Goal: Task Accomplishment & Management: Use online tool/utility

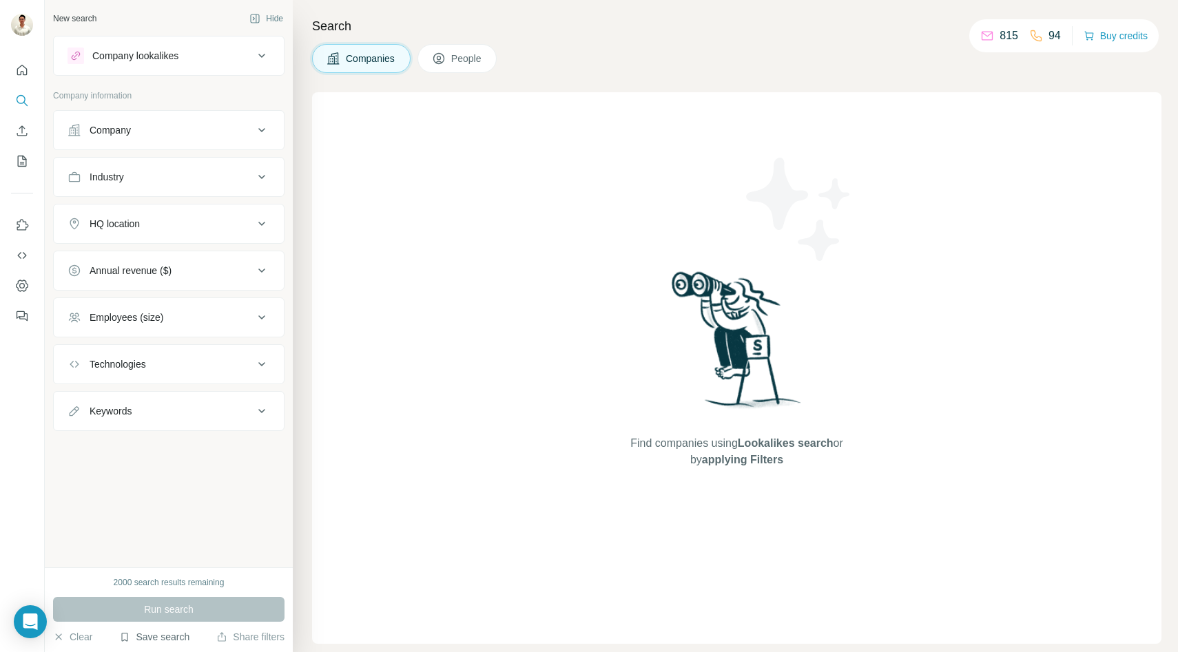
click at [157, 643] on button "Save search" at bounding box center [154, 637] width 70 height 14
click at [180, 603] on div "View my saved searches" at bounding box center [194, 613] width 145 height 28
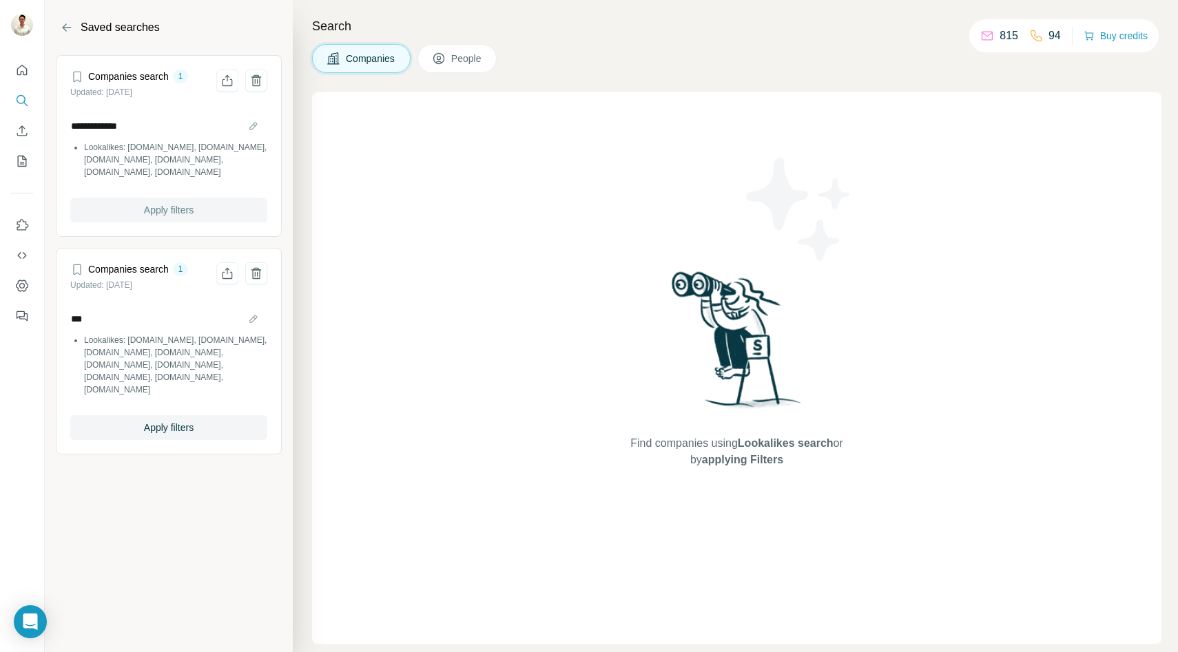
click at [173, 207] on span "Apply filters" at bounding box center [169, 210] width 50 height 14
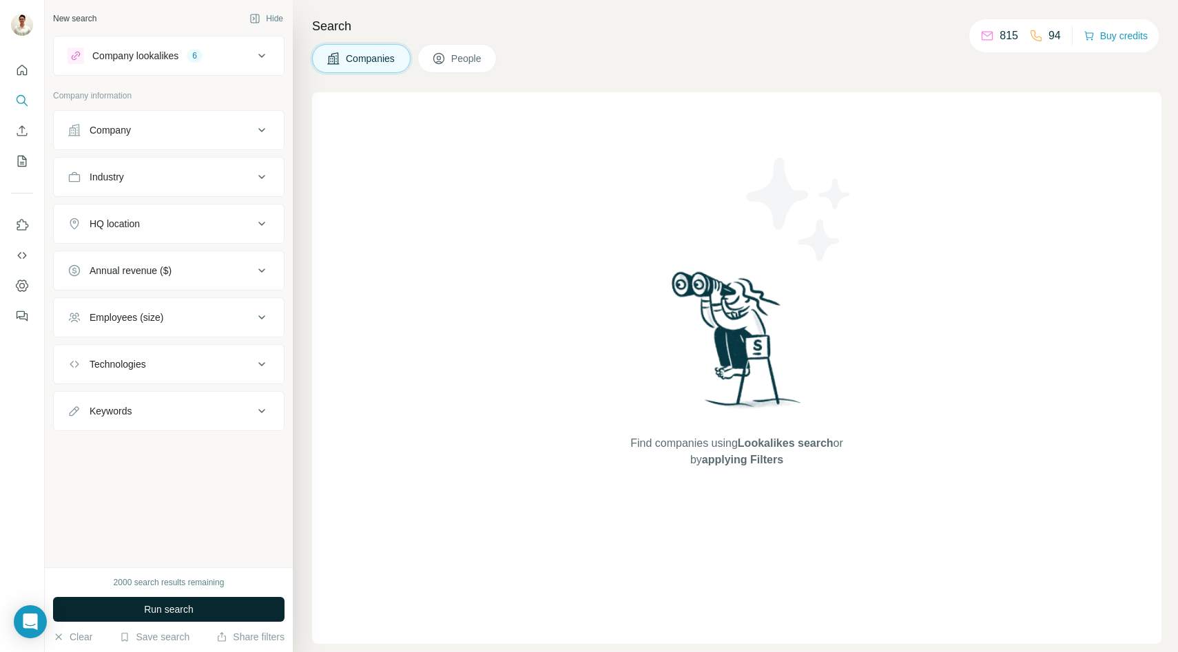
click at [154, 598] on button "Run search" at bounding box center [168, 609] width 231 height 25
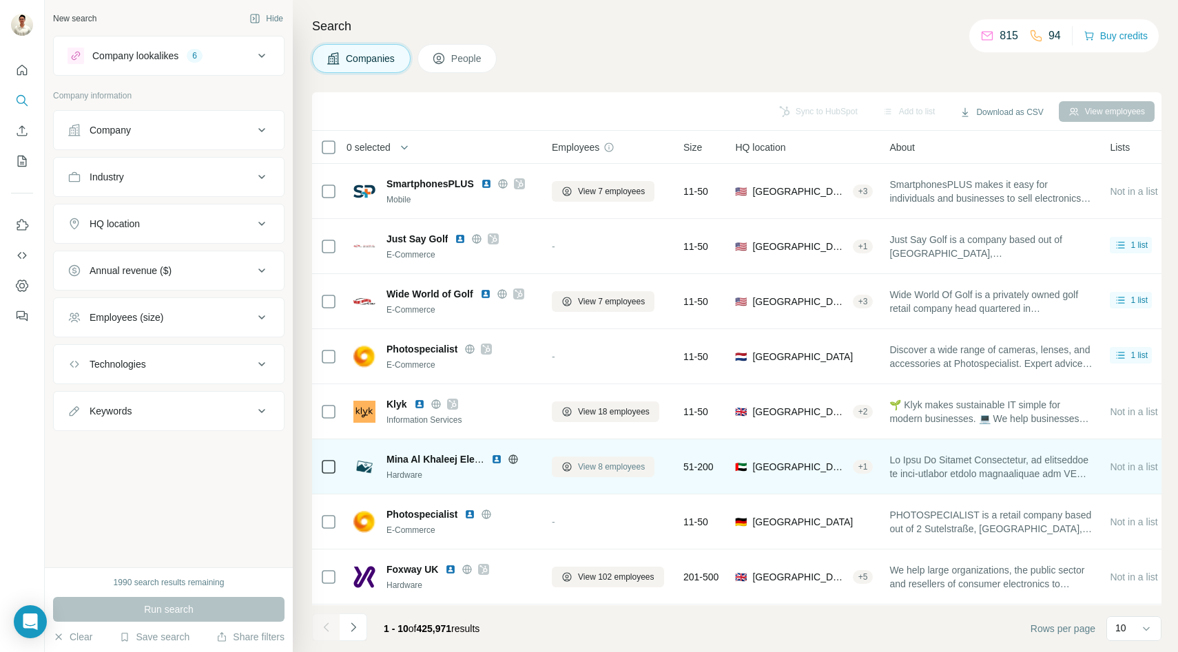
scroll to position [110, 0]
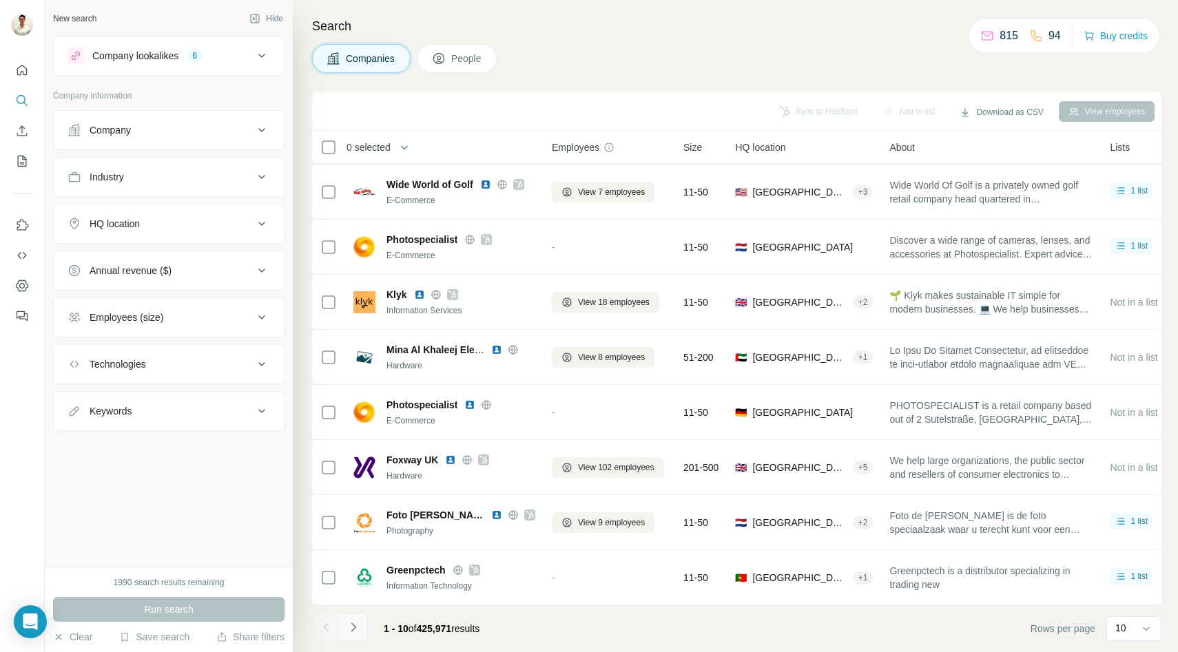
click at [359, 629] on icon "Navigate to next page" at bounding box center [354, 628] width 14 height 14
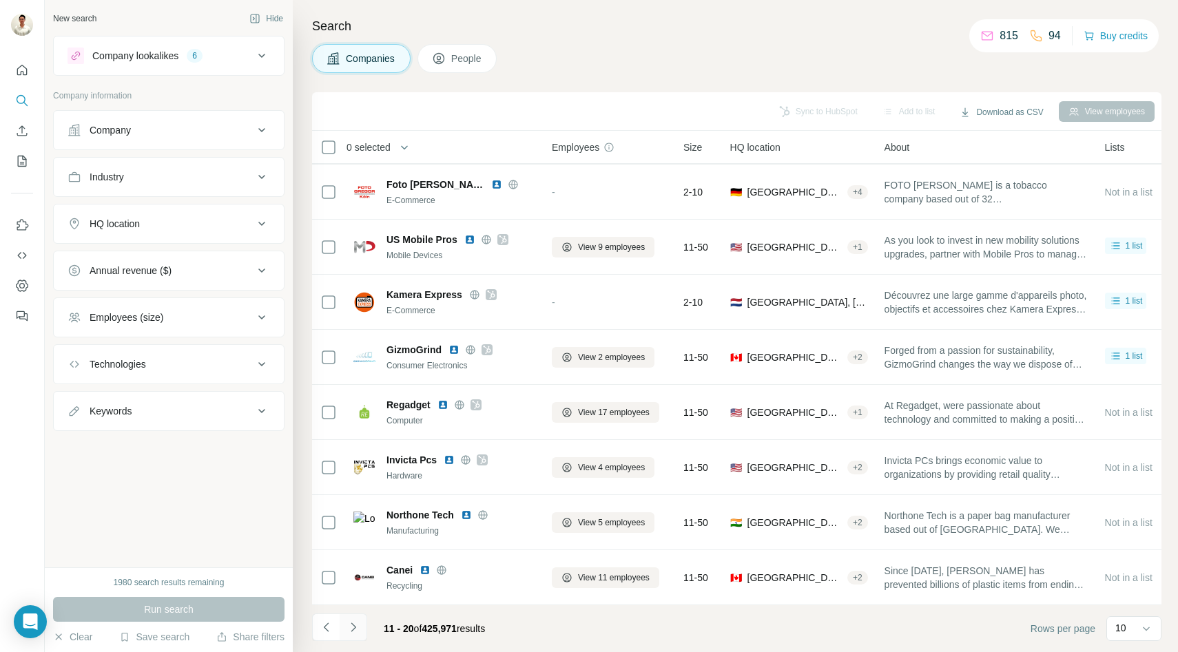
click at [350, 630] on icon "Navigate to next page" at bounding box center [354, 628] width 14 height 14
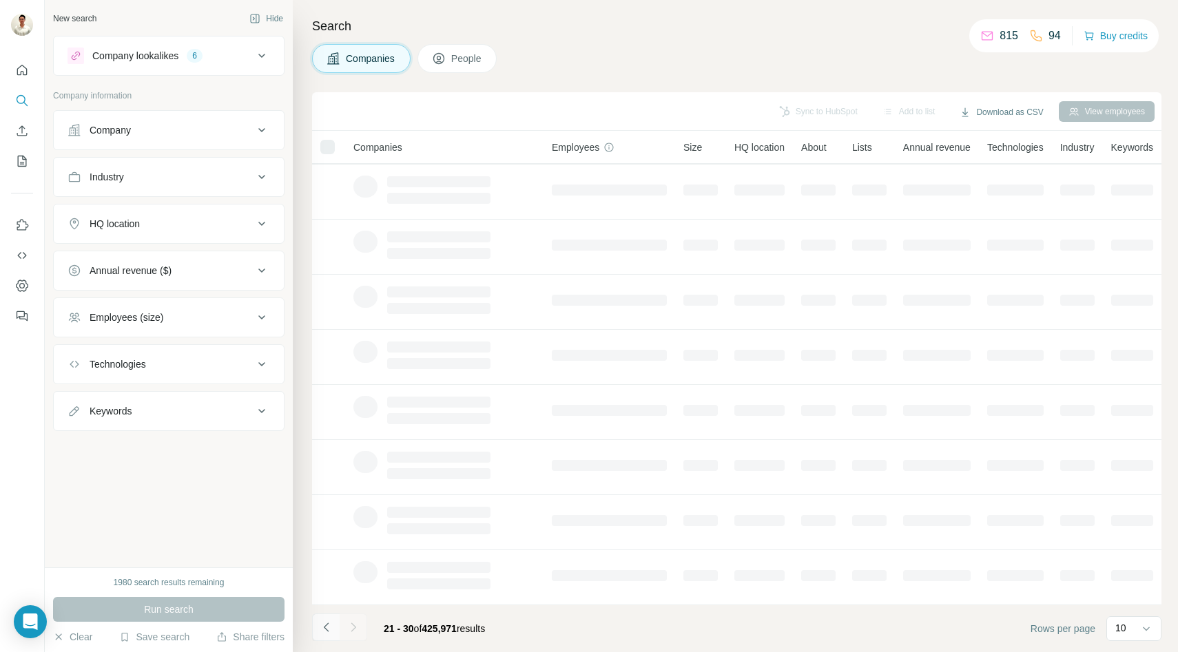
click at [330, 631] on icon "Navigate to previous page" at bounding box center [327, 628] width 14 height 14
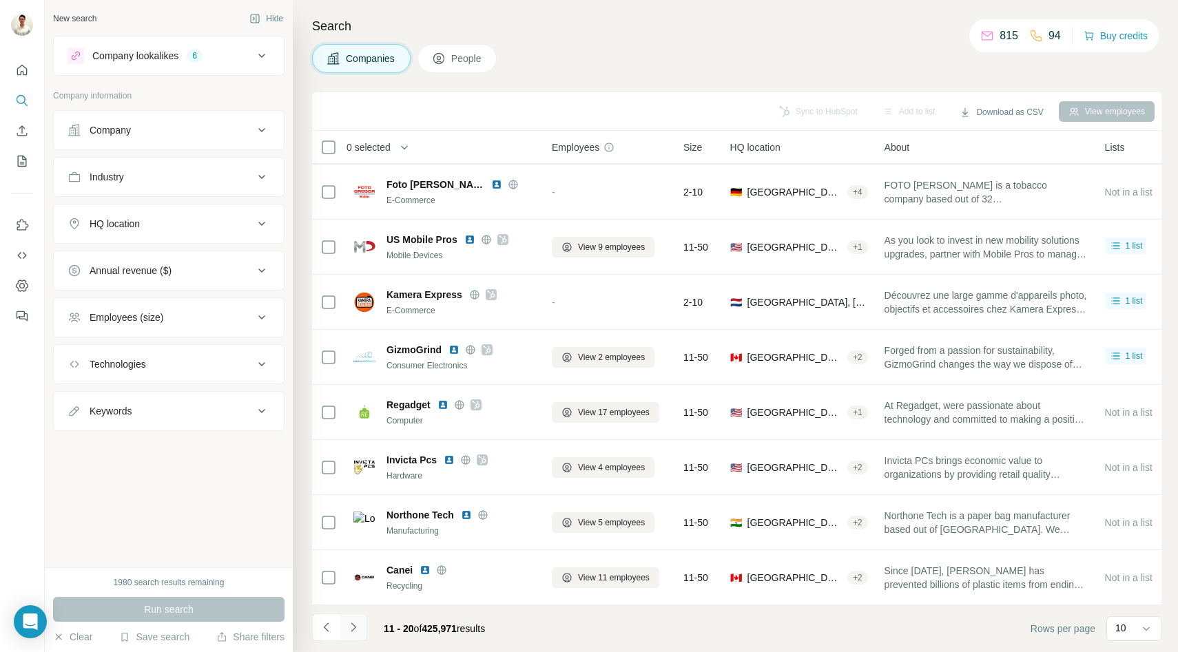
click at [357, 625] on icon "Navigate to next page" at bounding box center [354, 628] width 14 height 14
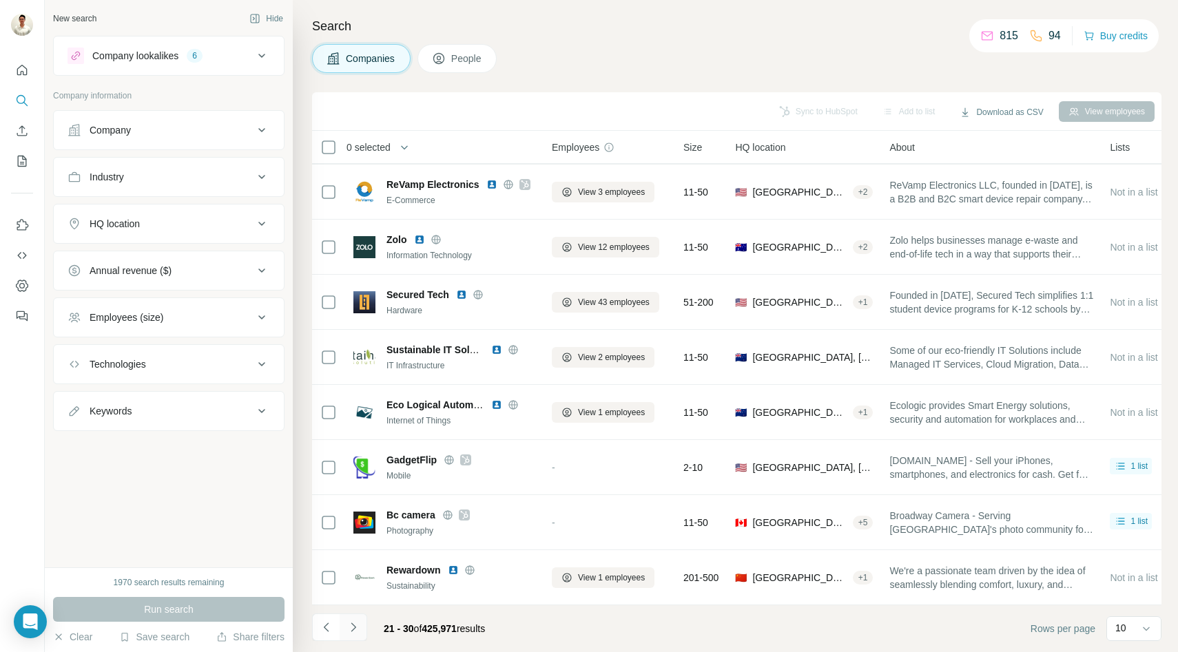
click at [361, 619] on button "Navigate to next page" at bounding box center [354, 628] width 28 height 28
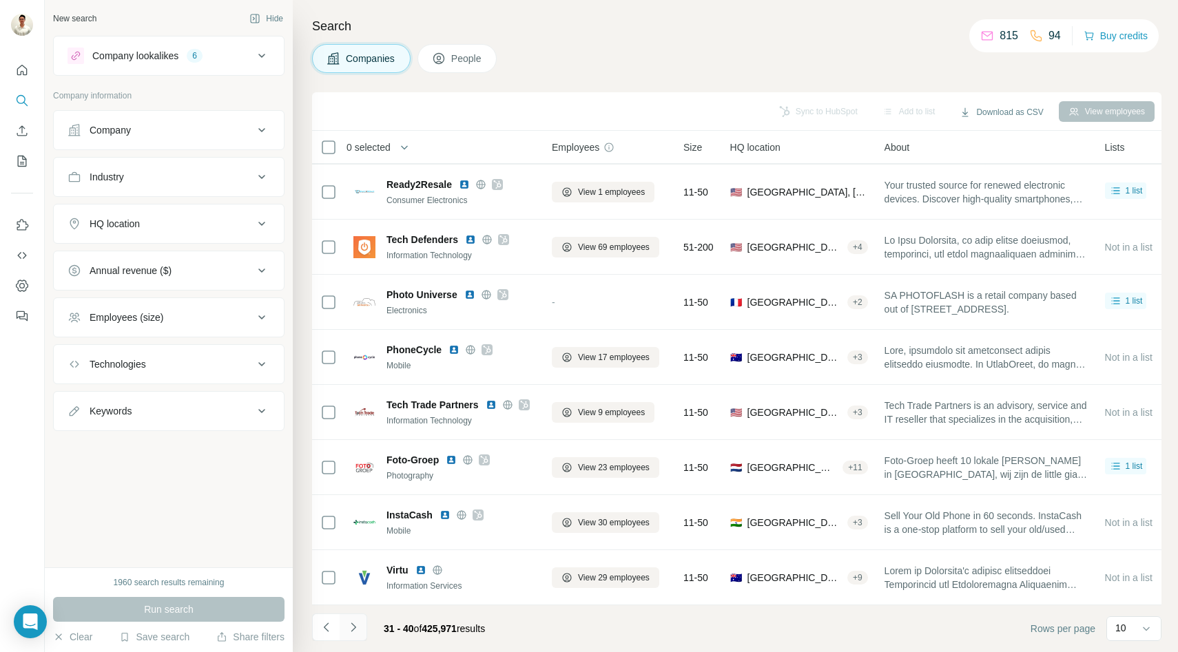
click at [355, 626] on icon "Navigate to next page" at bounding box center [354, 628] width 14 height 14
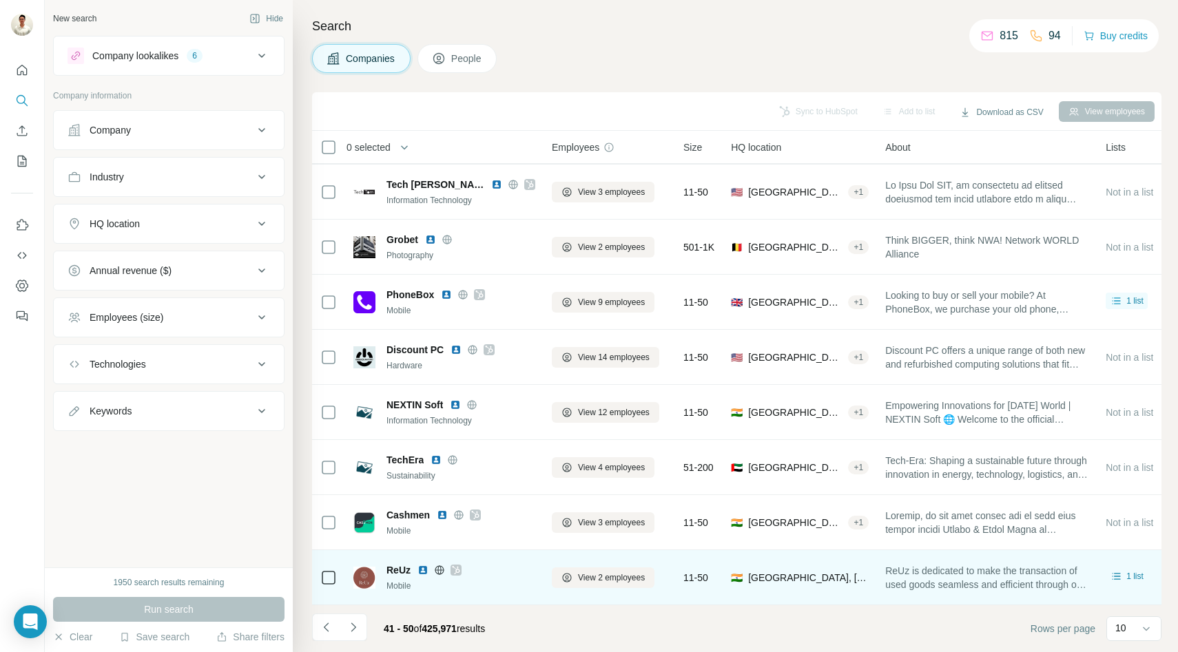
click at [440, 568] on icon at bounding box center [439, 570] width 11 height 11
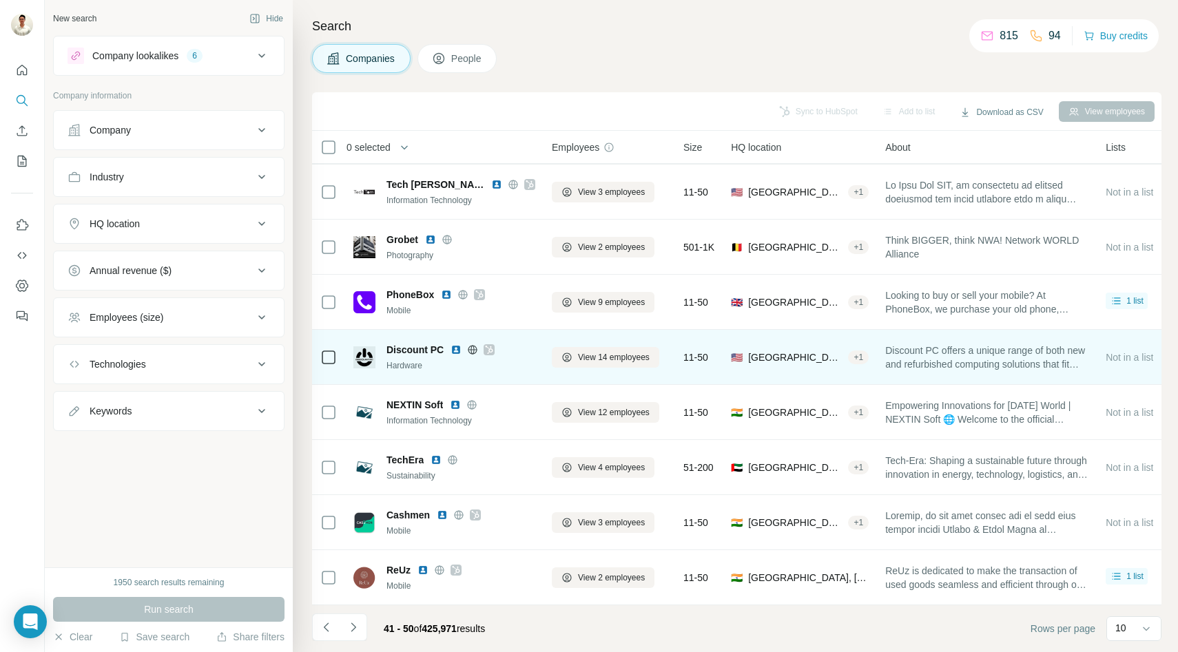
click at [473, 351] on icon at bounding box center [472, 349] width 11 height 11
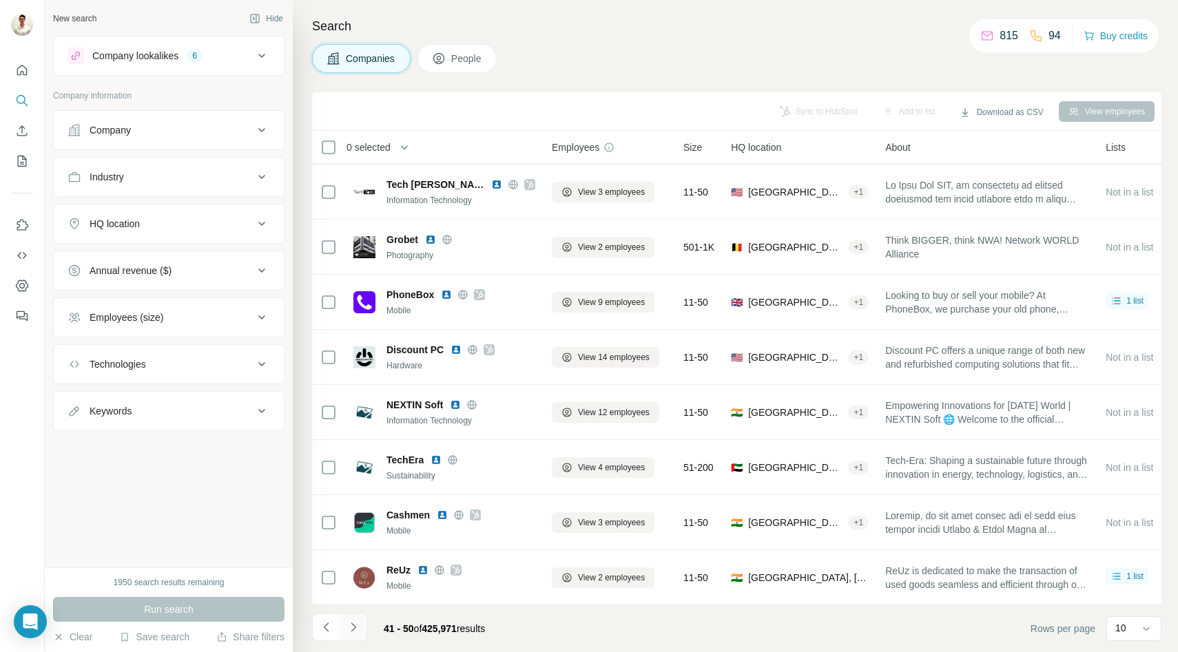
click at [358, 630] on icon "Navigate to next page" at bounding box center [354, 628] width 14 height 14
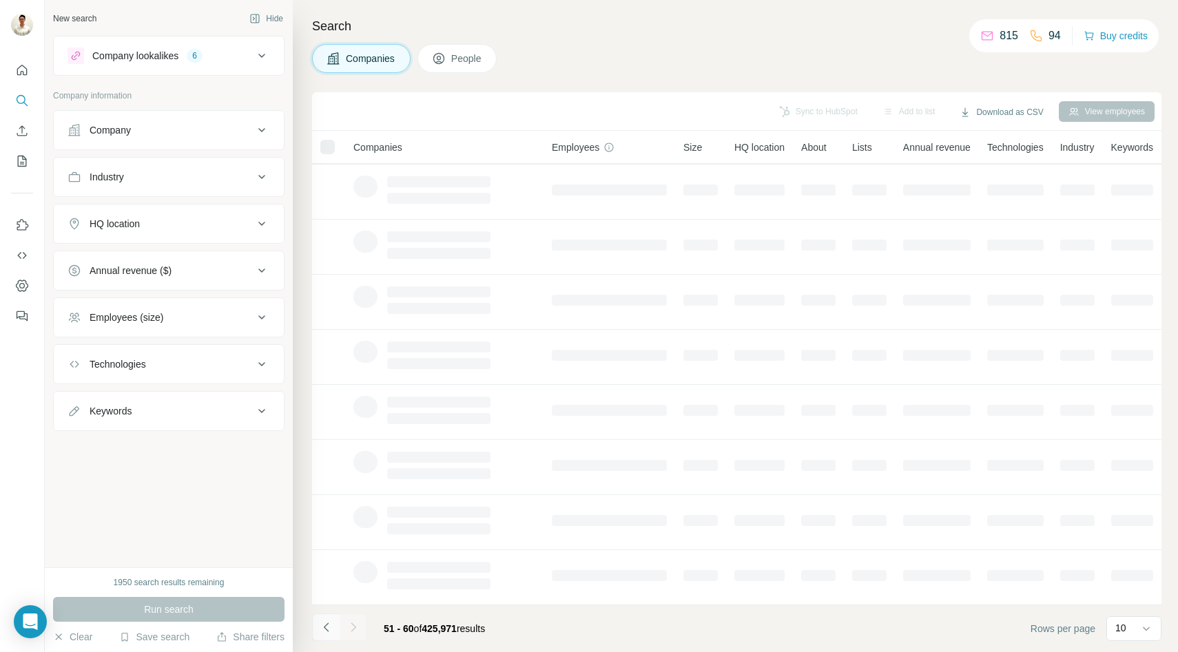
click at [327, 627] on icon "Navigate to previous page" at bounding box center [327, 628] width 14 height 14
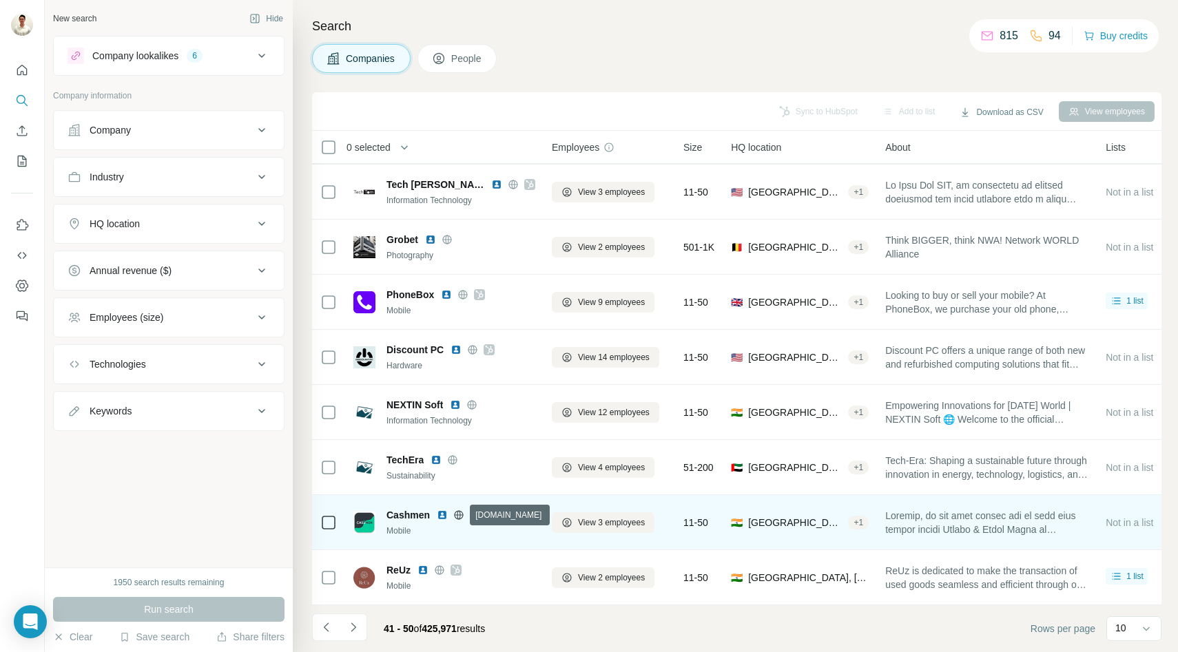
click at [457, 511] on icon at bounding box center [458, 515] width 11 height 11
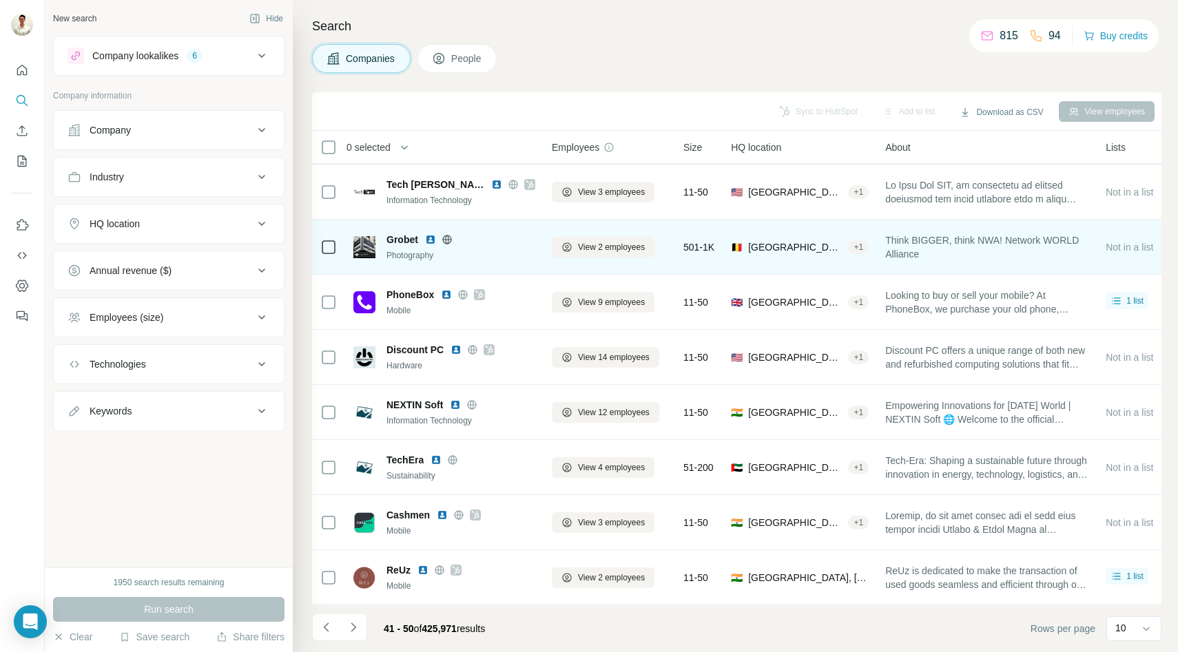
click at [447, 236] on icon at bounding box center [447, 239] width 11 height 11
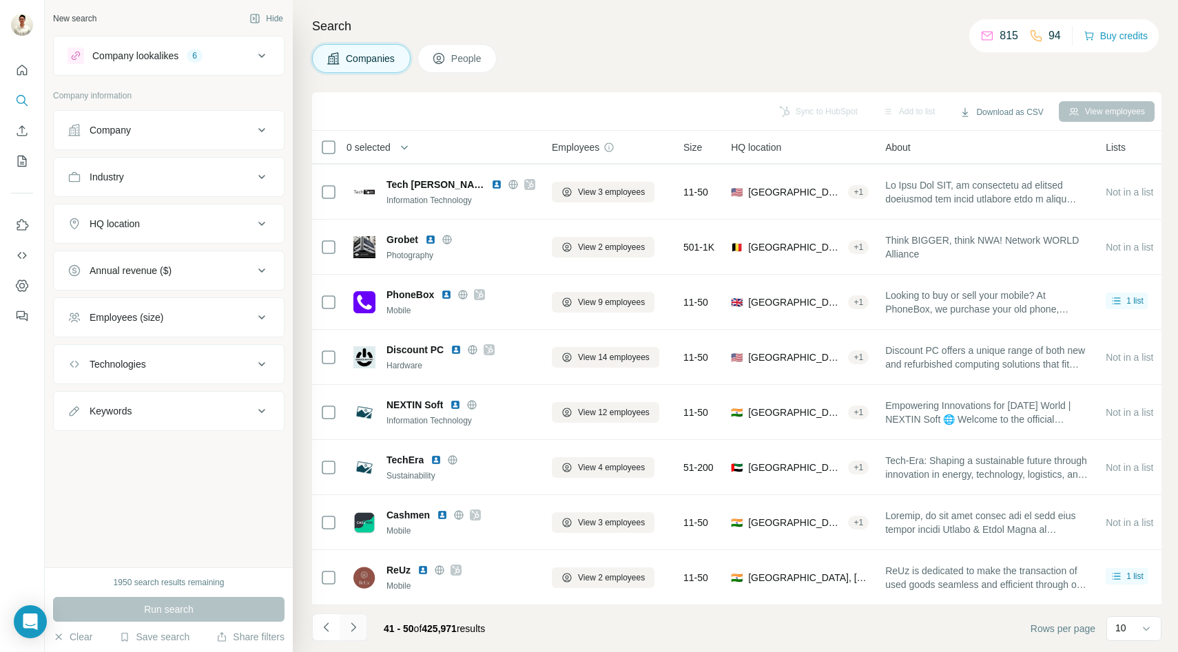
click at [349, 629] on icon "Navigate to next page" at bounding box center [354, 628] width 14 height 14
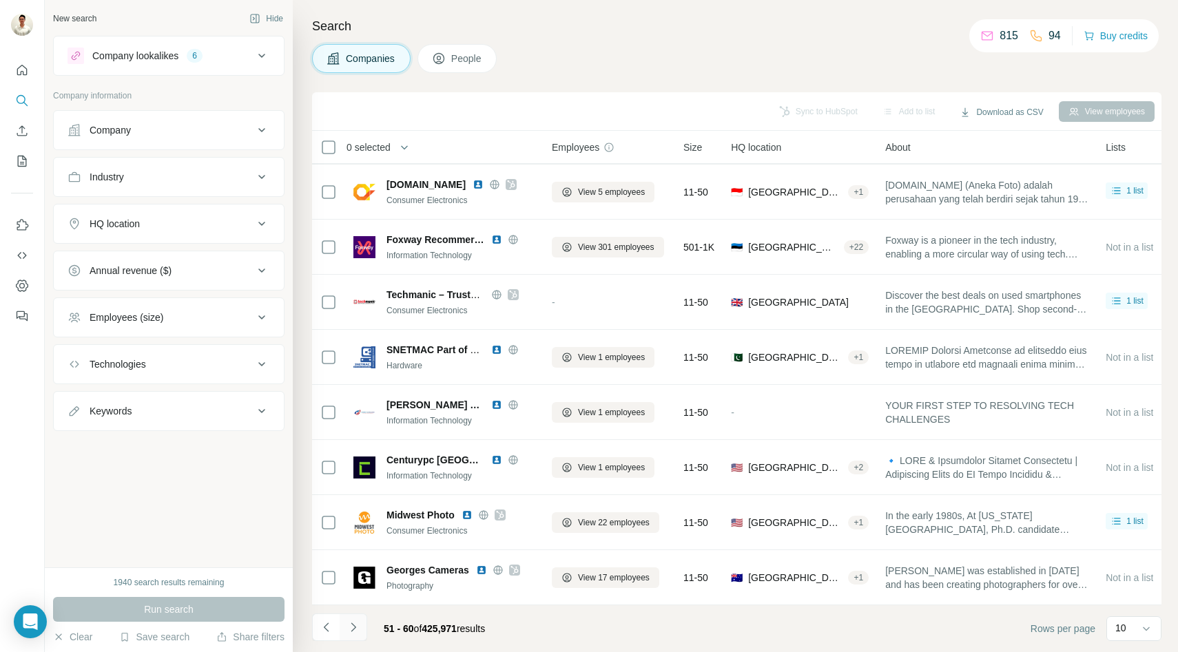
click at [353, 628] on icon "Navigate to next page" at bounding box center [354, 628] width 14 height 14
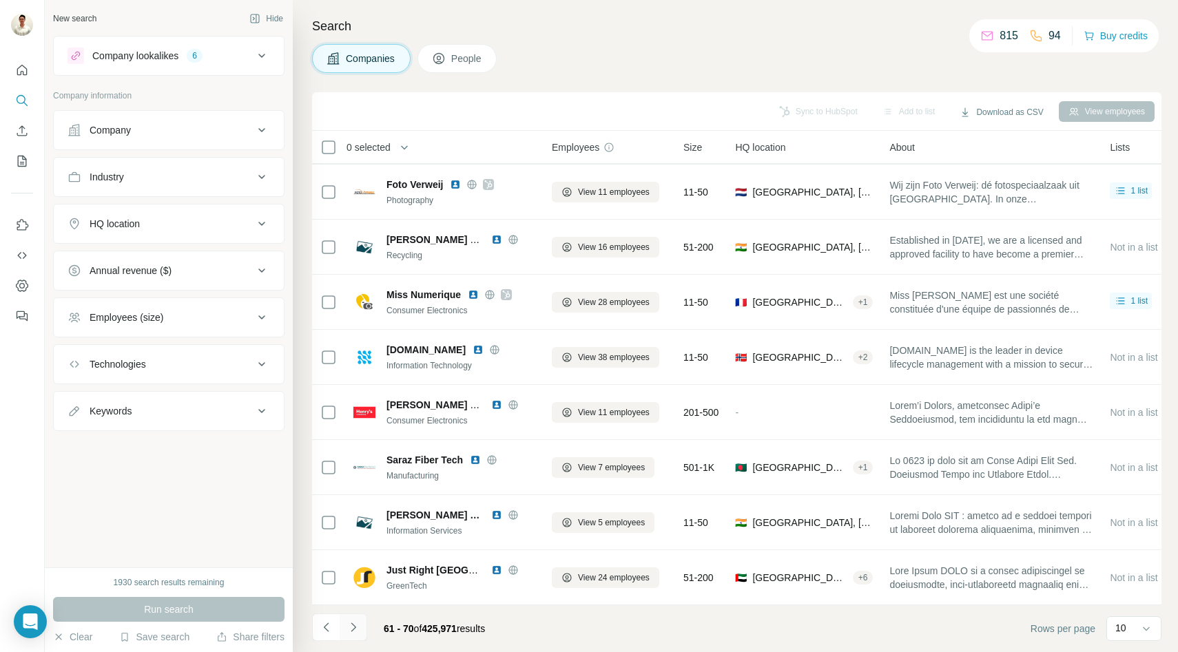
click at [353, 627] on icon "Navigate to next page" at bounding box center [354, 628] width 14 height 14
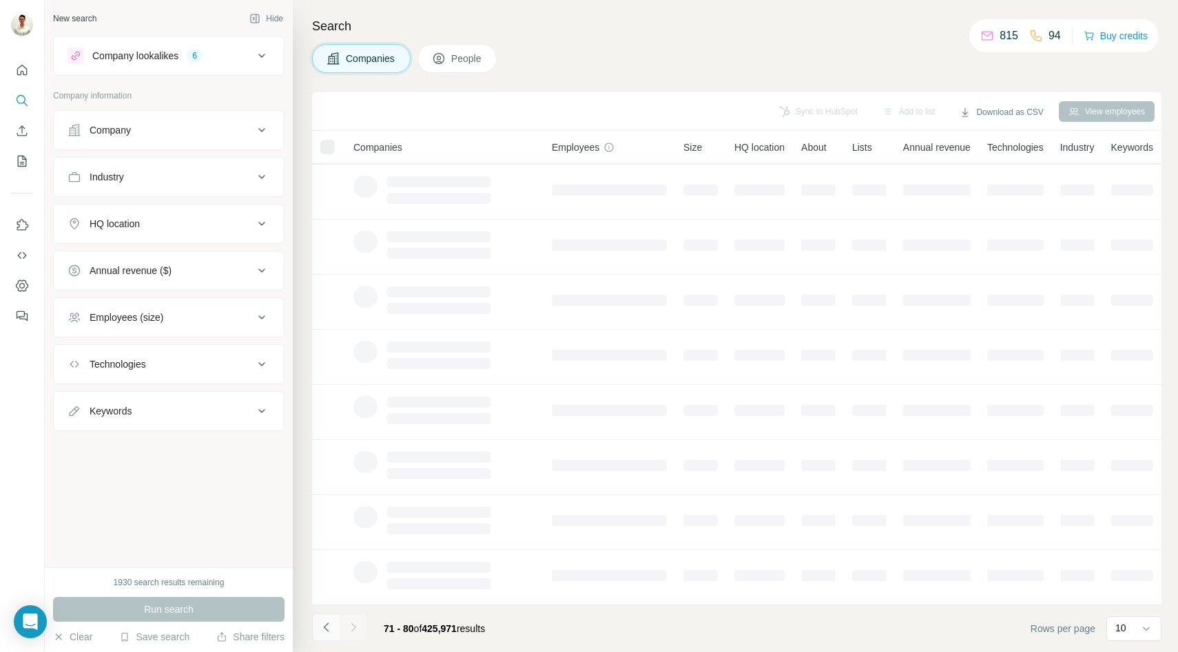
click at [325, 623] on icon "Navigate to previous page" at bounding box center [327, 628] width 14 height 14
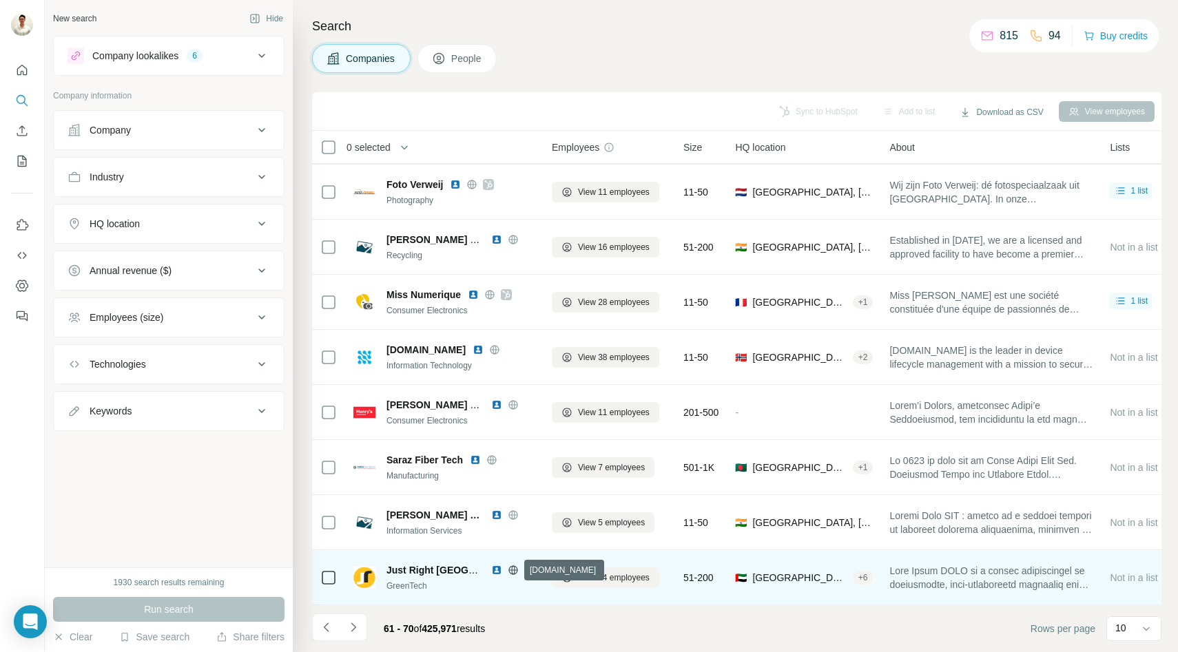
click at [515, 570] on icon at bounding box center [512, 570] width 3 height 9
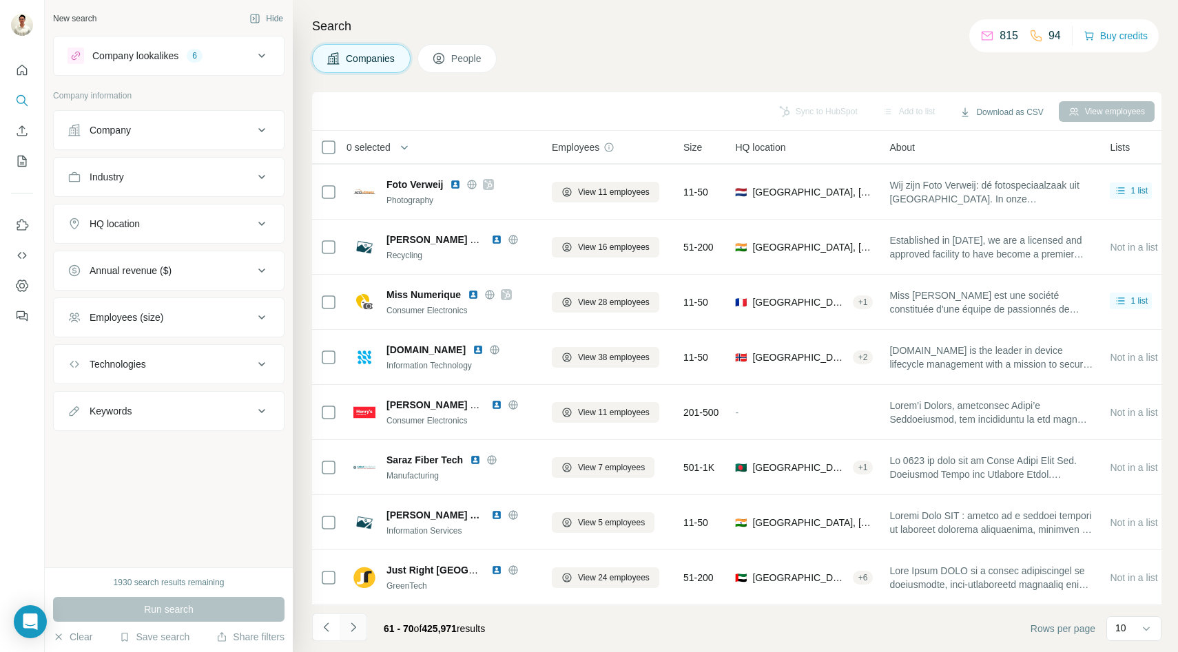
click at [358, 630] on icon "Navigate to next page" at bounding box center [354, 628] width 14 height 14
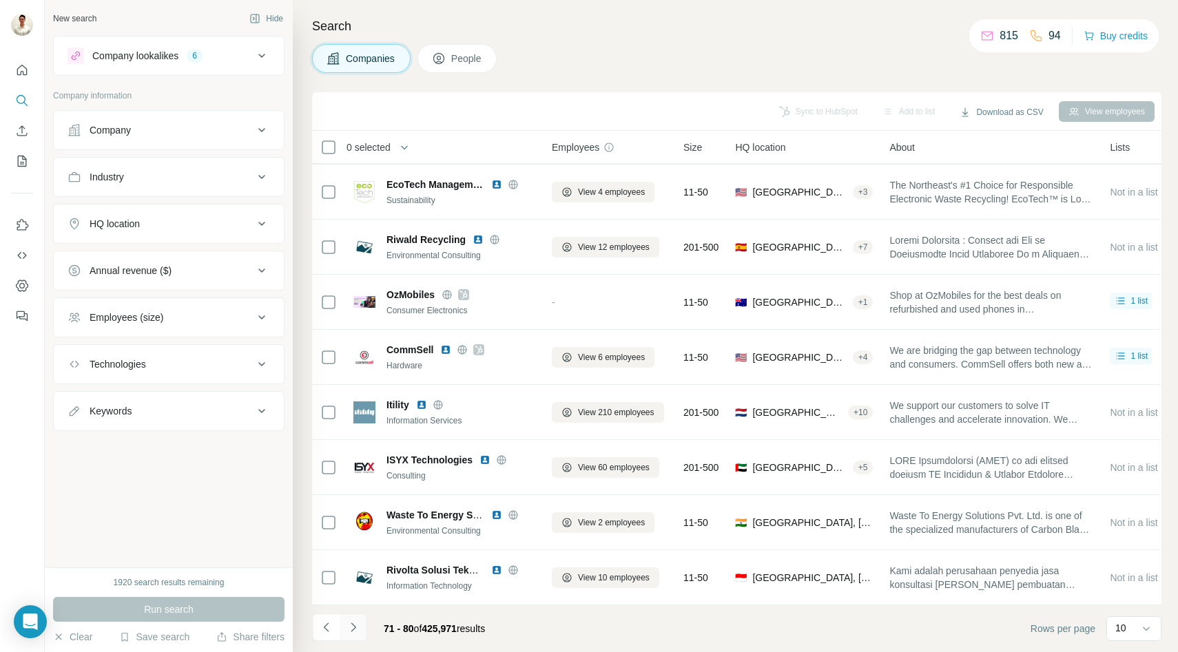
click at [353, 627] on icon "Navigate to next page" at bounding box center [354, 628] width 14 height 14
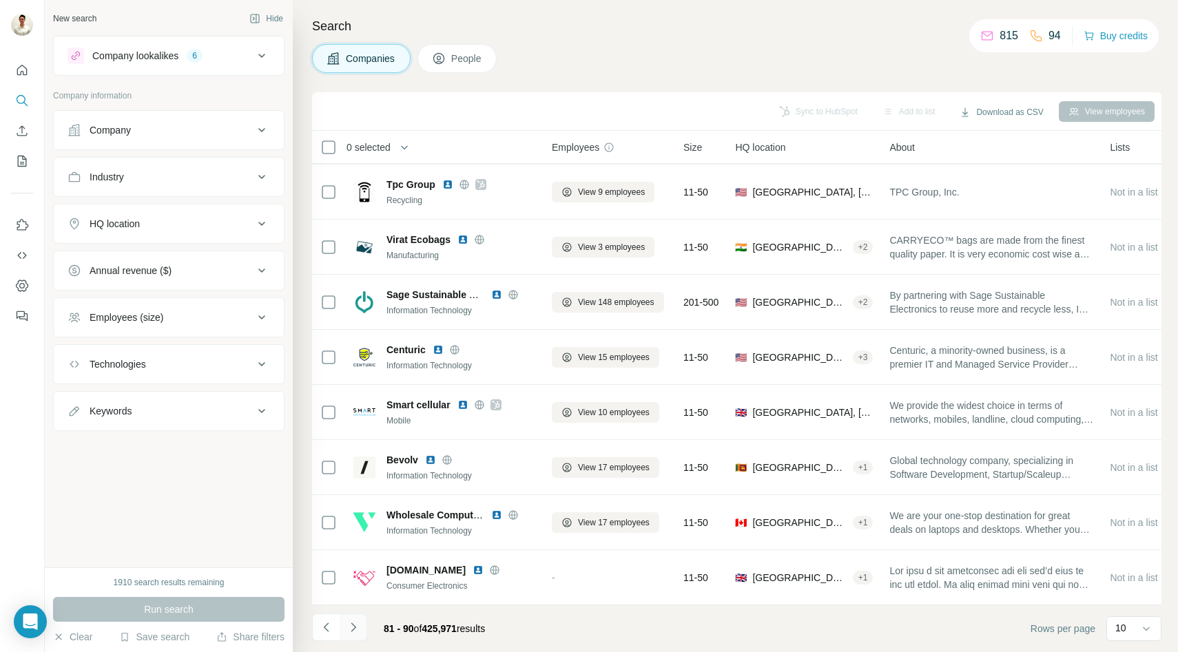
click at [353, 620] on button "Navigate to next page" at bounding box center [354, 628] width 28 height 28
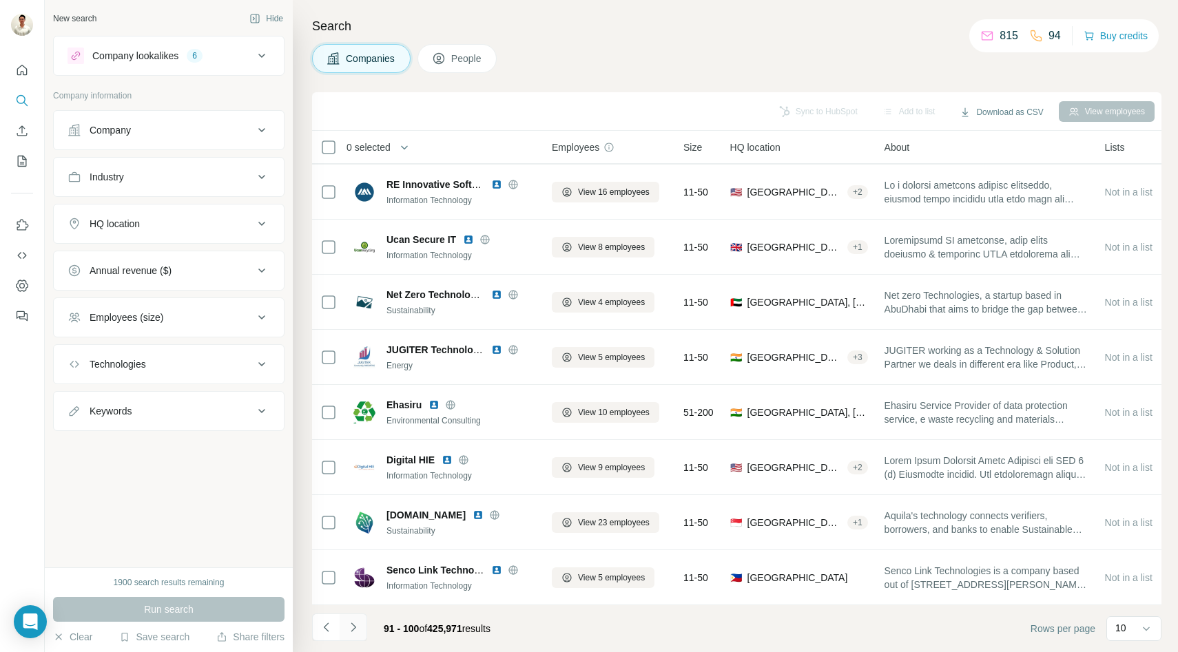
click at [358, 623] on icon "Navigate to next page" at bounding box center [354, 628] width 14 height 14
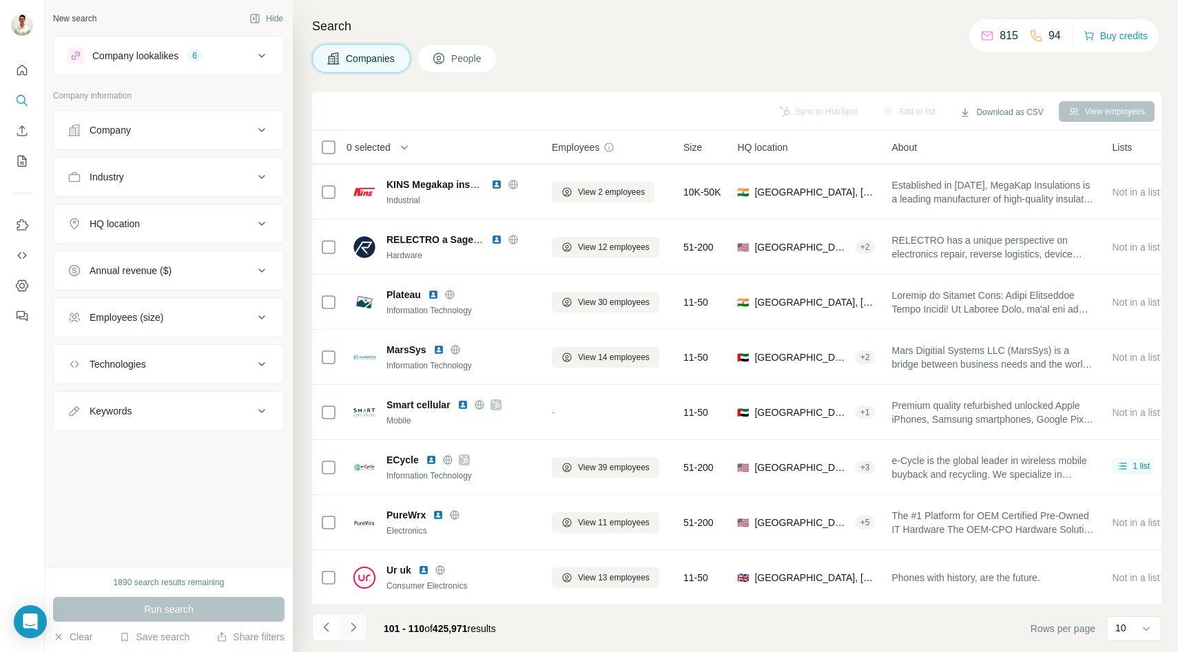
click at [353, 627] on icon "Navigate to next page" at bounding box center [354, 628] width 14 height 14
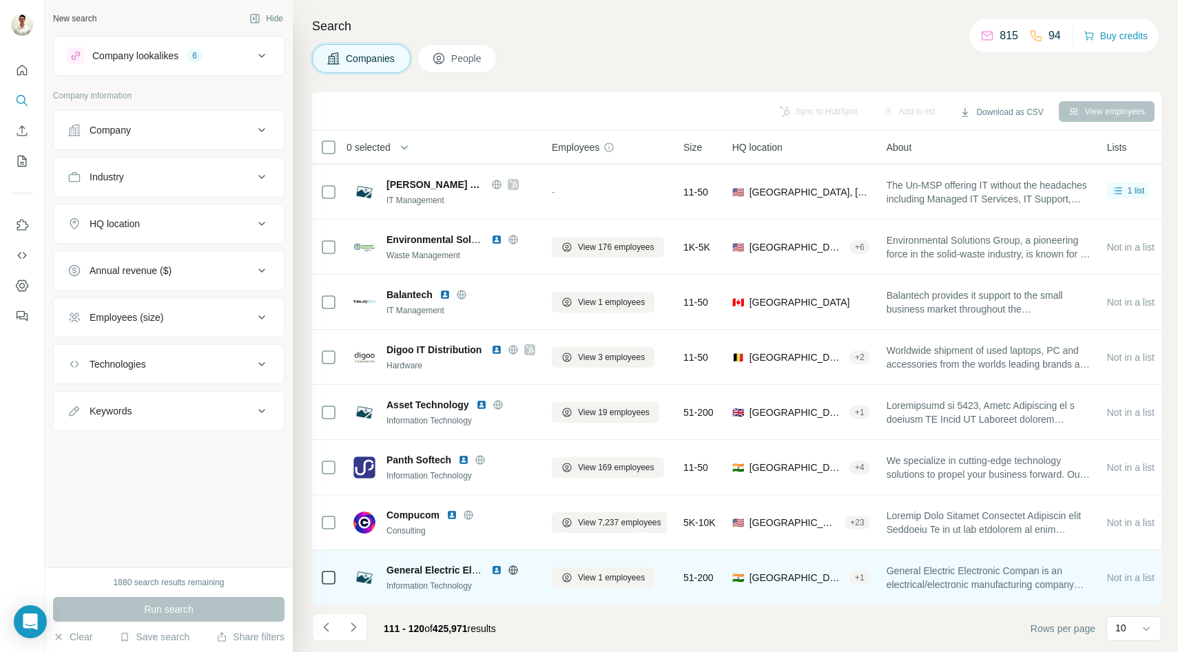
click at [512, 571] on icon at bounding box center [513, 570] width 11 height 11
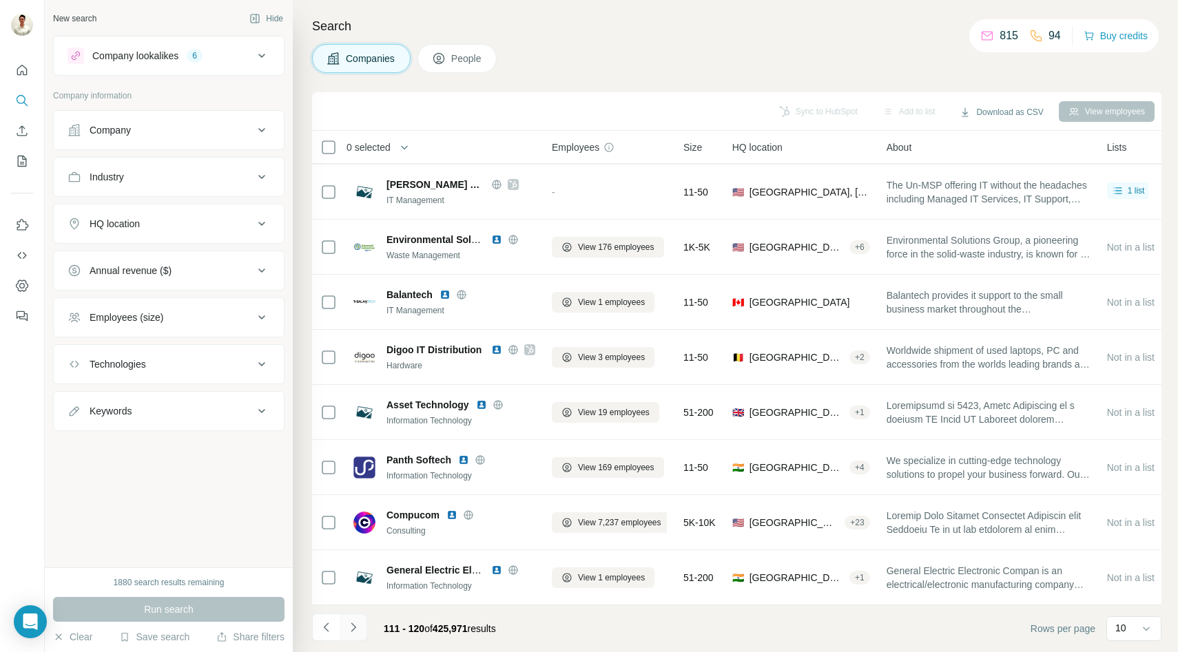
click at [351, 630] on icon "Navigate to next page" at bounding box center [354, 628] width 14 height 14
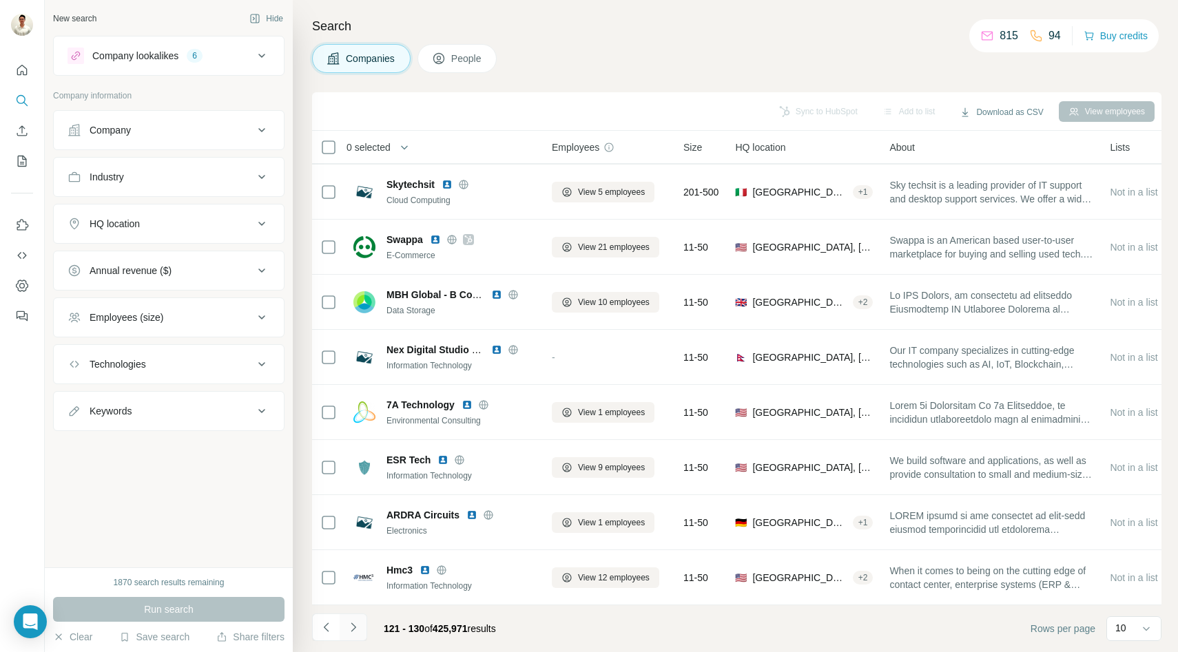
click at [354, 630] on icon "Navigate to next page" at bounding box center [354, 628] width 14 height 14
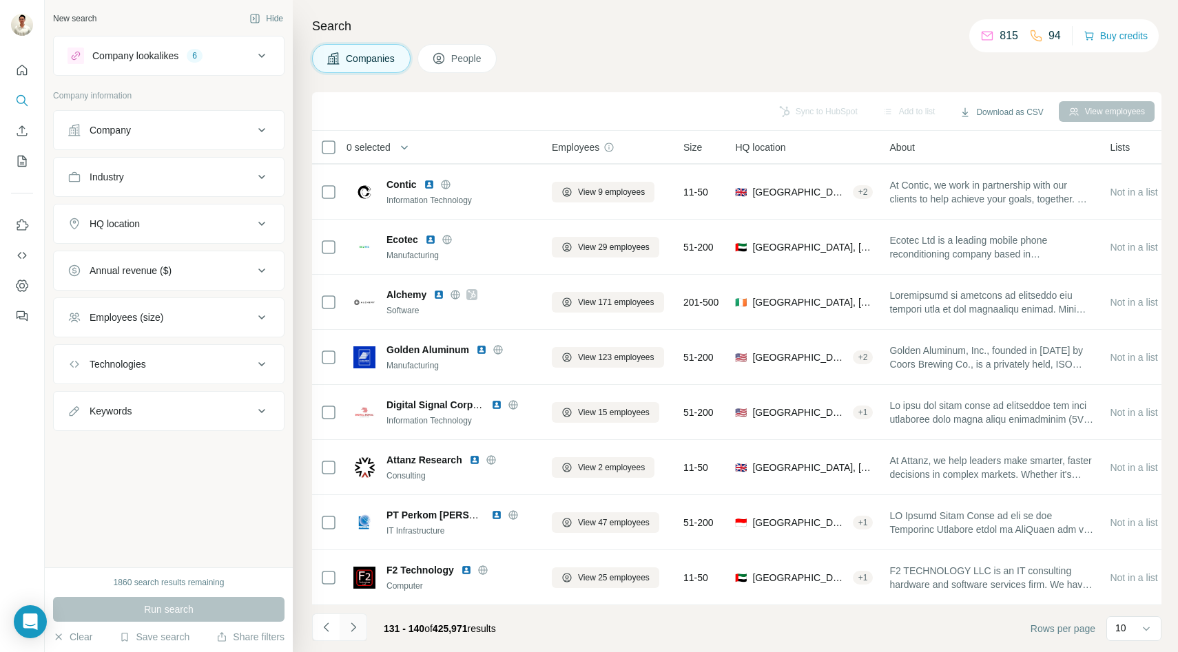
click at [356, 627] on icon "Navigate to next page" at bounding box center [354, 628] width 14 height 14
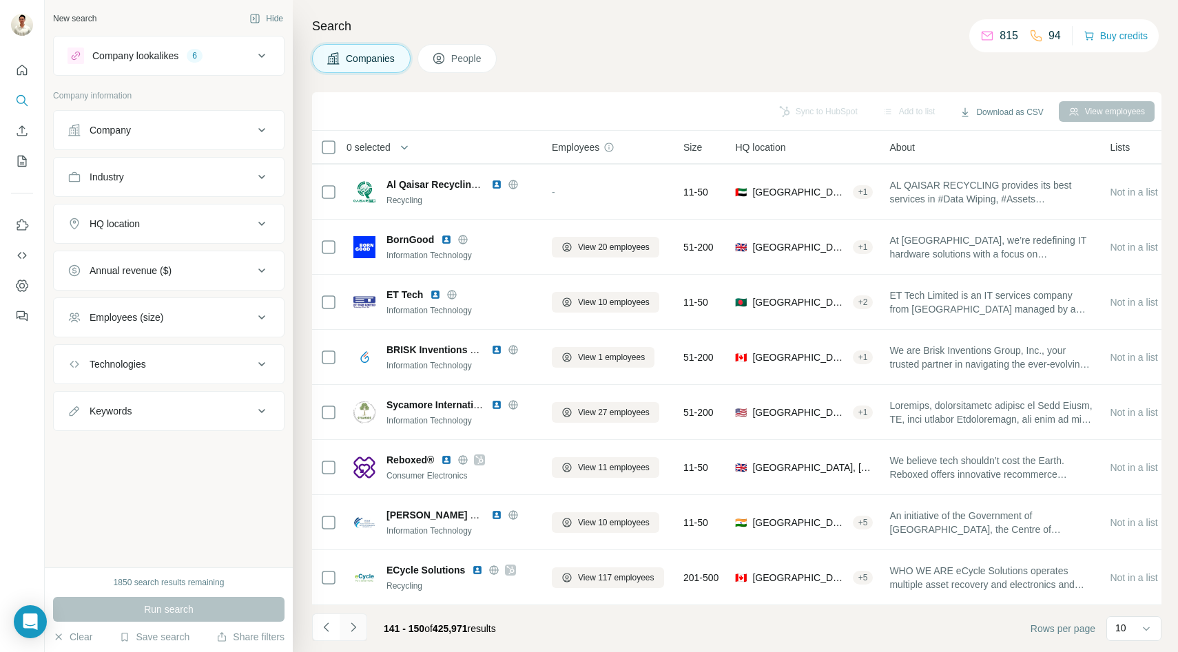
click at [352, 633] on icon "Navigate to next page" at bounding box center [354, 628] width 14 height 14
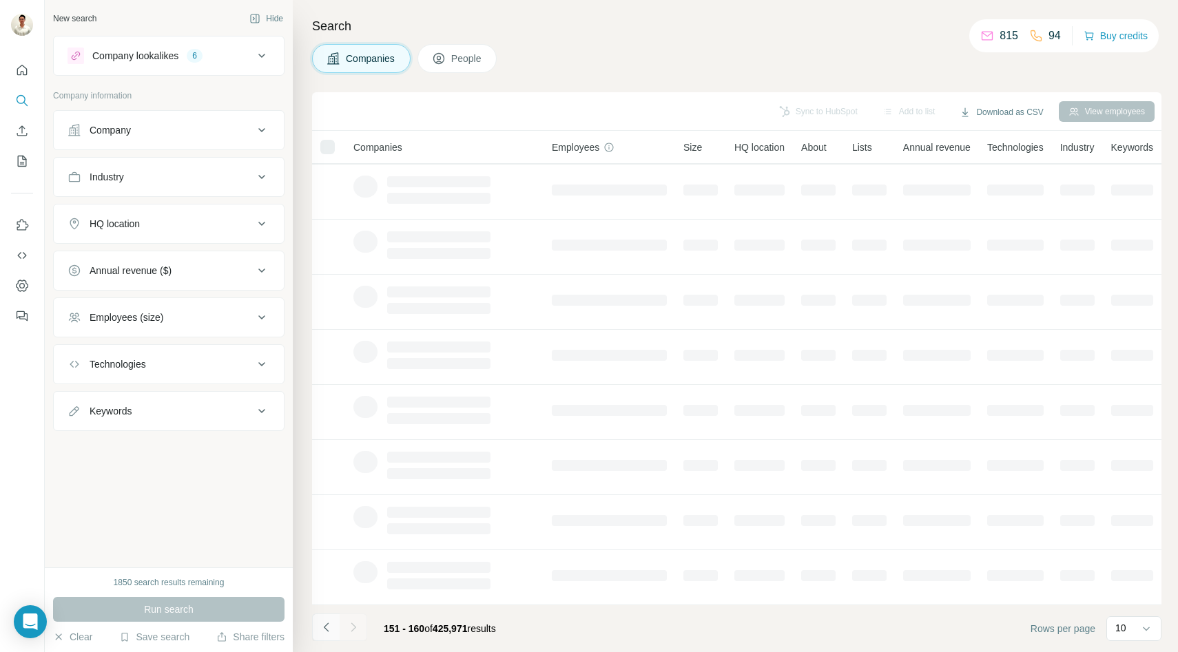
click at [331, 628] on icon "Navigate to previous page" at bounding box center [327, 628] width 14 height 14
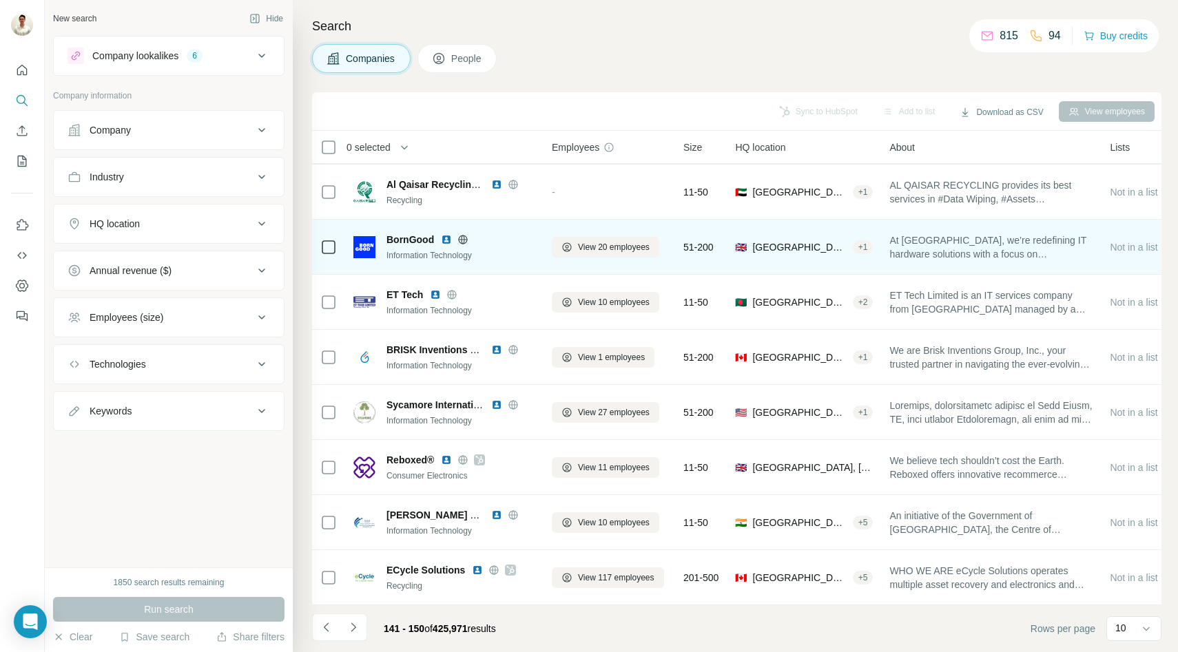
click at [464, 240] on icon at bounding box center [463, 239] width 3 height 9
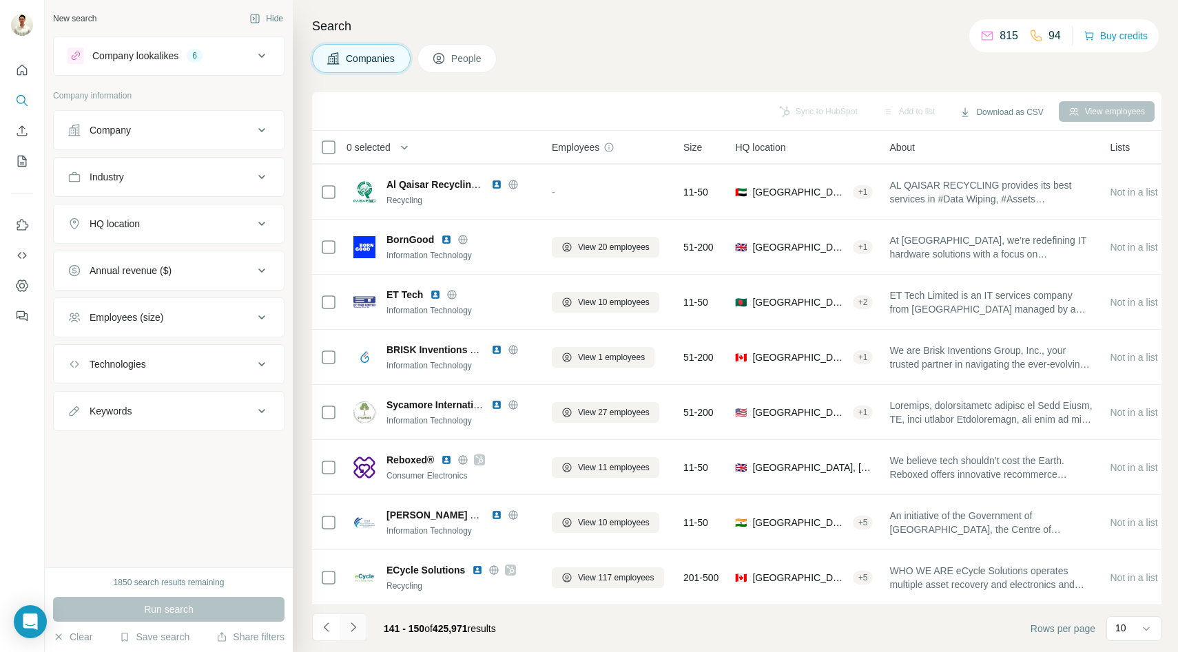
click at [351, 619] on button "Navigate to next page" at bounding box center [354, 628] width 28 height 28
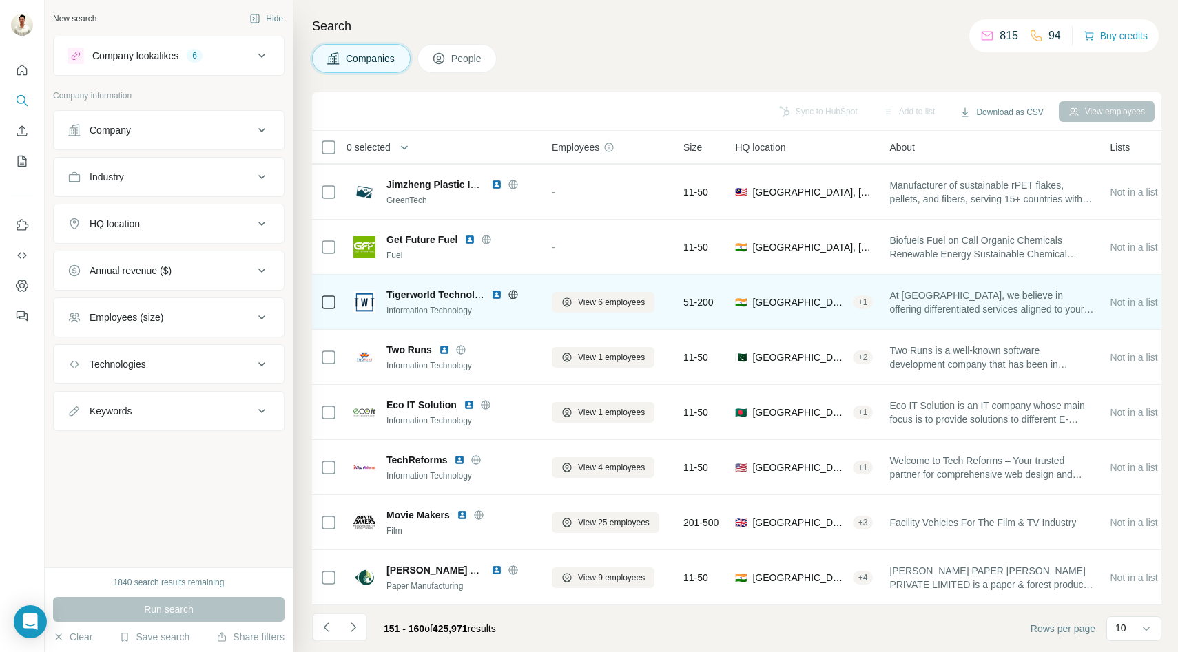
scroll to position [0, 0]
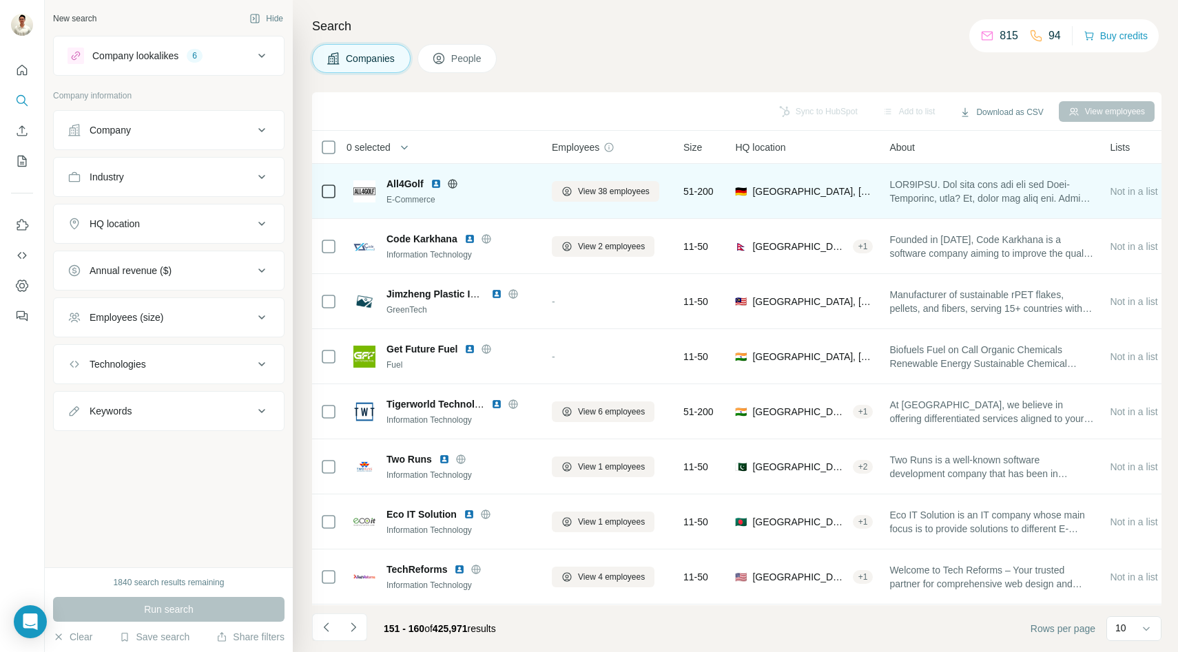
click at [452, 180] on icon at bounding box center [452, 183] width 9 height 9
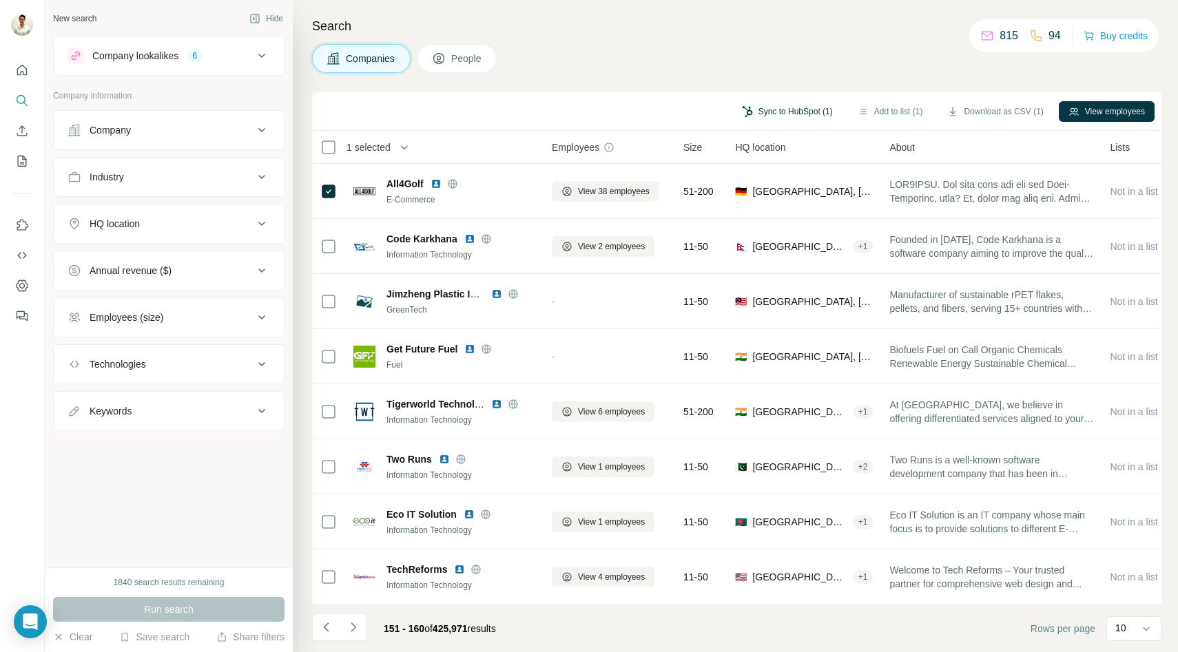
click at [799, 111] on button "Sync to HubSpot (1)" at bounding box center [787, 111] width 110 height 21
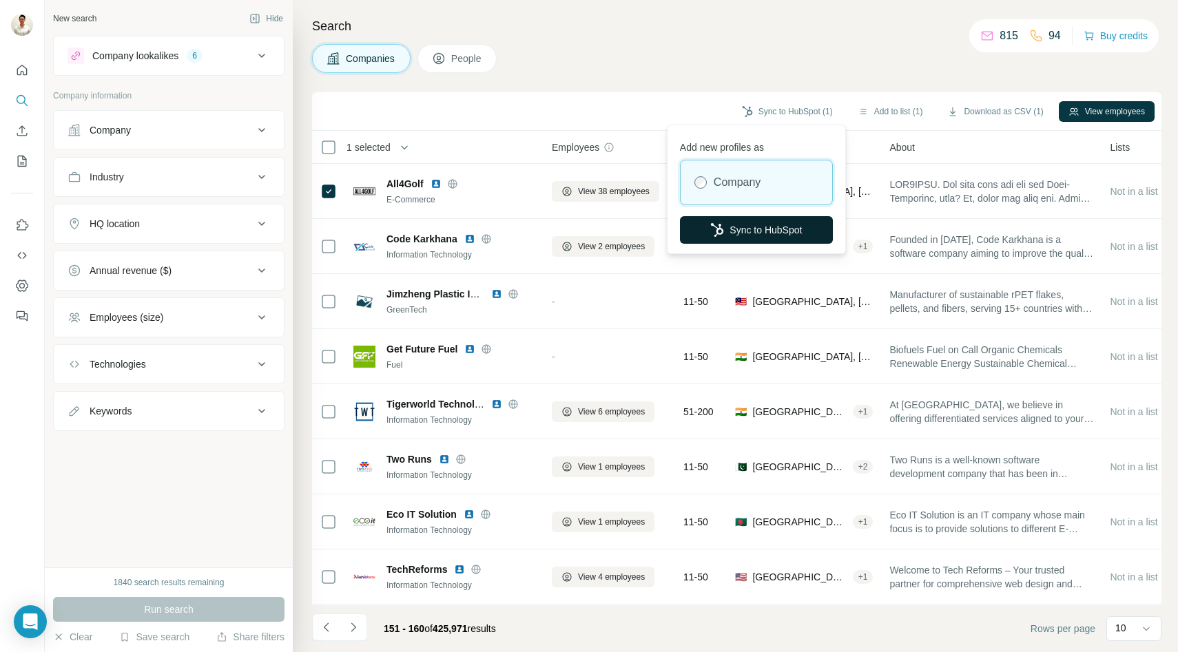
click at [748, 224] on button "Sync to HubSpot" at bounding box center [756, 230] width 153 height 28
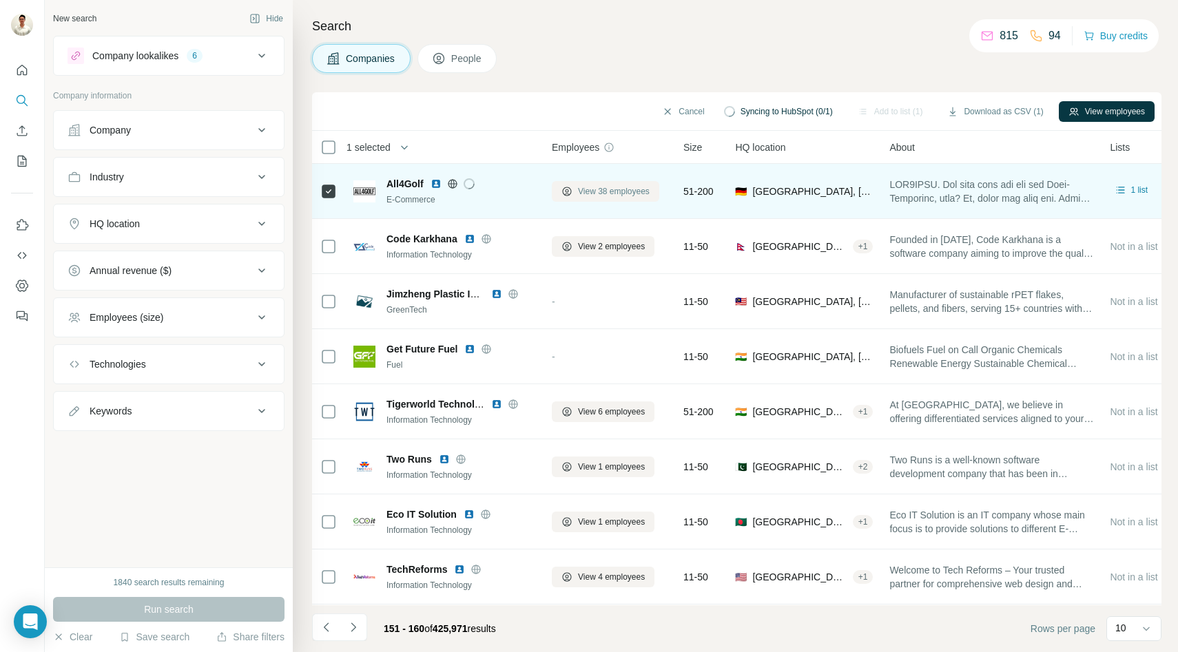
click at [597, 190] on span "View 38 employees" at bounding box center [614, 191] width 72 height 12
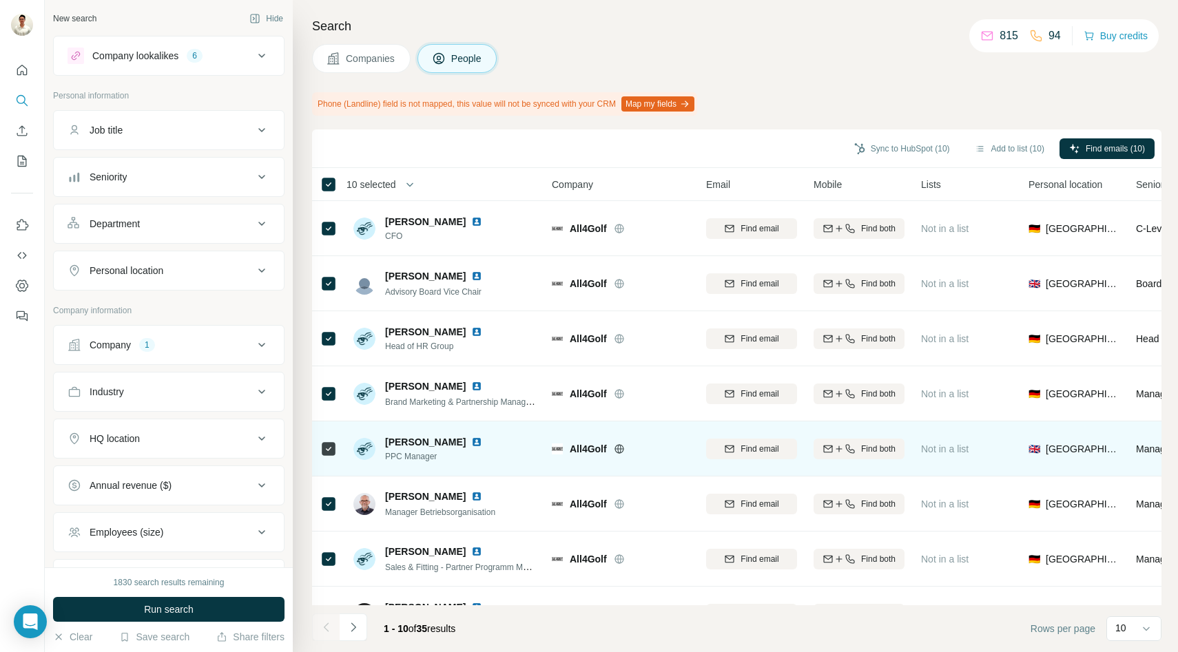
scroll to position [147, 0]
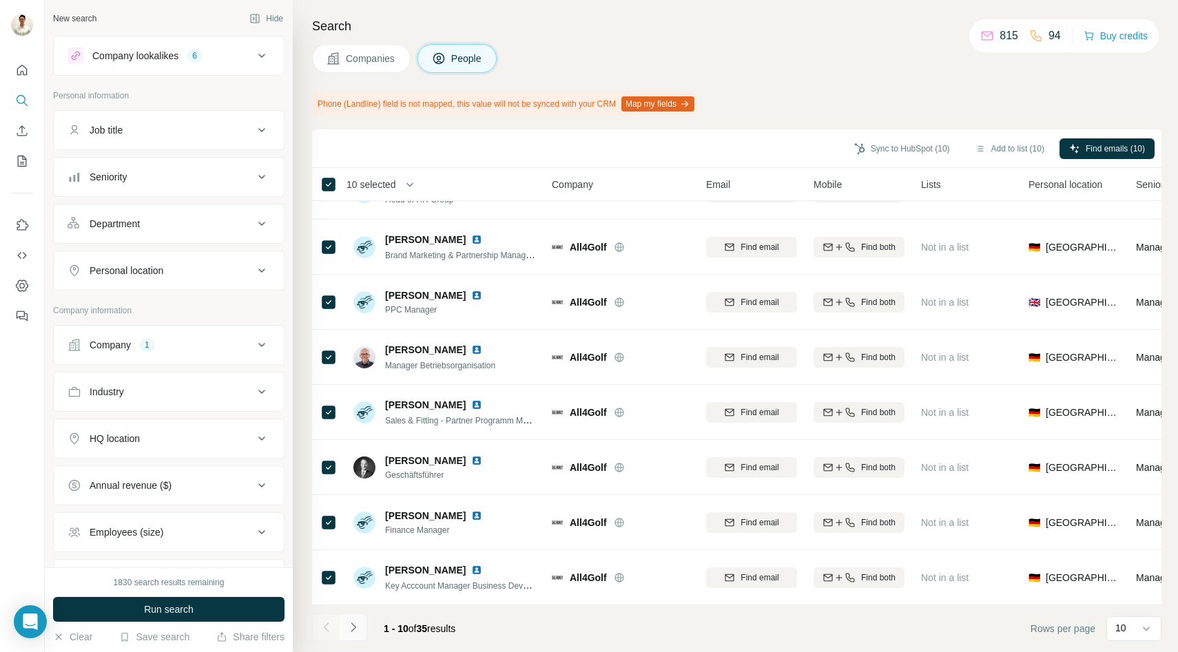
click at [357, 623] on icon "Navigate to next page" at bounding box center [354, 628] width 14 height 14
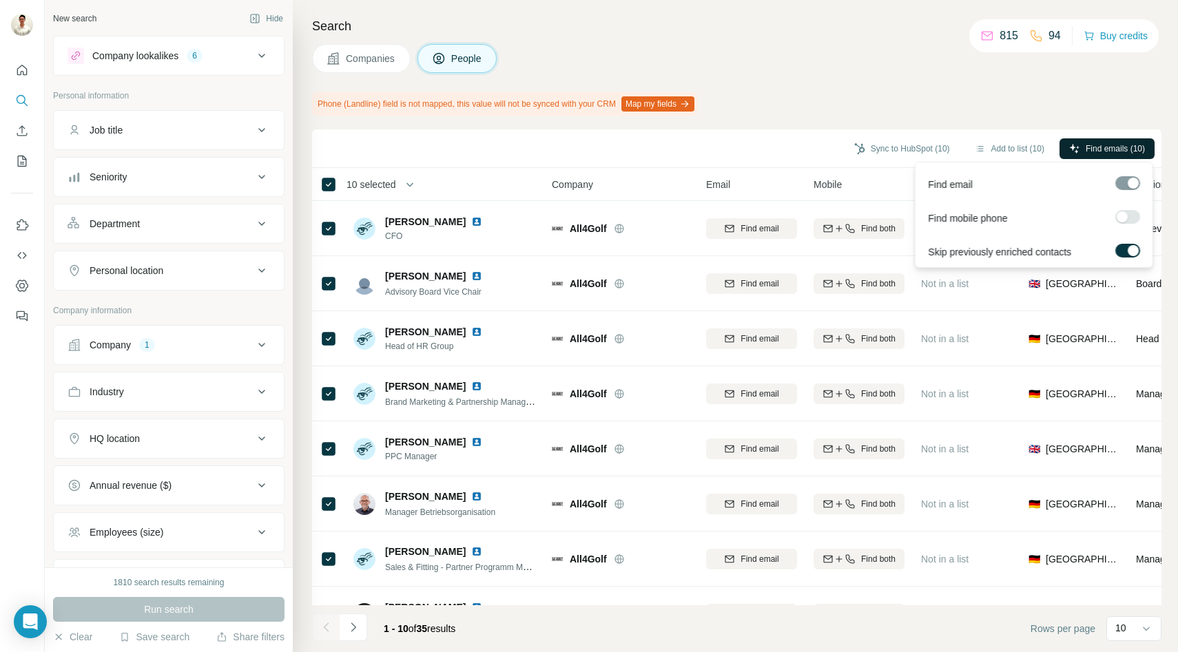
click at [1094, 149] on span "Find emails (10)" at bounding box center [1115, 149] width 59 height 12
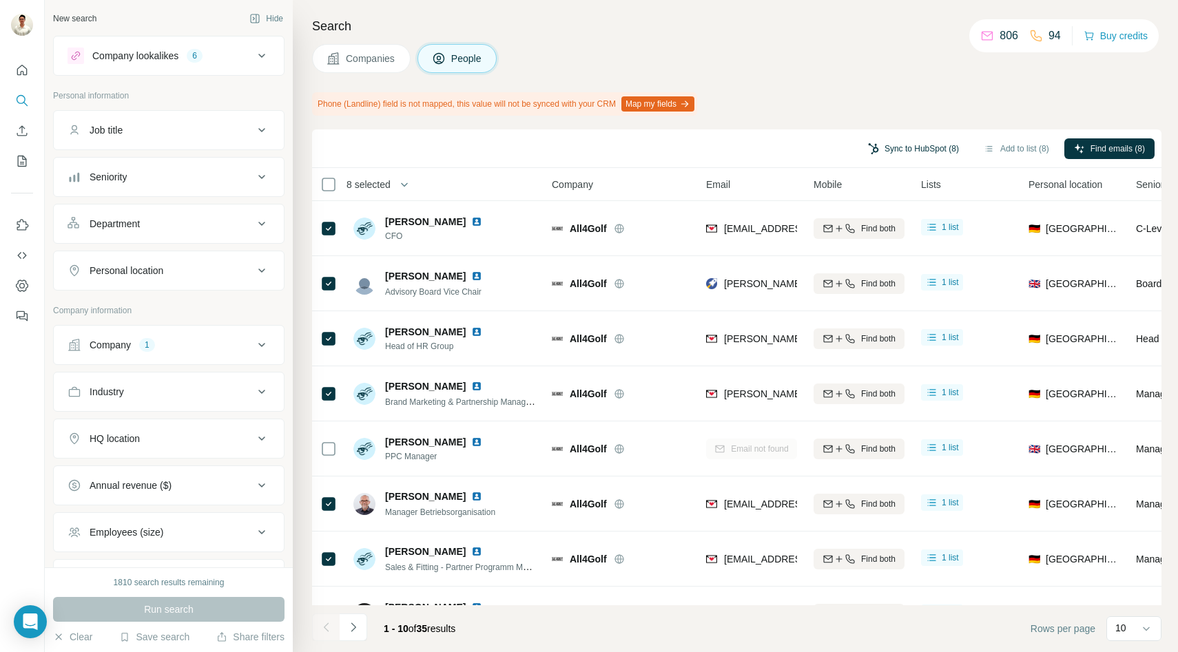
click at [921, 145] on button "Sync to HubSpot (8)" at bounding box center [913, 148] width 110 height 21
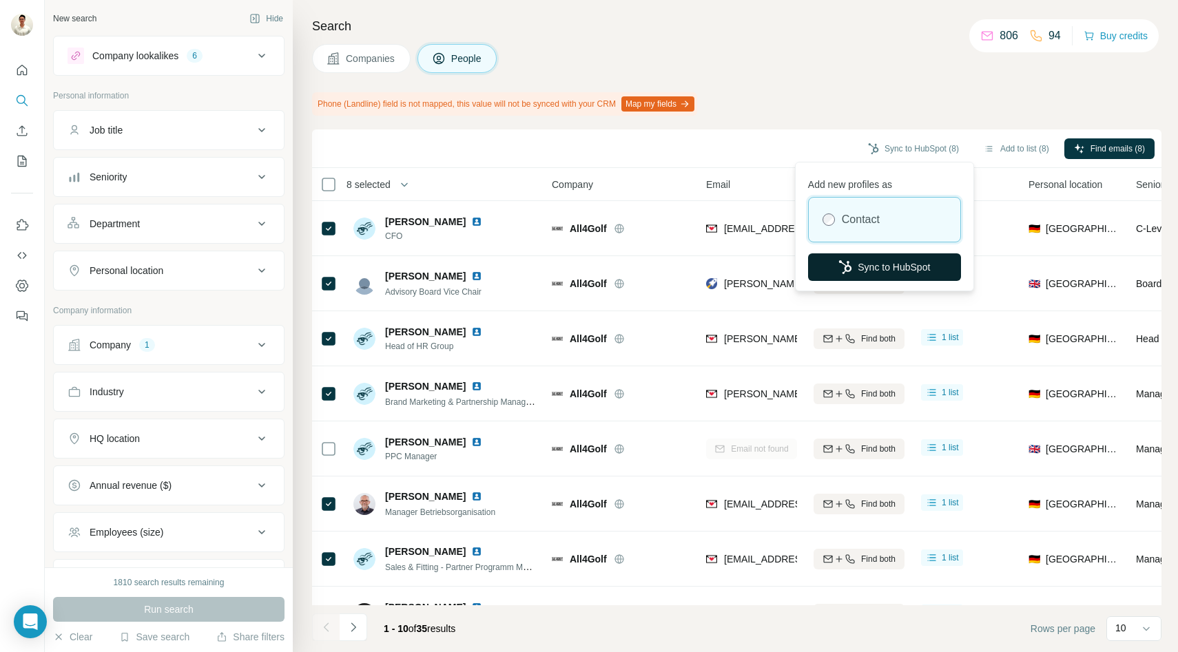
click at [882, 265] on button "Sync to HubSpot" at bounding box center [884, 268] width 153 height 28
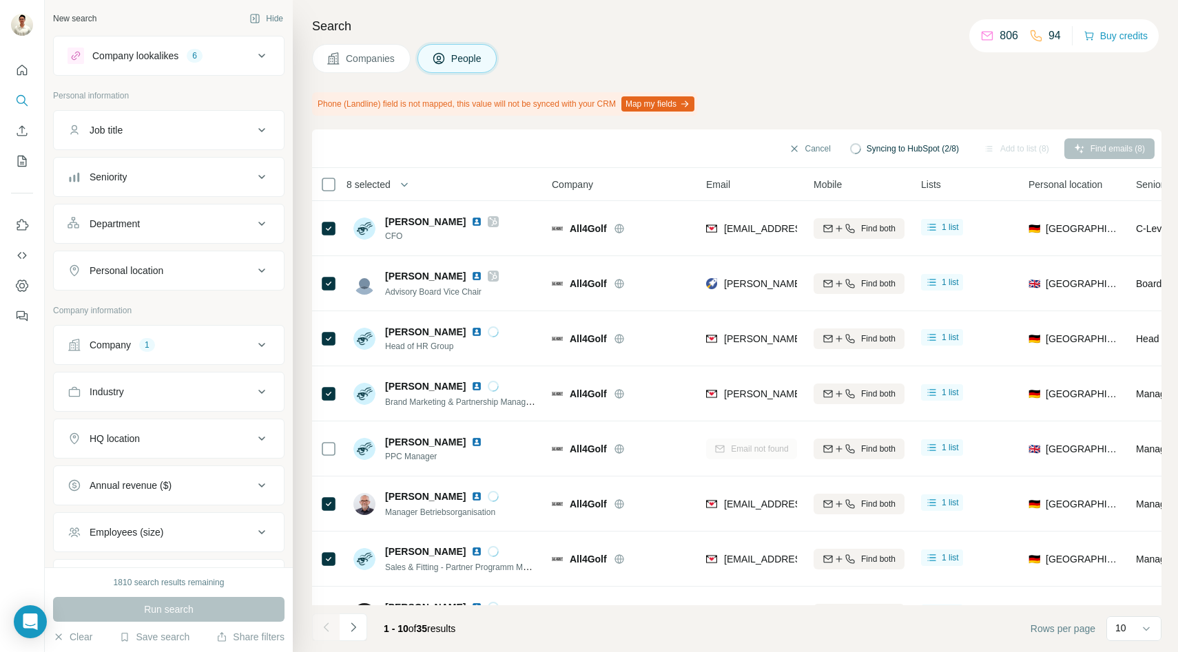
click at [369, 59] on span "Companies" at bounding box center [371, 59] width 50 height 14
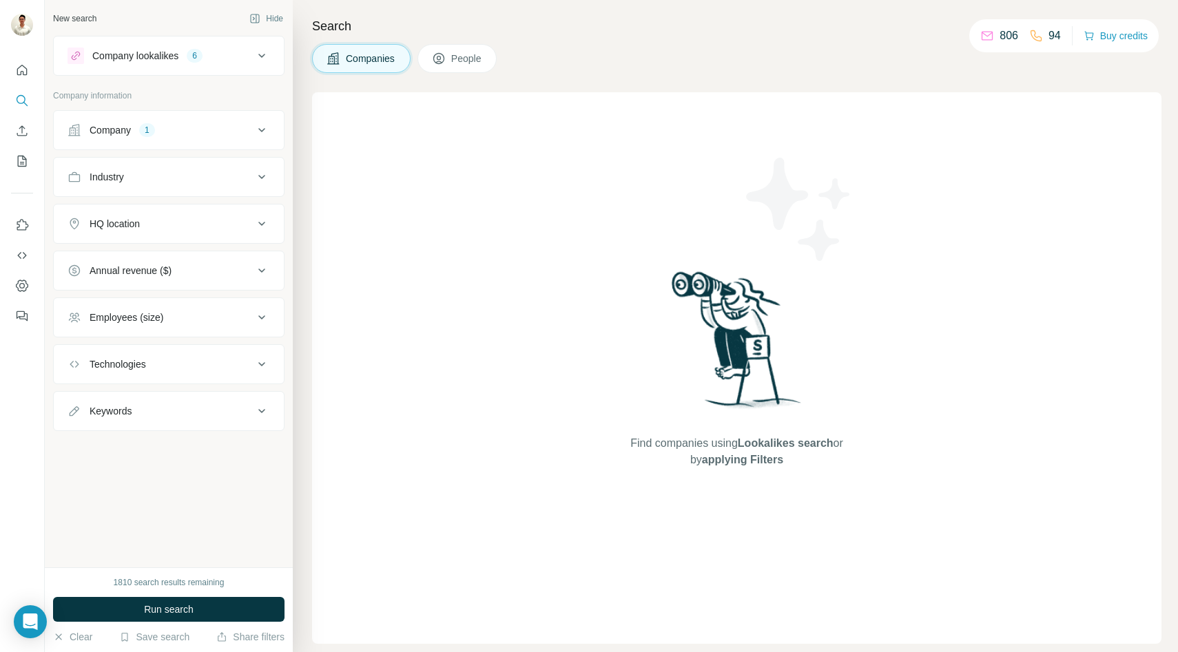
click at [176, 125] on div "Company 1" at bounding box center [161, 130] width 186 height 14
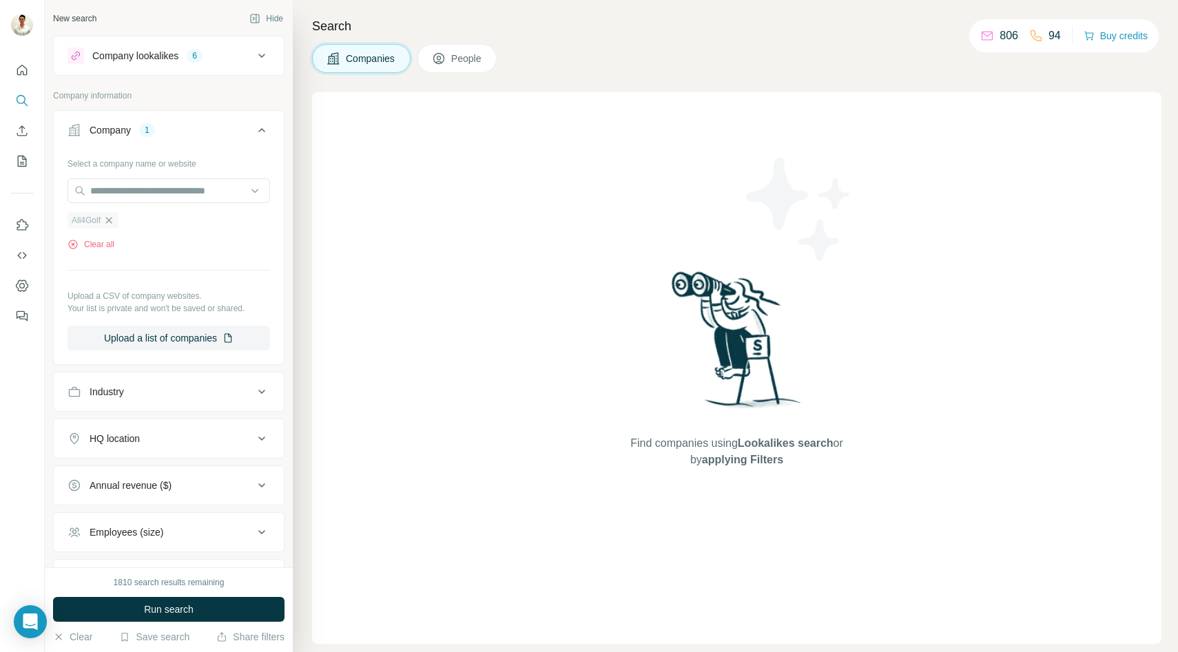
click at [108, 220] on icon "button" at bounding box center [109, 220] width 6 height 6
click at [185, 135] on div "Company" at bounding box center [161, 130] width 186 height 14
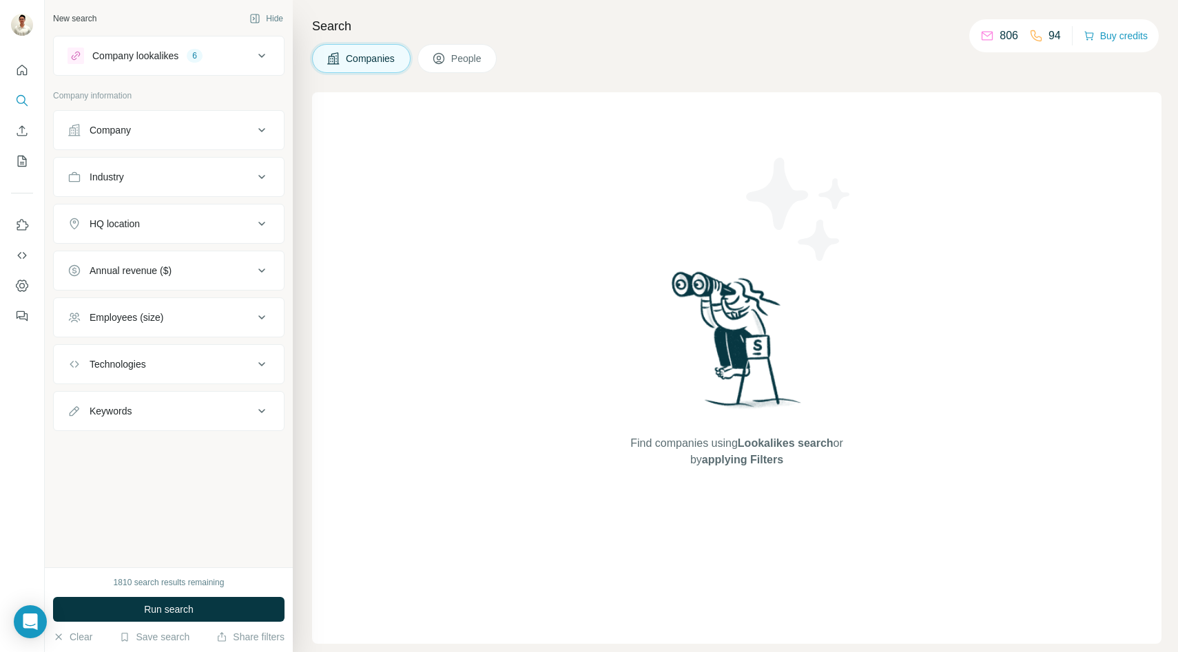
click at [223, 61] on div "Company lookalikes 6" at bounding box center [161, 56] width 186 height 17
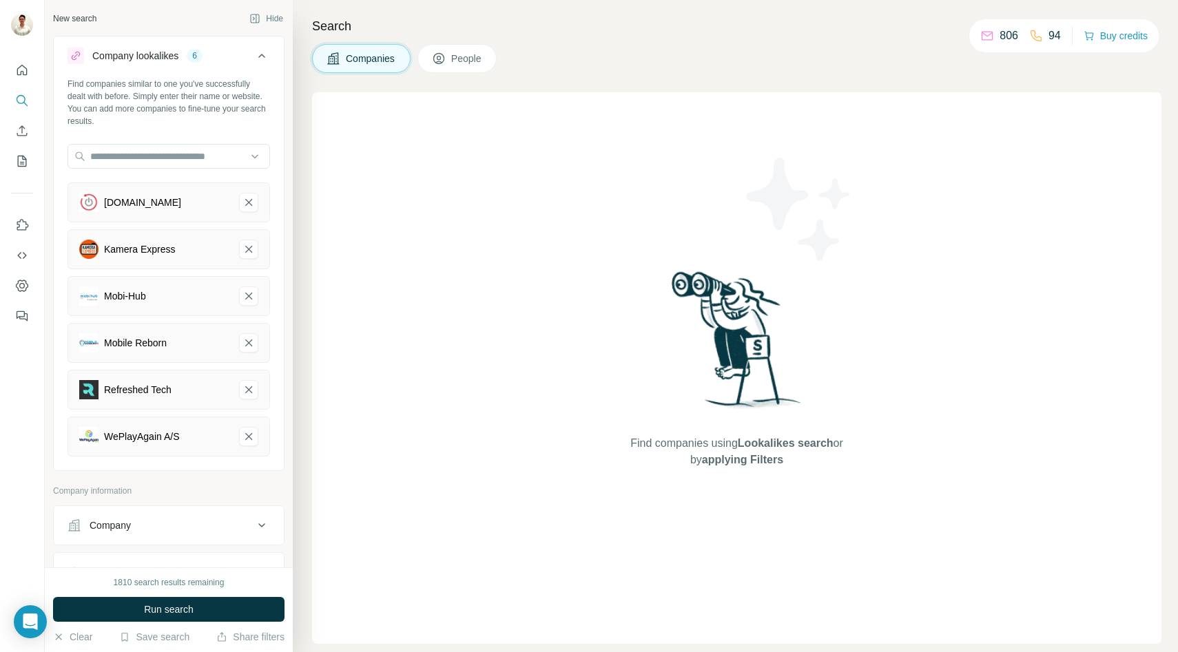
click at [223, 61] on div "Company lookalikes 6" at bounding box center [161, 56] width 186 height 17
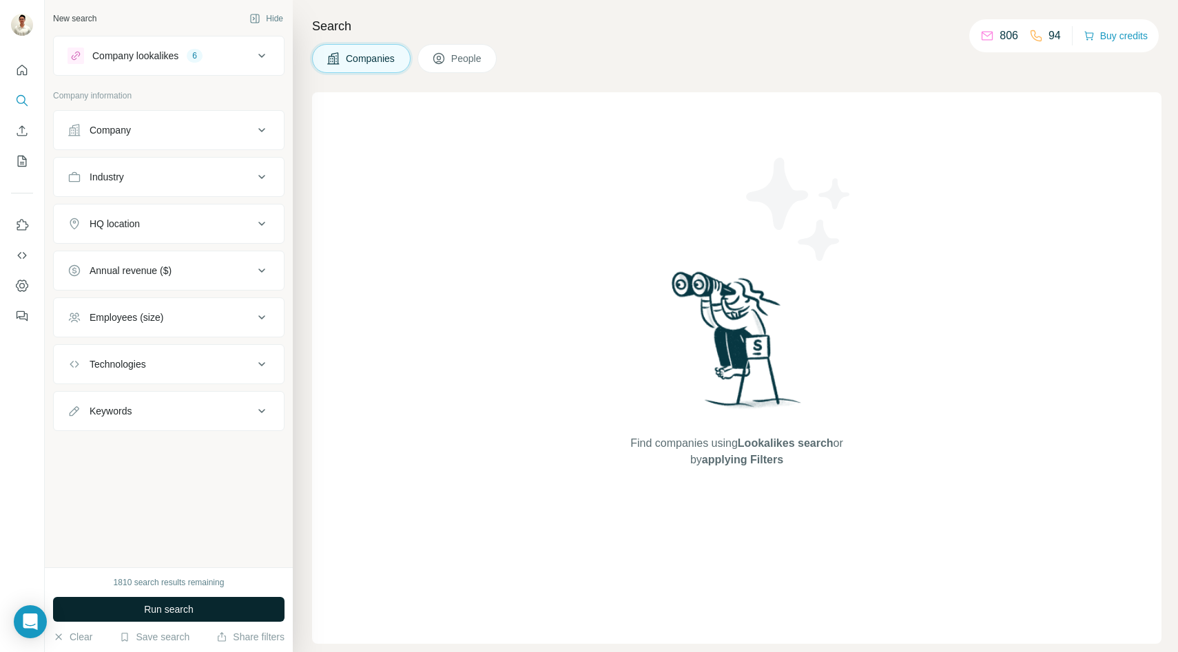
click at [163, 612] on span "Run search" at bounding box center [169, 610] width 50 height 14
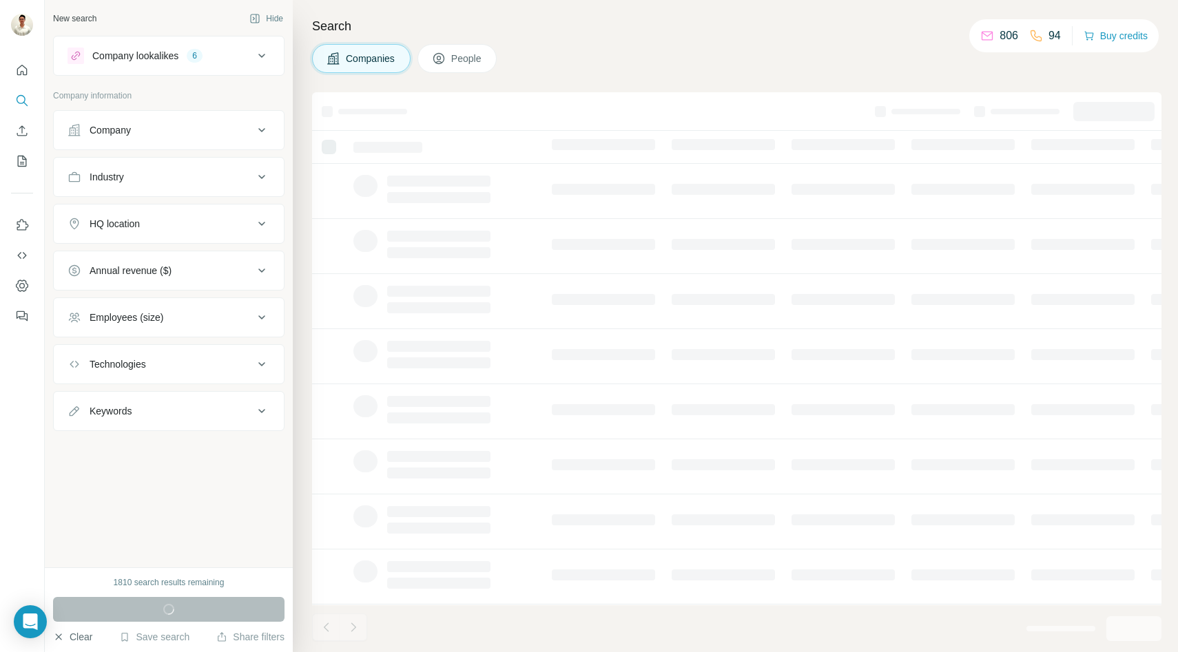
click at [77, 637] on button "Clear" at bounding box center [72, 637] width 39 height 14
click at [66, 637] on button "Clear" at bounding box center [72, 637] width 39 height 14
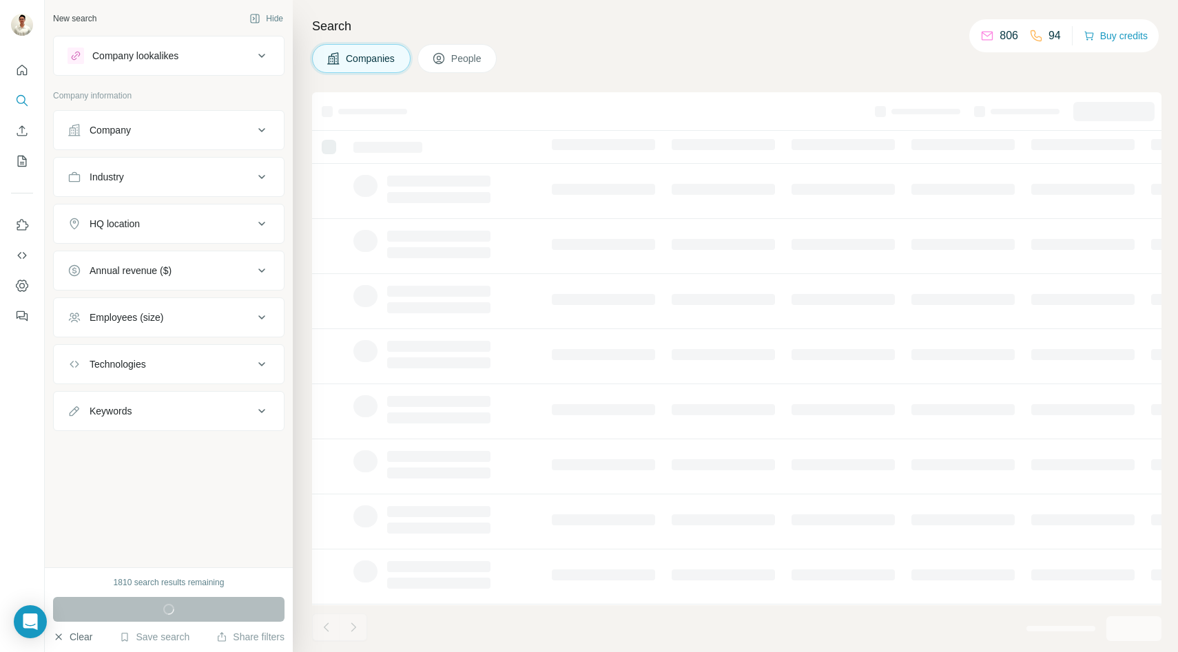
click at [66, 637] on button "Clear" at bounding box center [72, 637] width 39 height 14
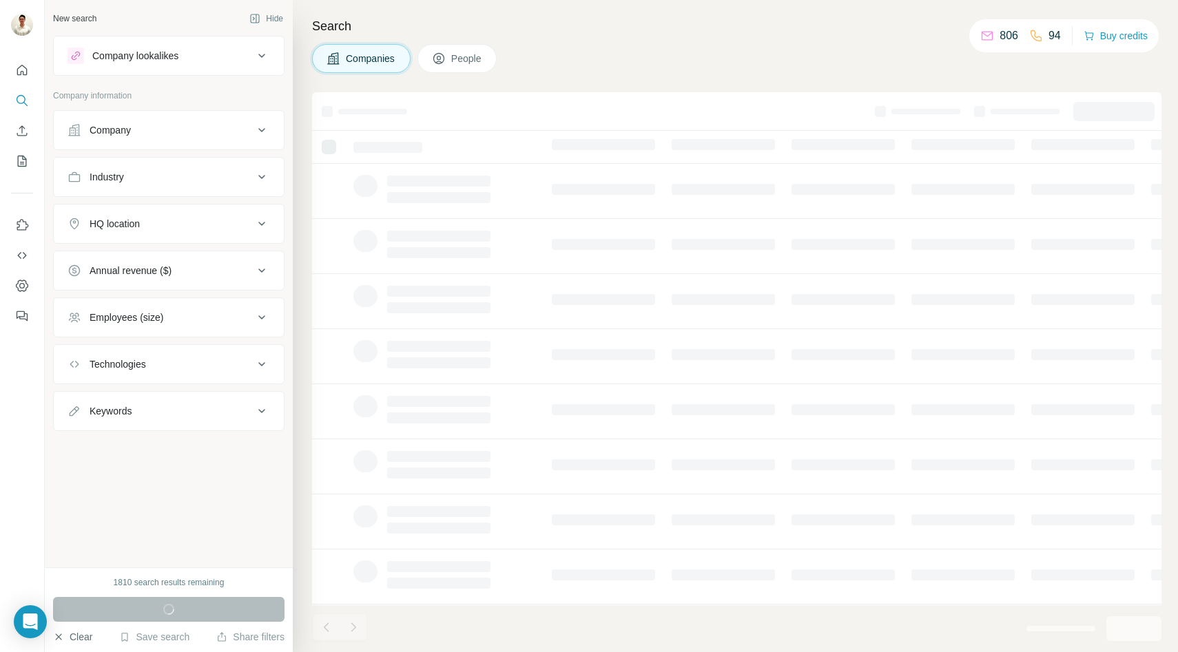
click at [66, 637] on button "Clear" at bounding box center [72, 637] width 39 height 14
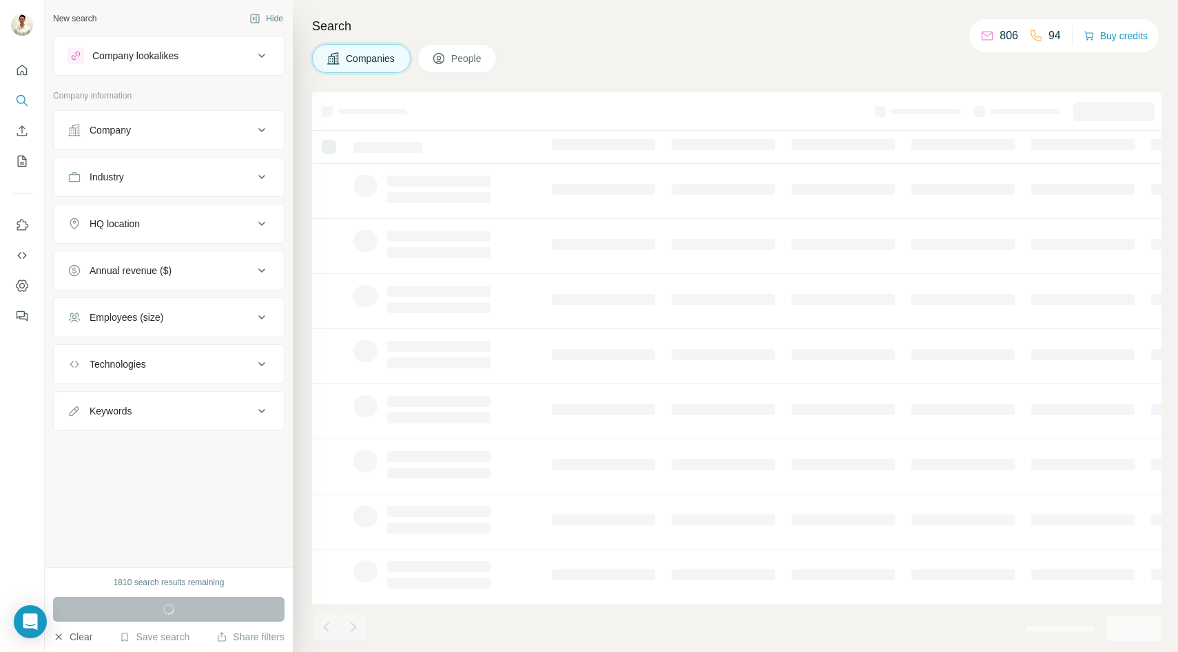
click at [66, 637] on button "Clear" at bounding box center [72, 637] width 39 height 14
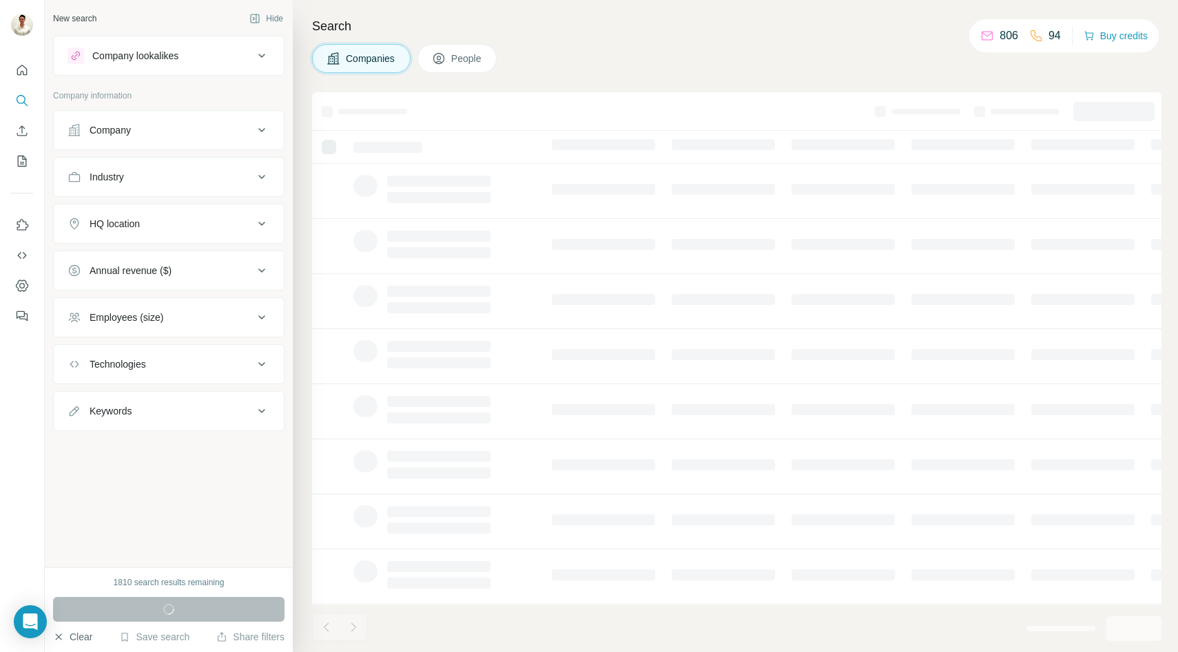
click at [66, 637] on button "Clear" at bounding box center [72, 637] width 39 height 14
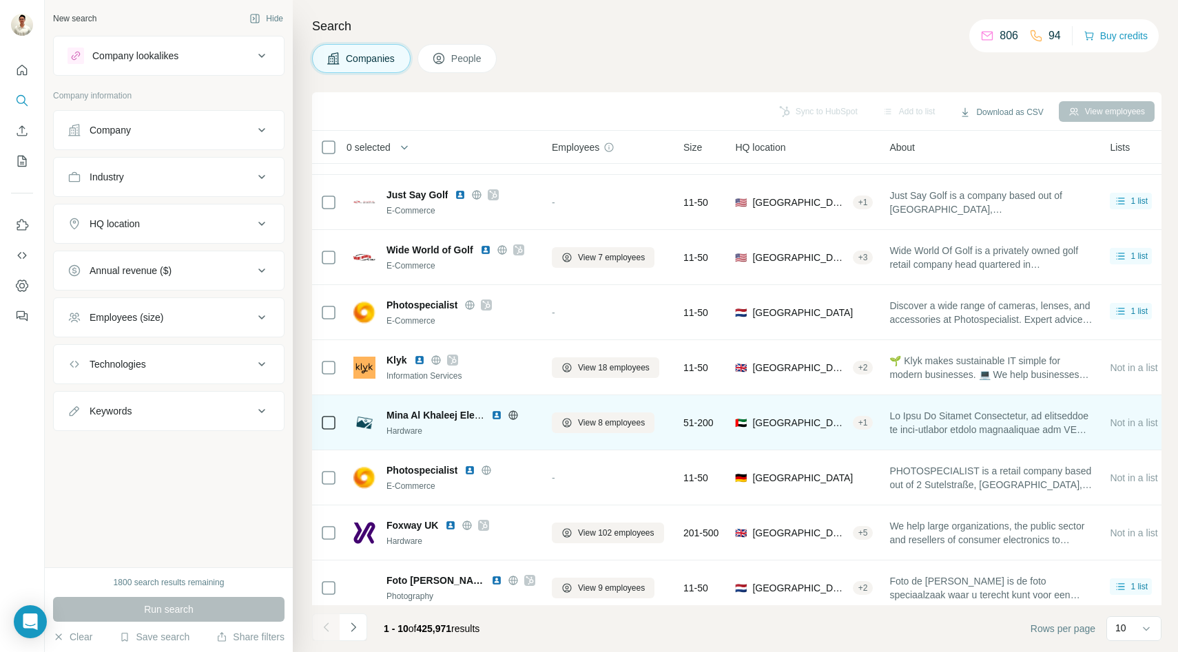
scroll to position [110, 0]
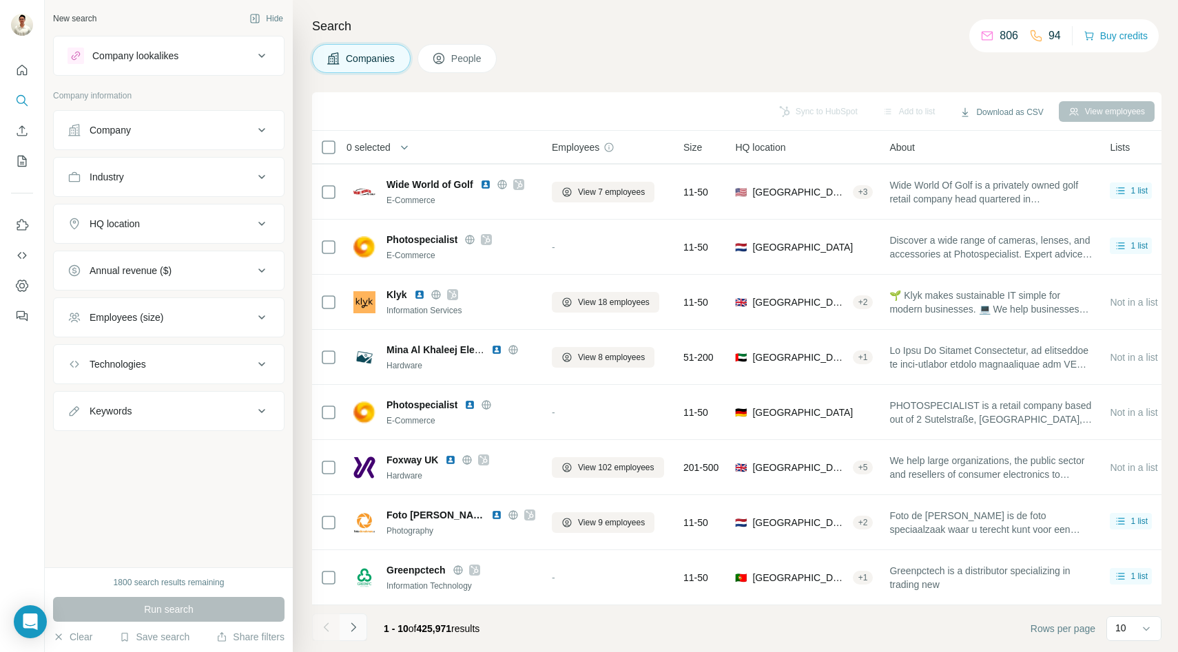
click at [355, 623] on icon "Navigate to next page" at bounding box center [354, 628] width 14 height 14
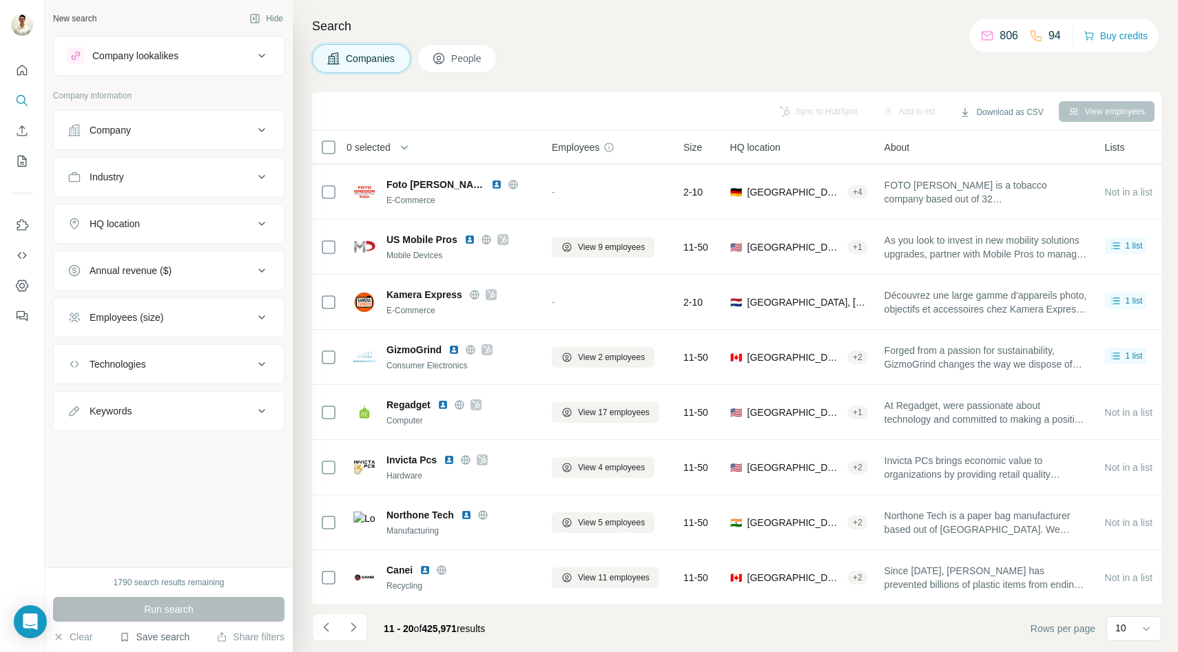
click at [152, 641] on button "Save search" at bounding box center [154, 637] width 70 height 14
click at [201, 479] on div "New search Hide Company lookalikes Company information Company Industry HQ loca…" at bounding box center [169, 284] width 248 height 568
click at [352, 630] on icon "Navigate to next page" at bounding box center [354, 628] width 14 height 14
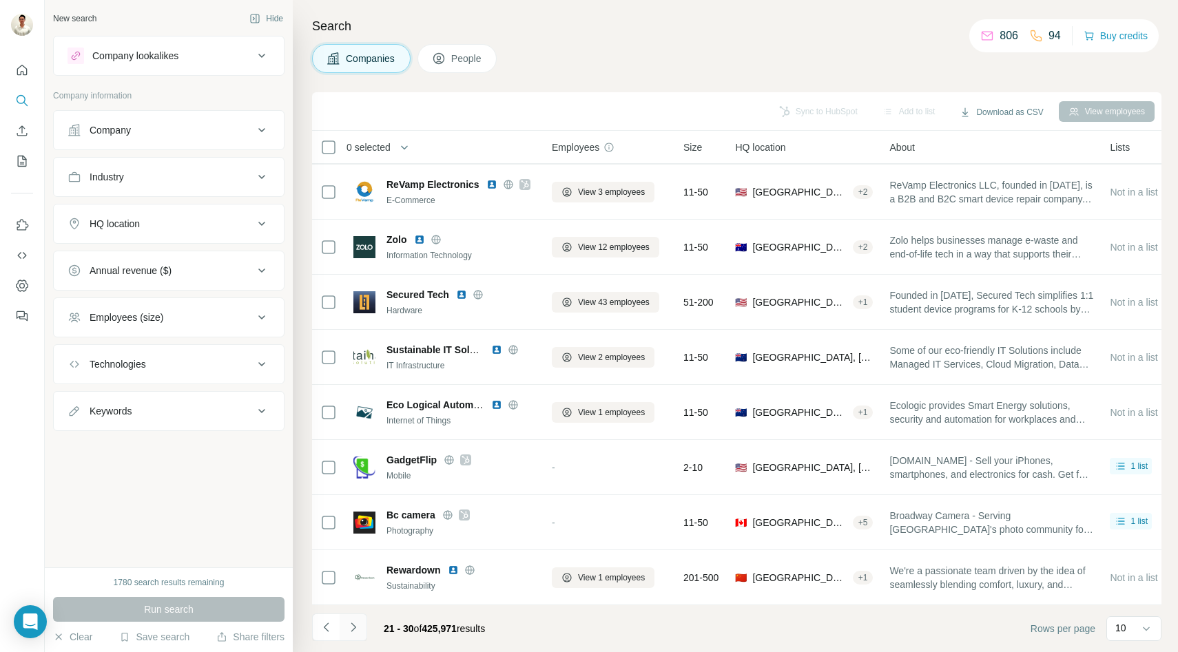
click at [354, 624] on icon "Navigate to next page" at bounding box center [354, 628] width 14 height 14
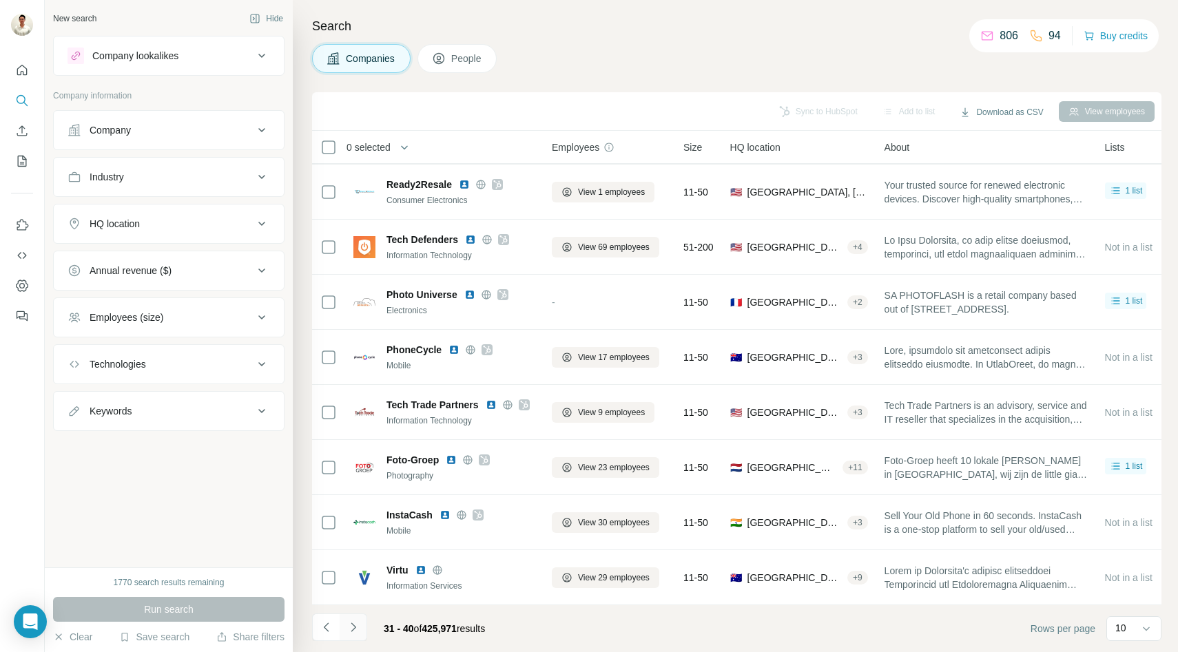
click at [358, 622] on icon "Navigate to next page" at bounding box center [354, 628] width 14 height 14
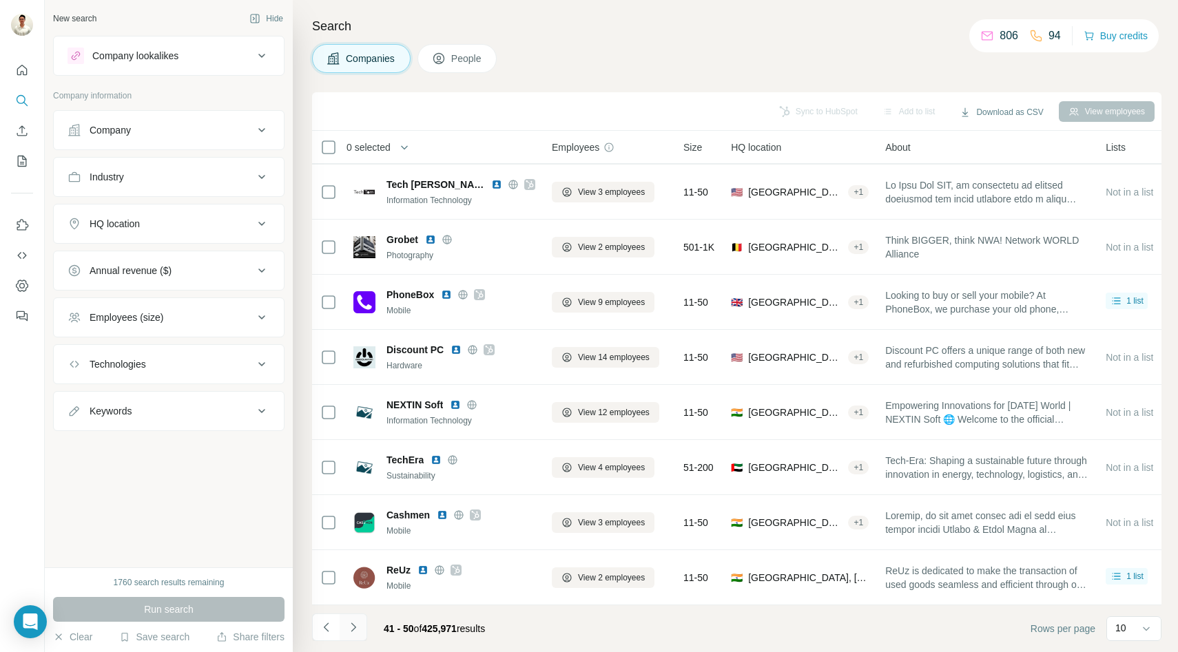
click at [355, 626] on icon "Navigate to next page" at bounding box center [354, 628] width 14 height 14
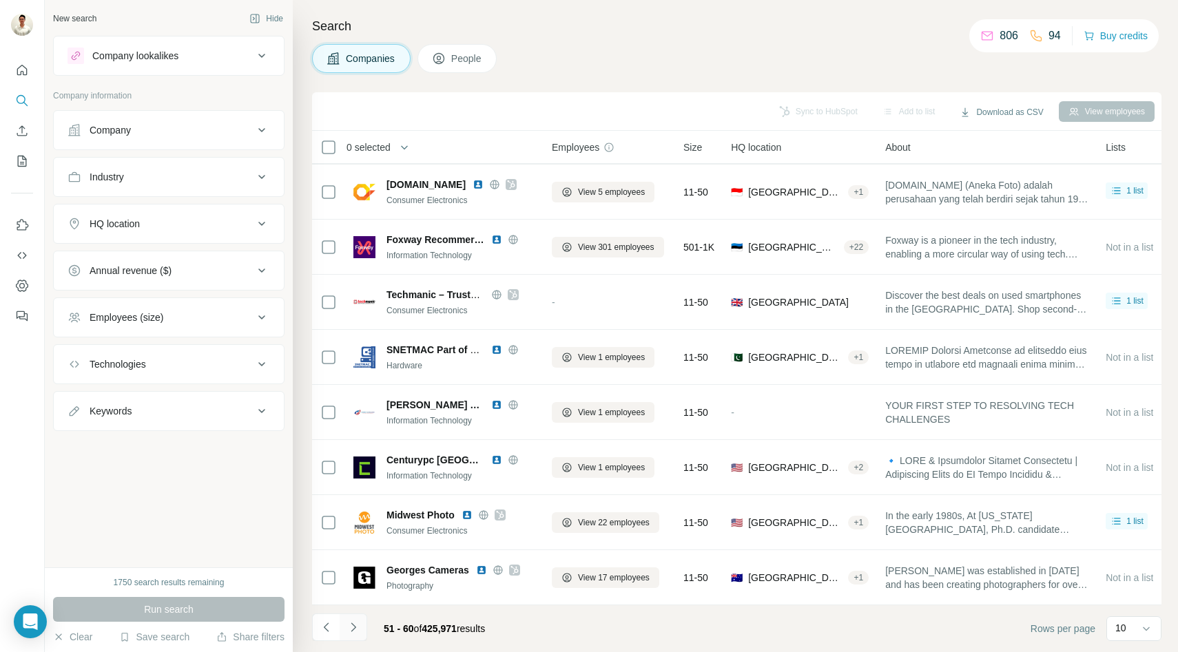
click at [355, 630] on icon "Navigate to next page" at bounding box center [354, 628] width 14 height 14
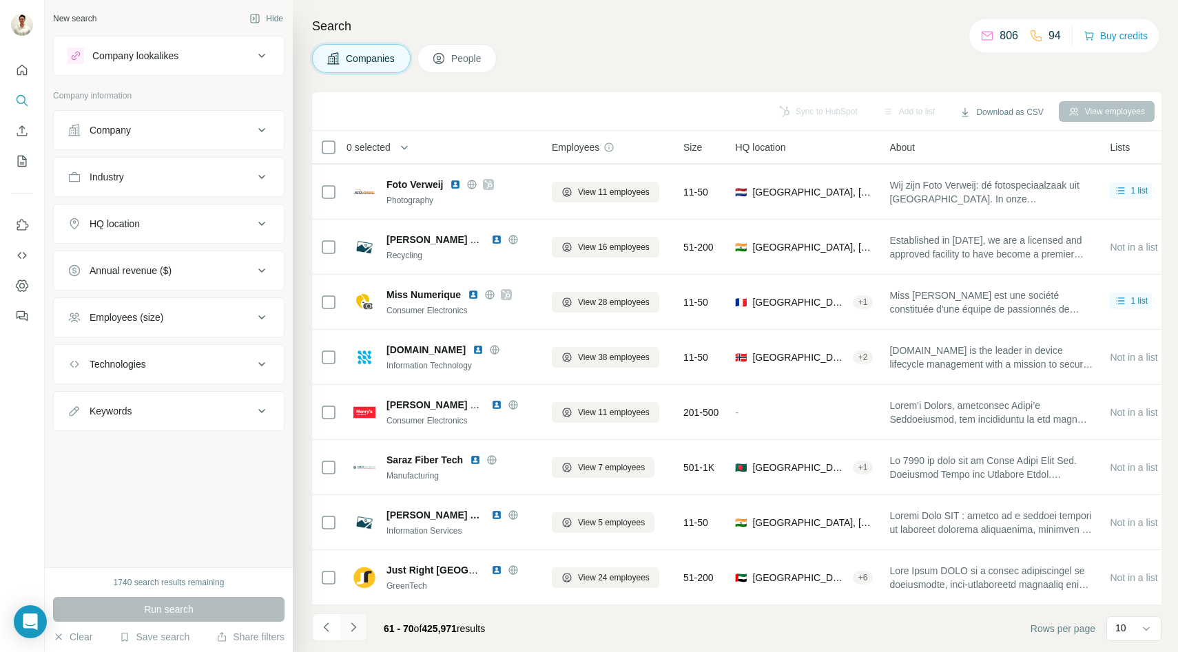
click at [355, 628] on icon "Navigate to next page" at bounding box center [354, 628] width 14 height 14
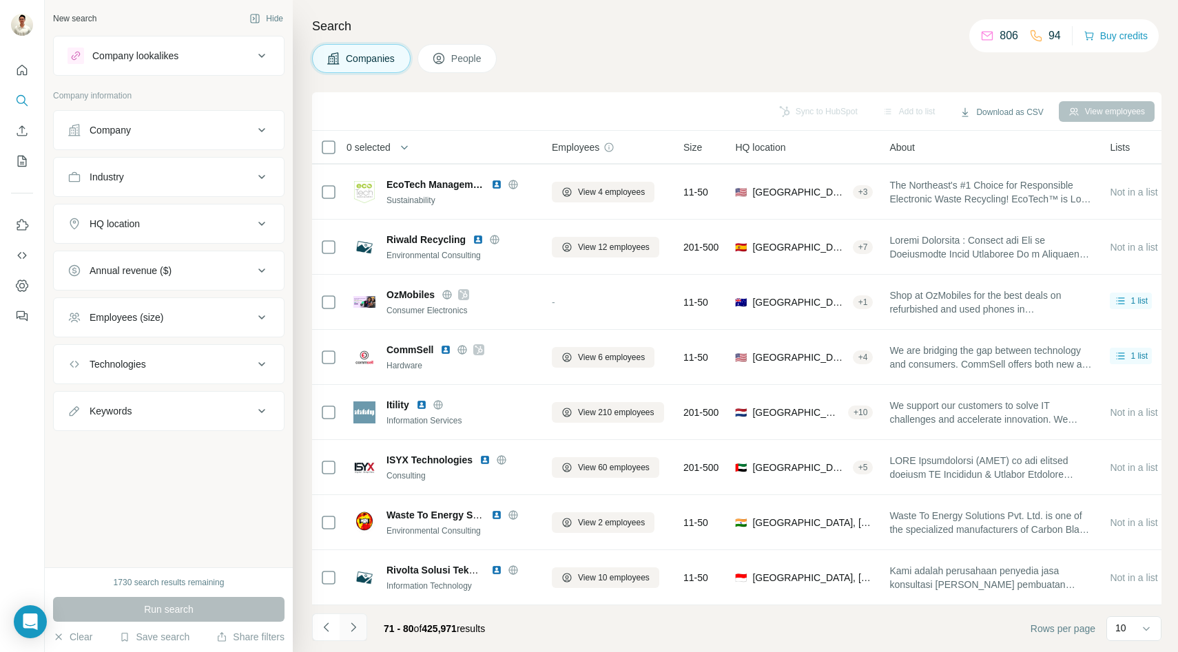
click at [353, 626] on icon "Navigate to next page" at bounding box center [353, 627] width 5 height 9
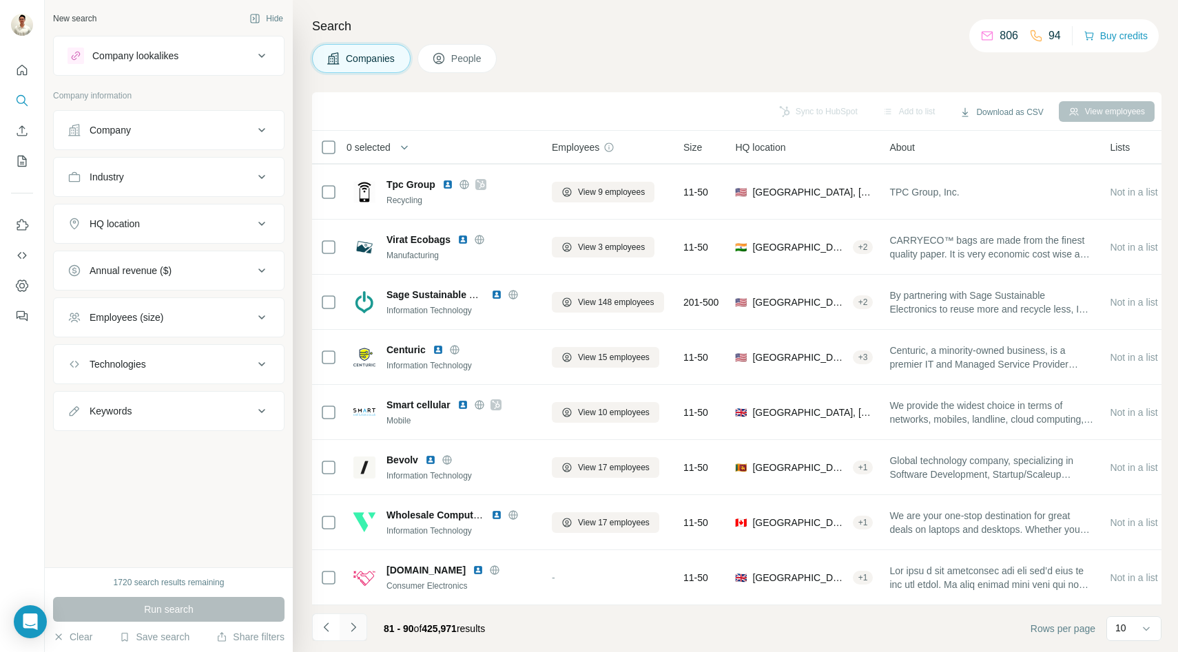
click at [351, 625] on icon "Navigate to next page" at bounding box center [354, 628] width 14 height 14
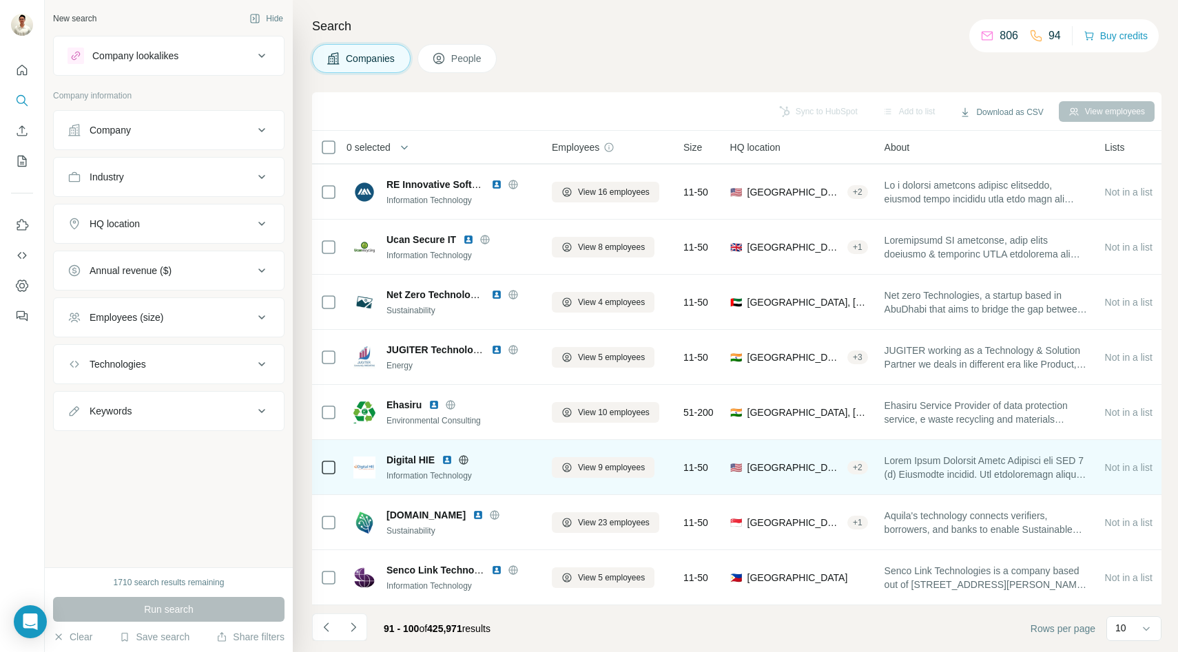
scroll to position [0, 0]
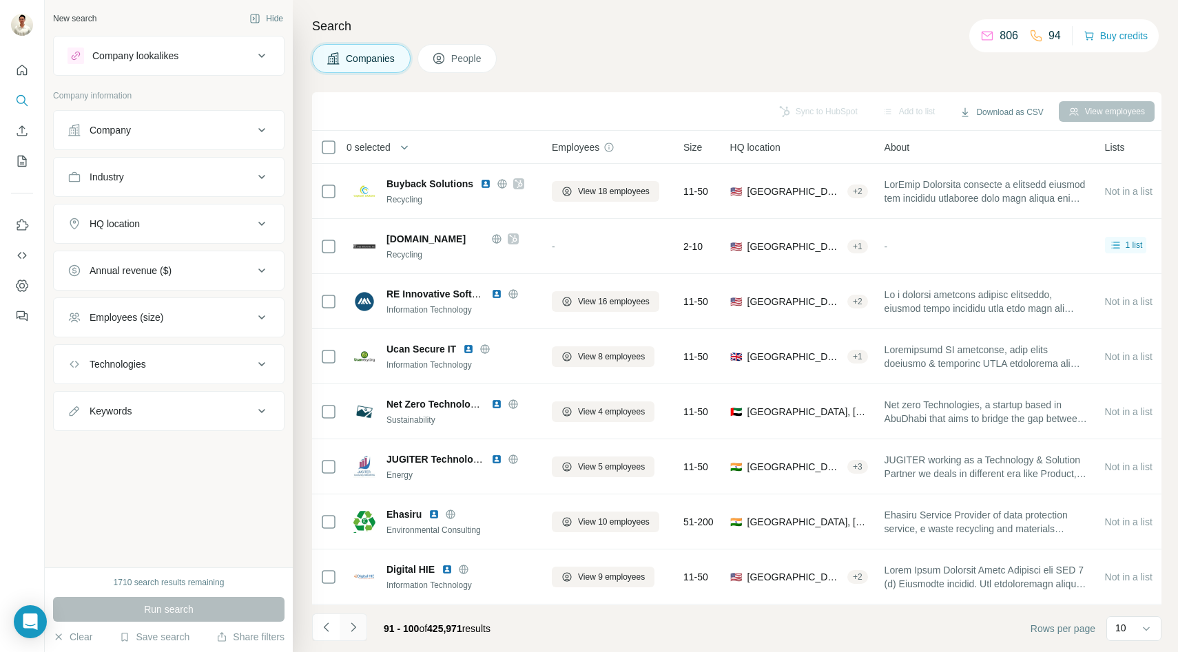
click at [352, 627] on icon "Navigate to next page" at bounding box center [354, 628] width 14 height 14
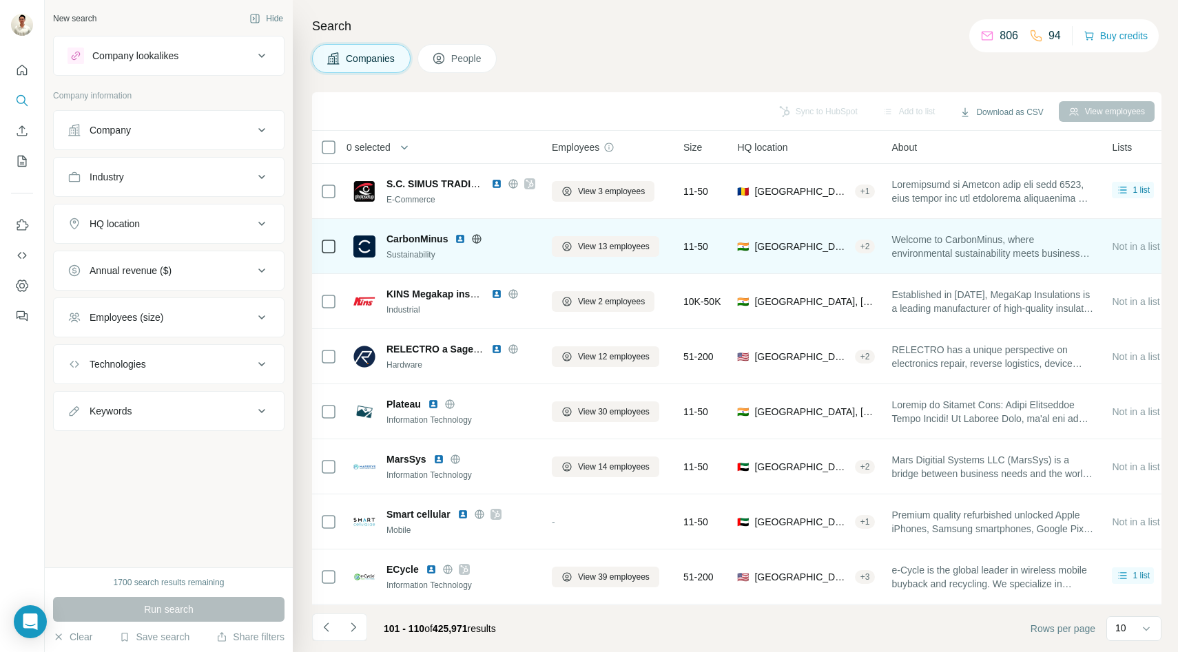
scroll to position [110, 0]
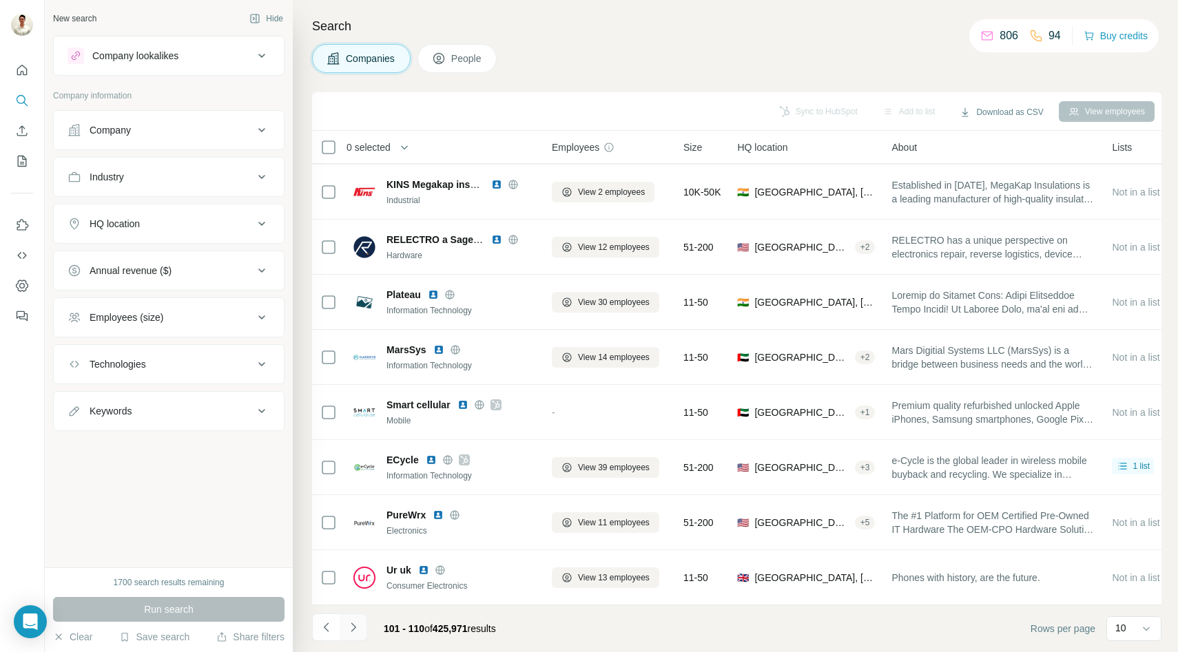
click at [362, 622] on button "Navigate to next page" at bounding box center [354, 628] width 28 height 28
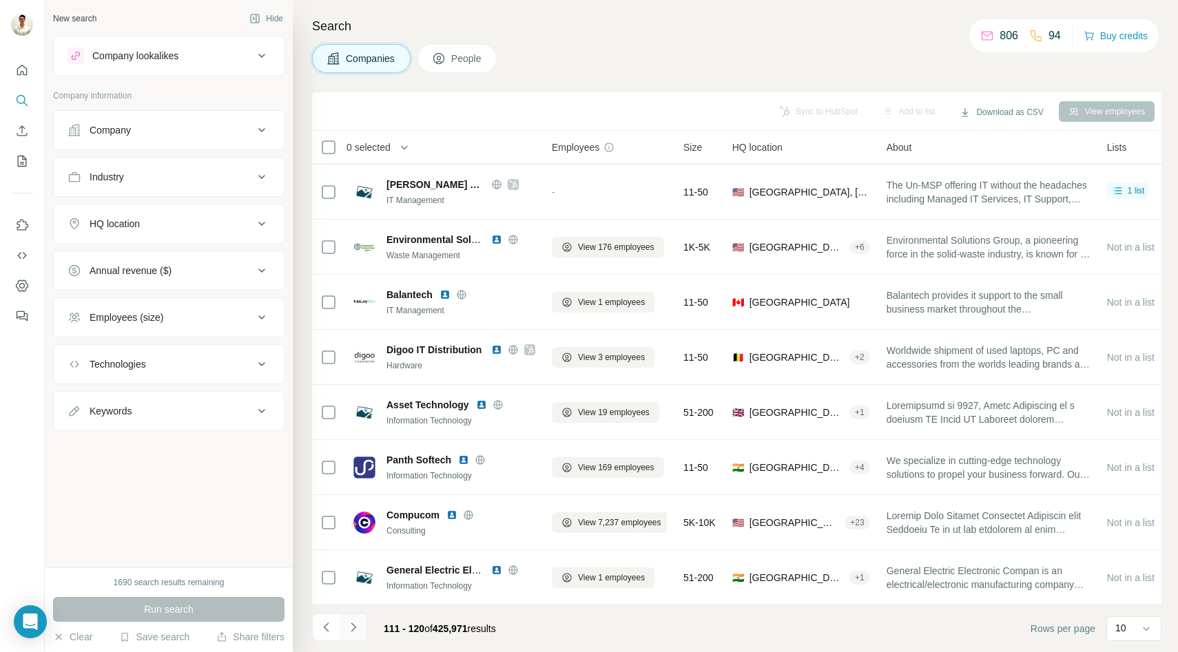
click at [360, 621] on icon "Navigate to next page" at bounding box center [354, 628] width 14 height 14
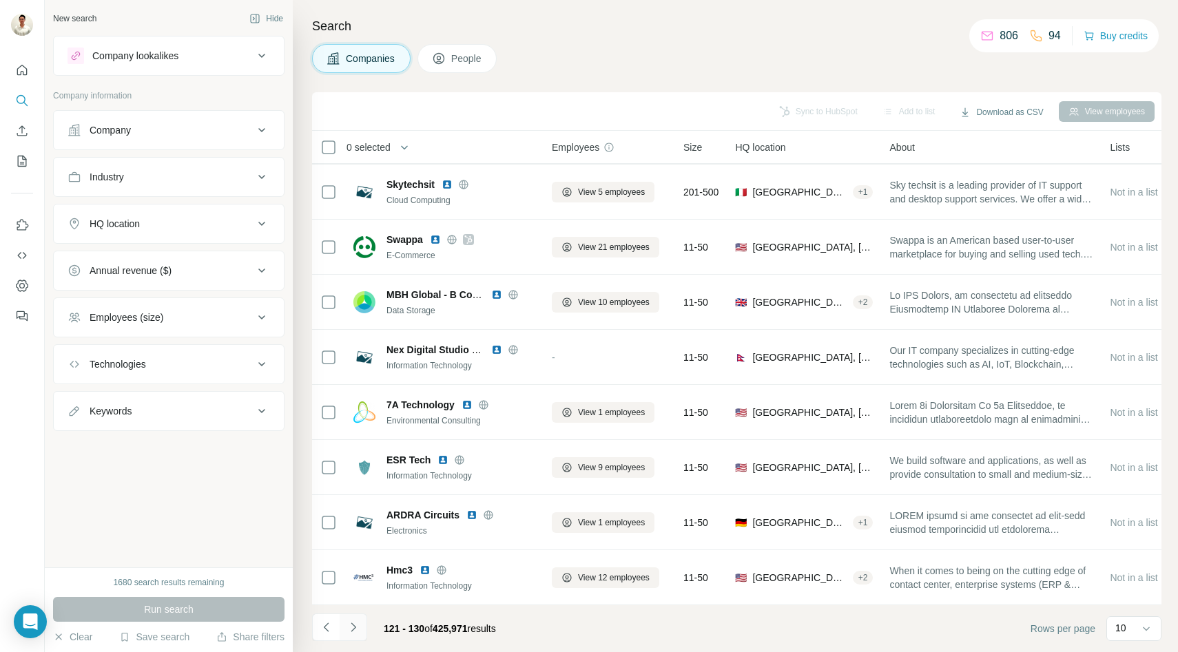
click at [357, 627] on icon "Navigate to next page" at bounding box center [354, 628] width 14 height 14
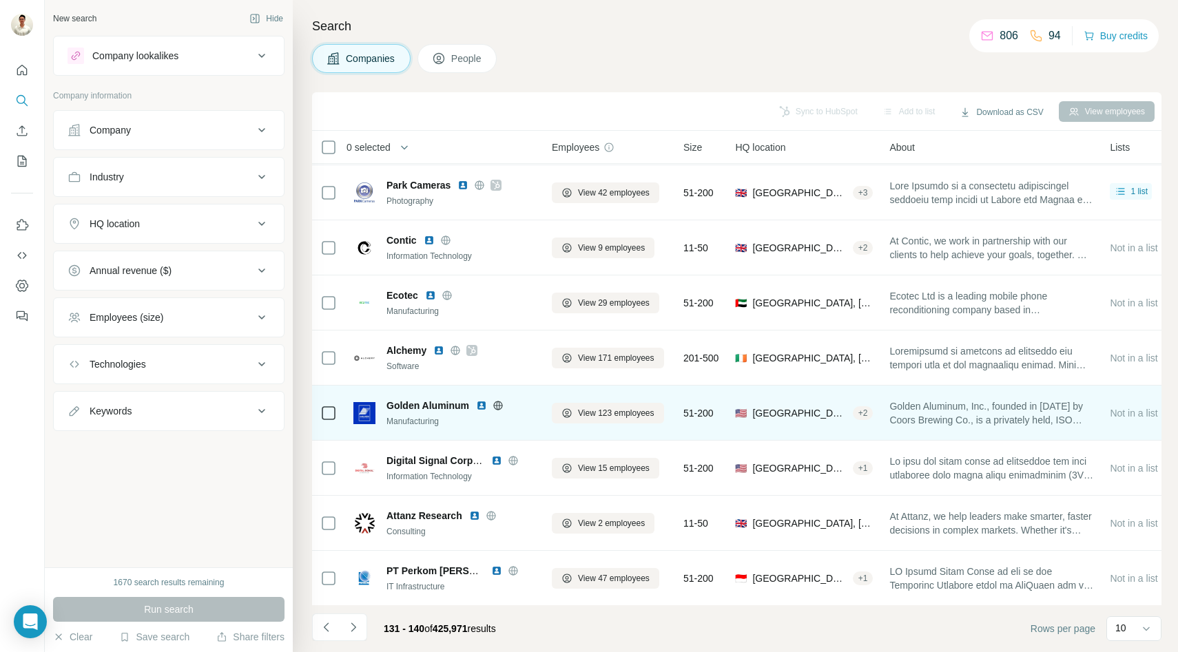
scroll to position [0, 0]
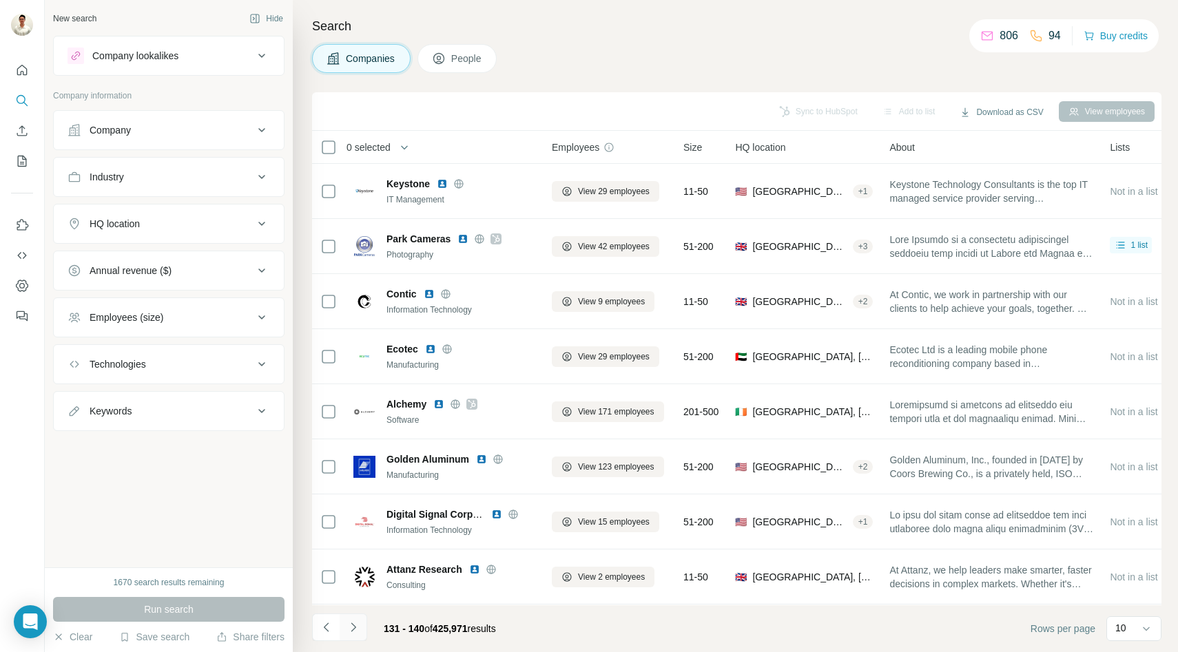
click at [351, 629] on icon "Navigate to next page" at bounding box center [354, 628] width 14 height 14
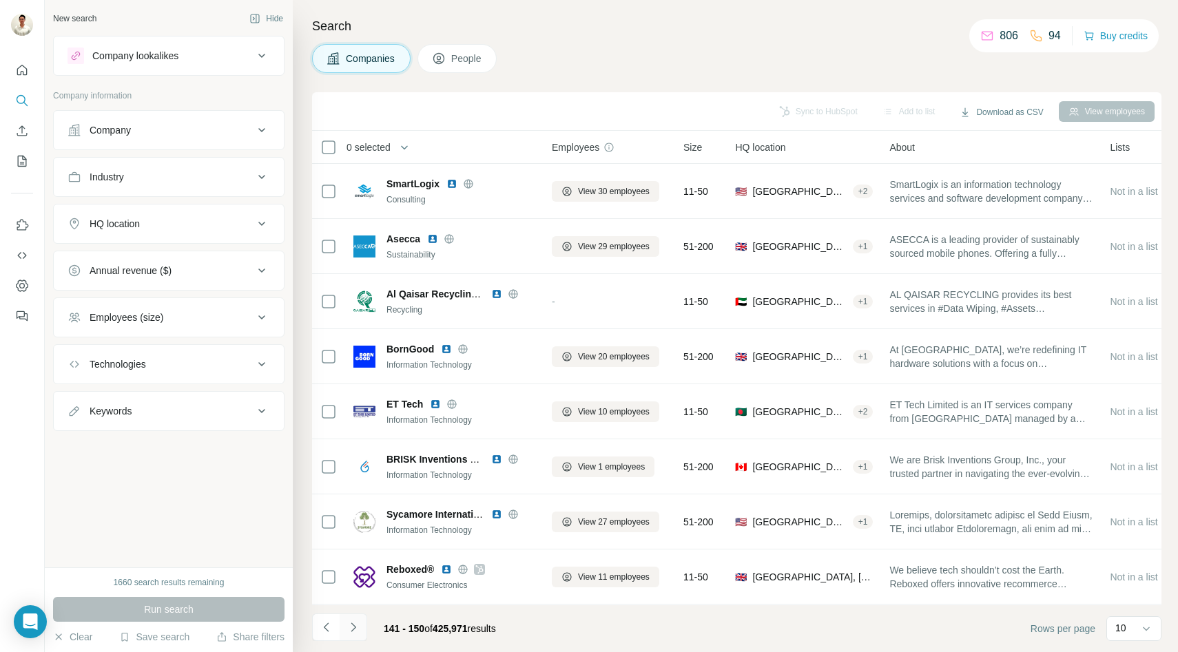
click at [355, 621] on icon "Navigate to next page" at bounding box center [354, 628] width 14 height 14
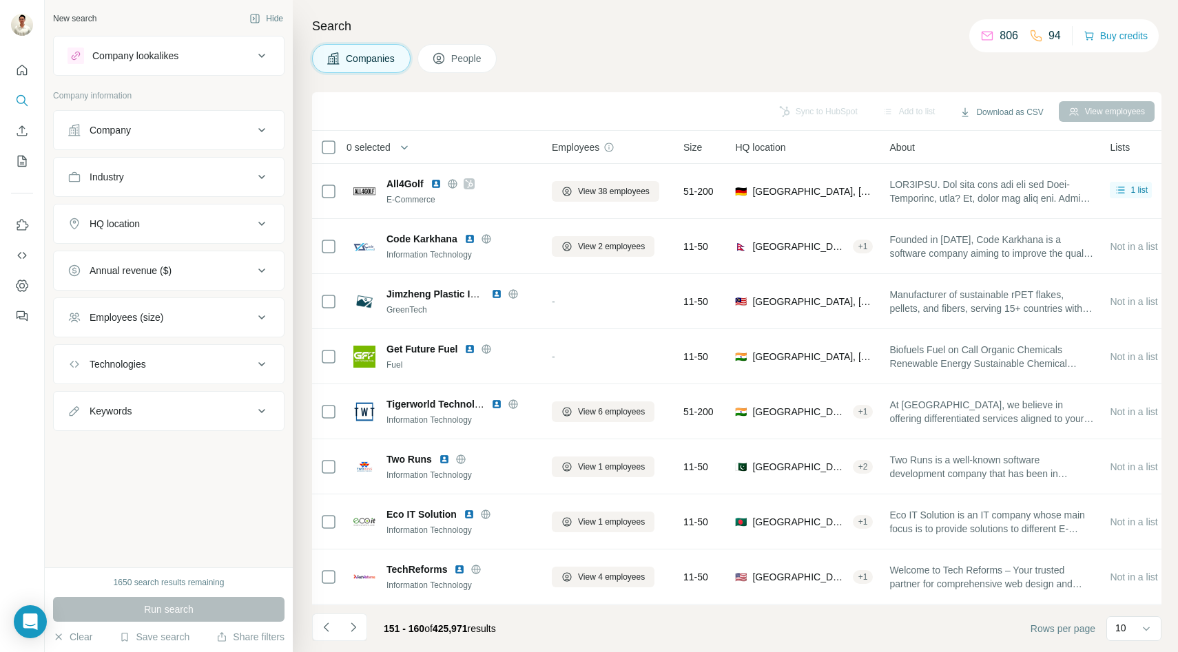
scroll to position [110, 0]
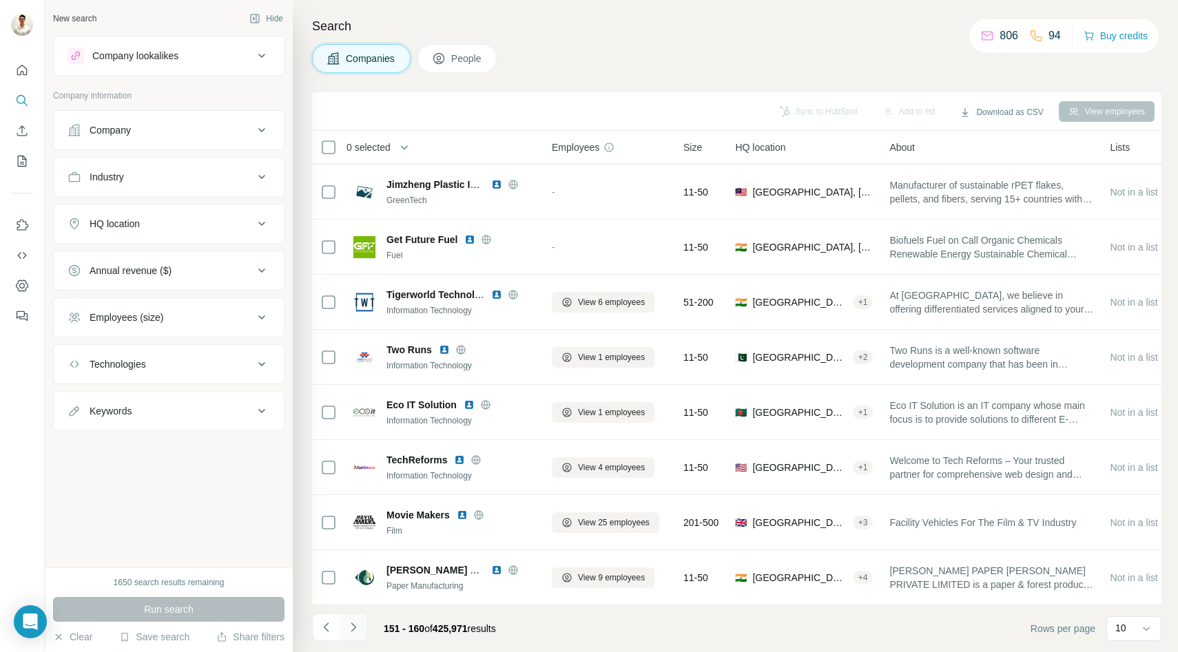
click at [358, 626] on icon "Navigate to next page" at bounding box center [354, 628] width 14 height 14
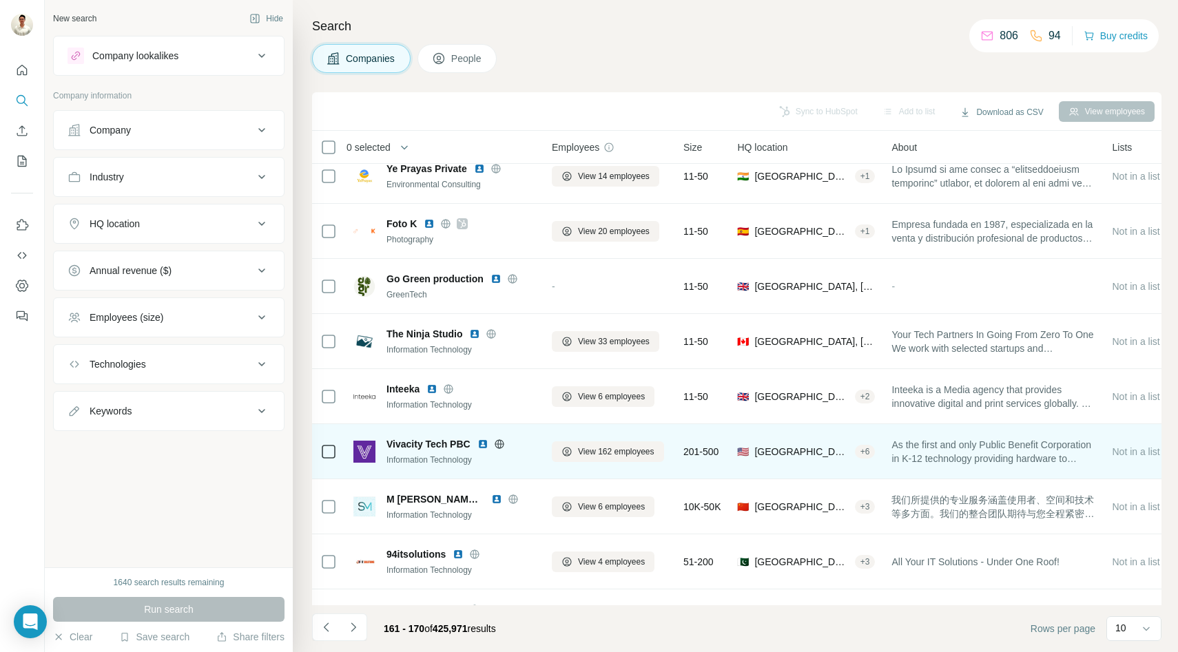
scroll to position [21, 0]
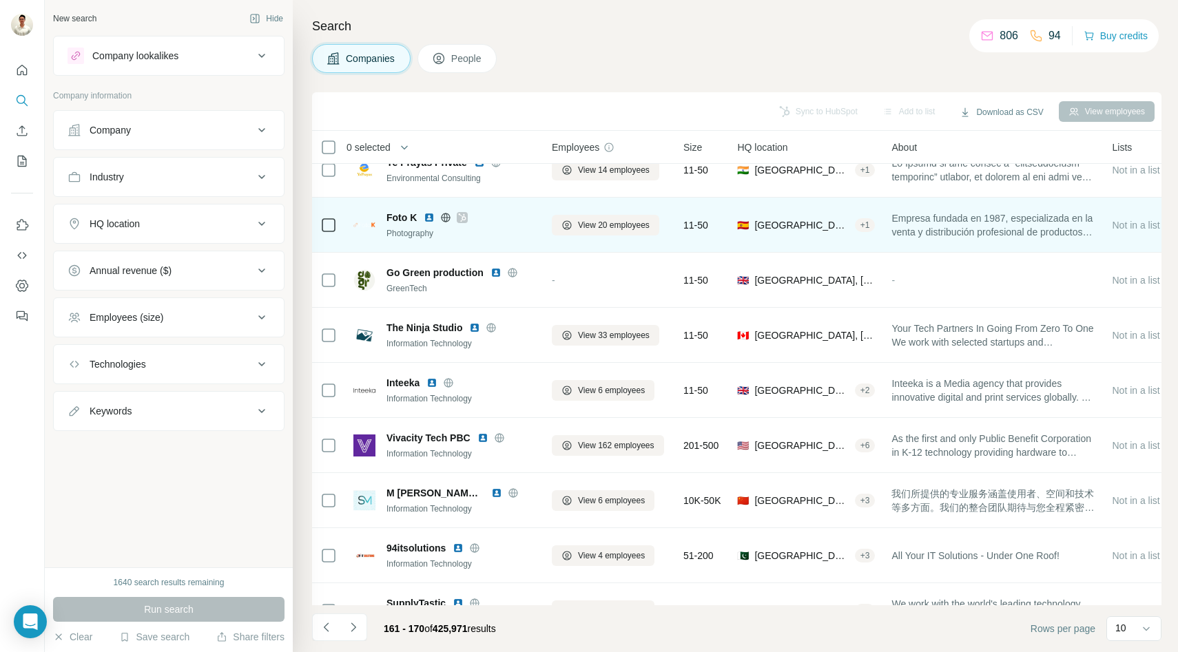
click at [461, 220] on icon at bounding box center [463, 218] width 8 height 8
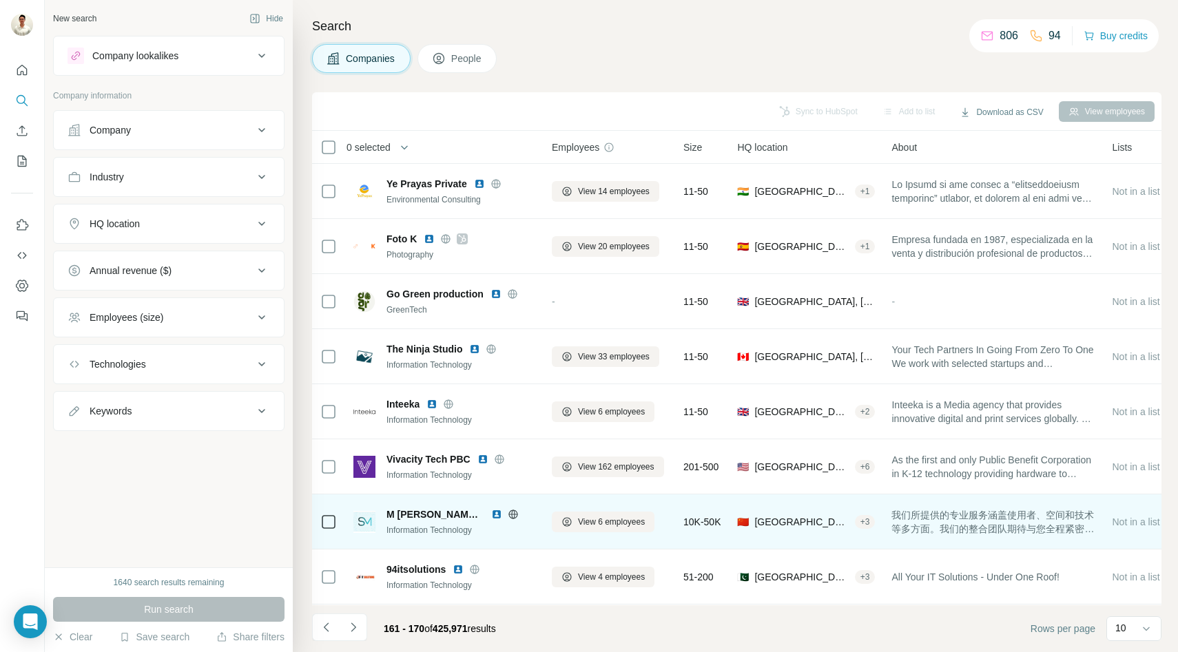
scroll to position [110, 0]
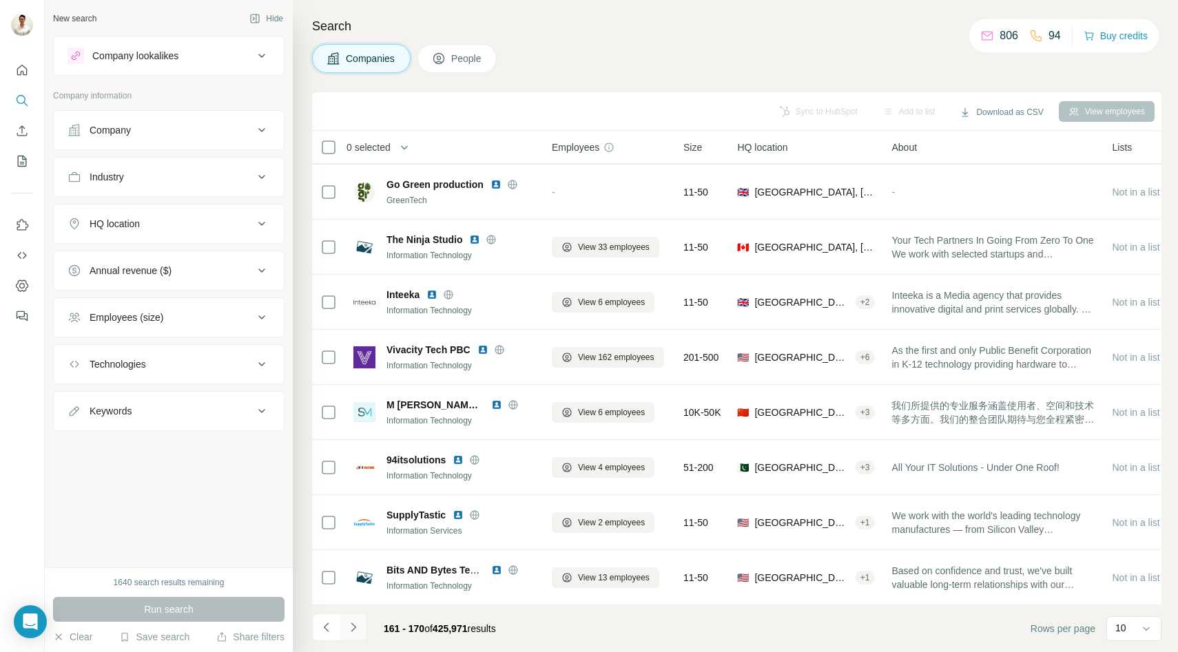
click at [354, 627] on icon "Navigate to next page" at bounding box center [353, 627] width 5 height 9
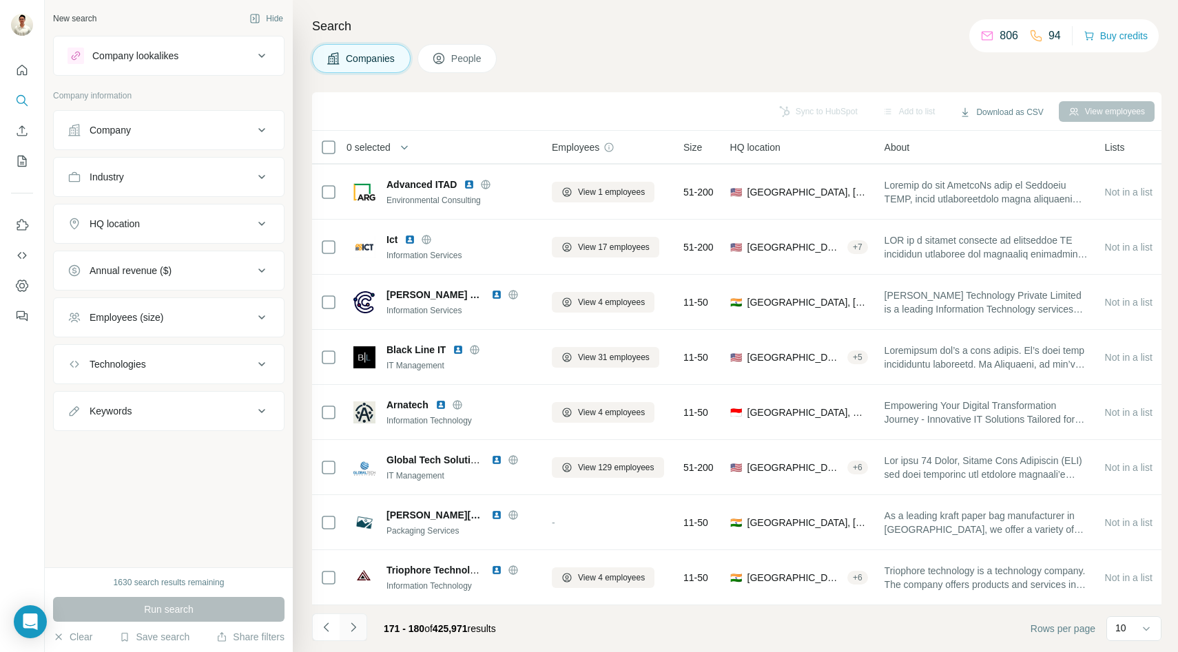
click at [359, 627] on icon "Navigate to next page" at bounding box center [354, 628] width 14 height 14
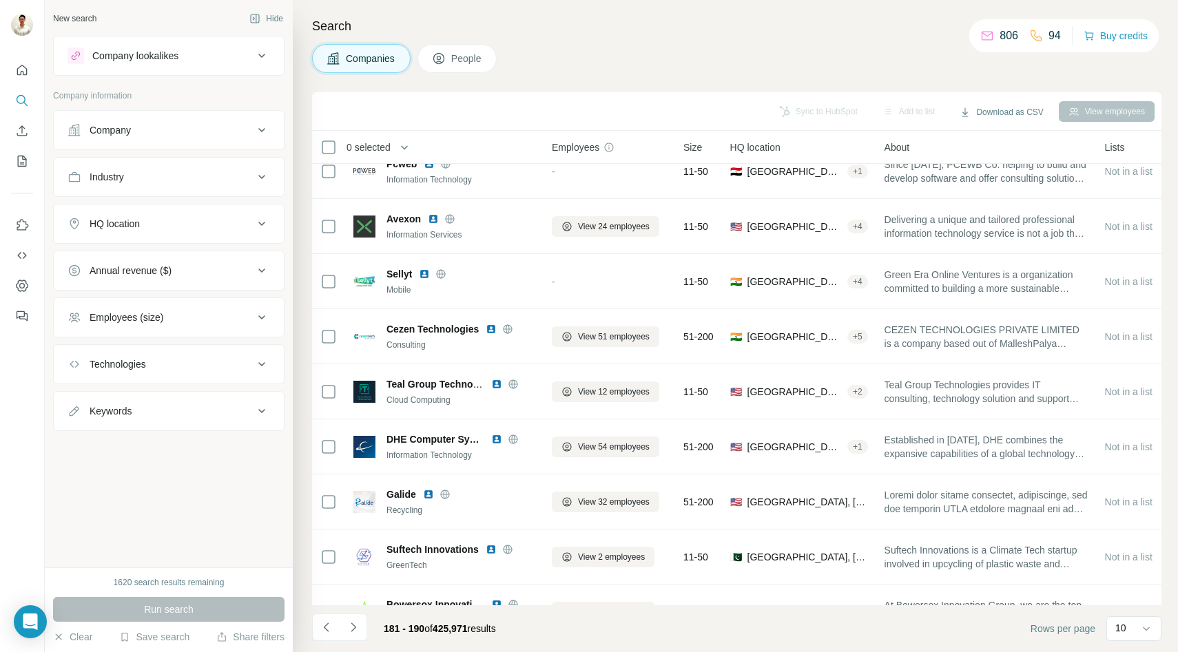
scroll to position [0, 0]
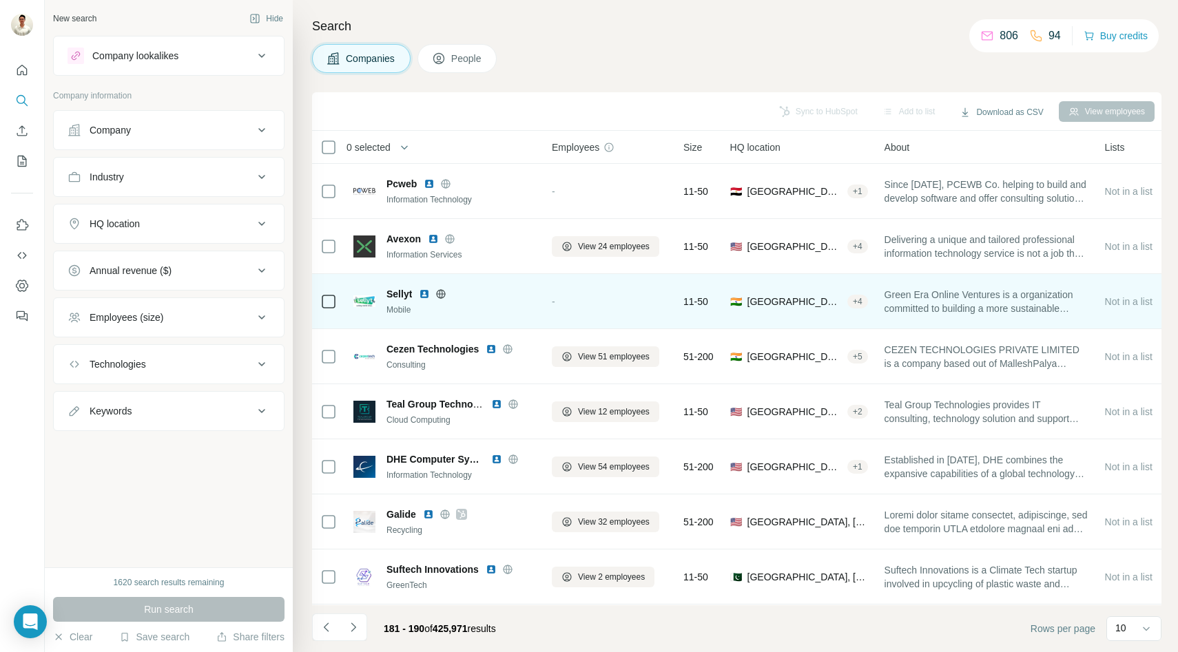
click at [440, 291] on icon at bounding box center [440, 294] width 11 height 11
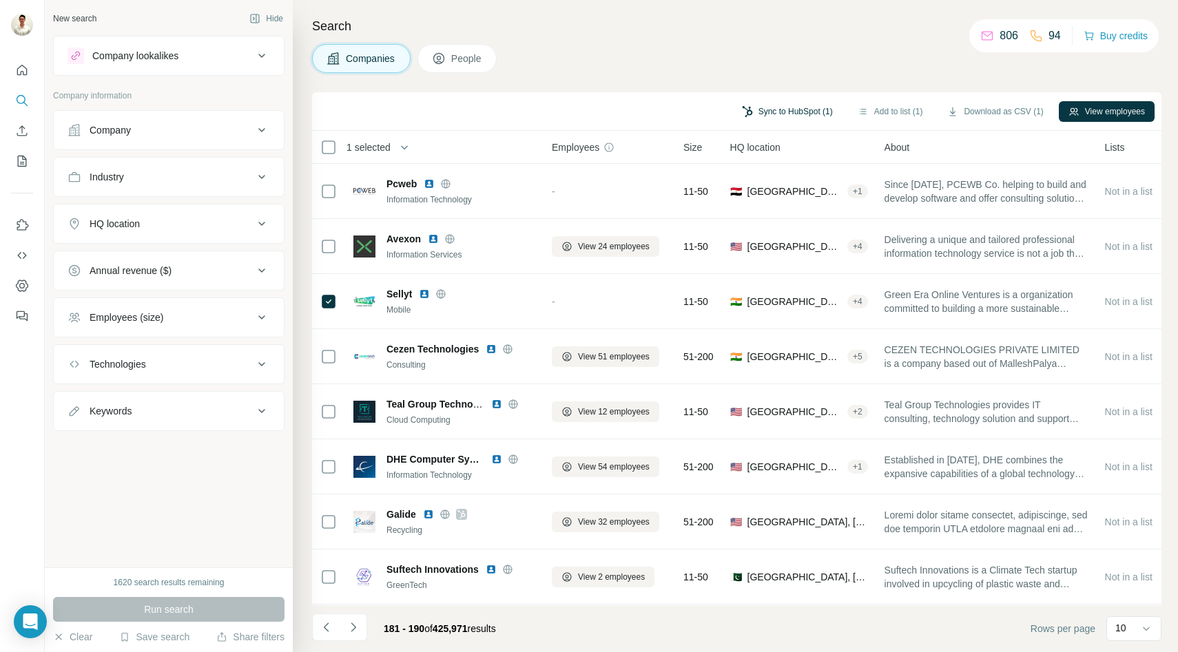
click at [780, 111] on button "Sync to HubSpot (1)" at bounding box center [787, 111] width 110 height 21
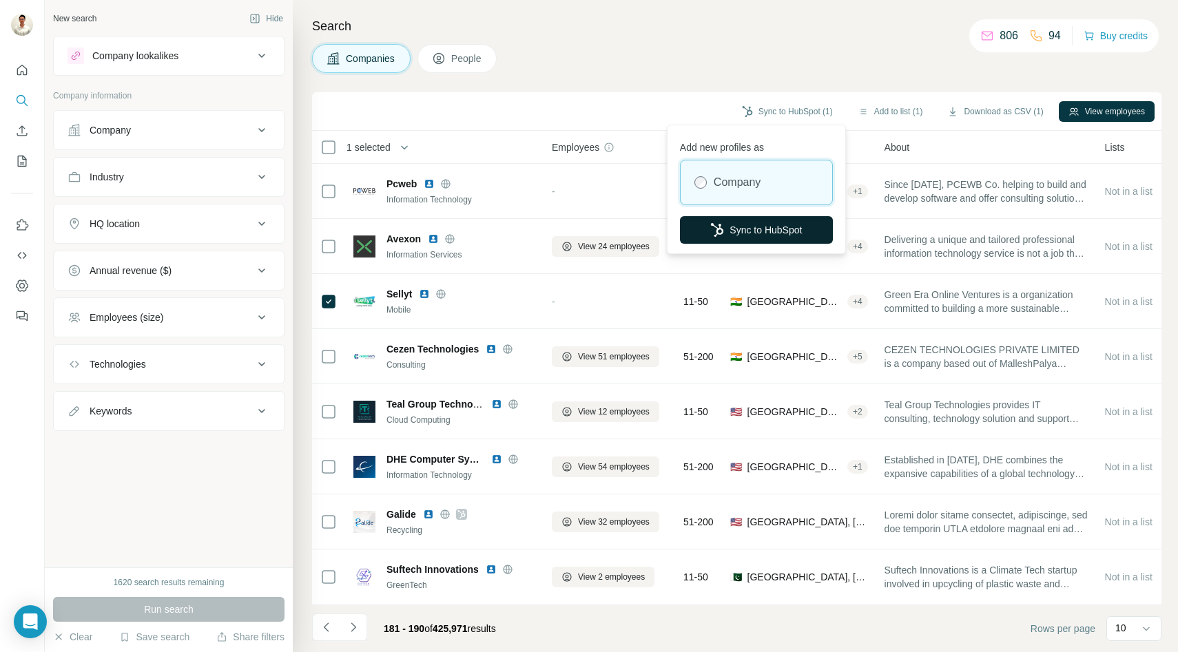
click at [750, 229] on button "Sync to HubSpot" at bounding box center [756, 230] width 153 height 28
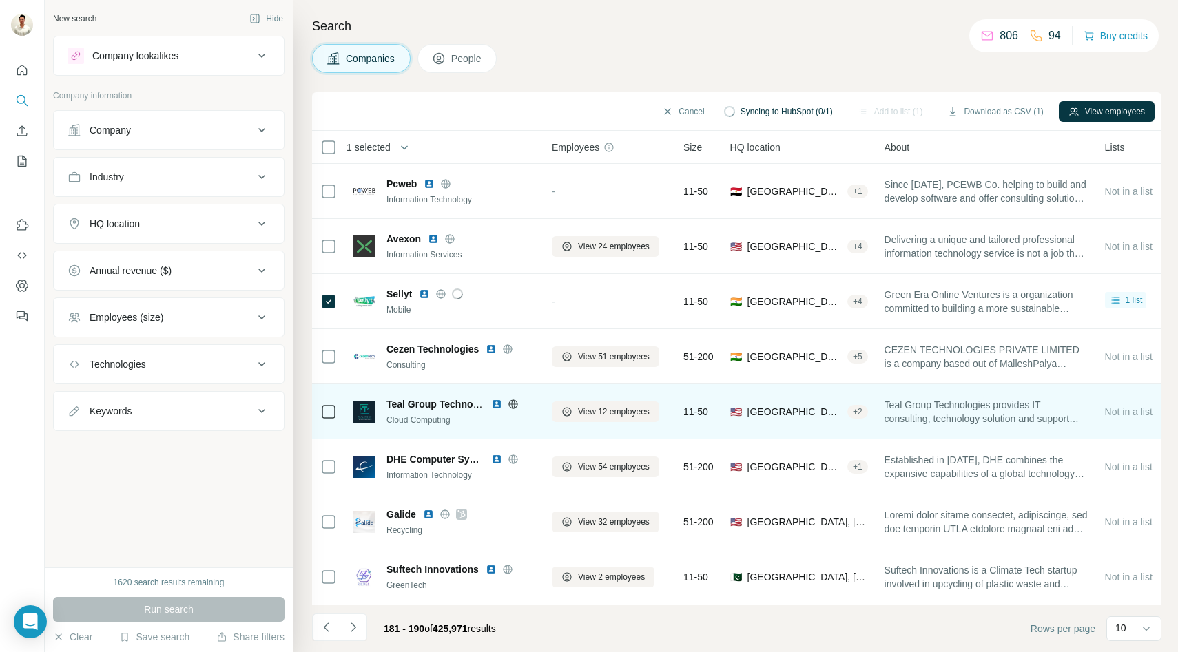
scroll to position [110, 0]
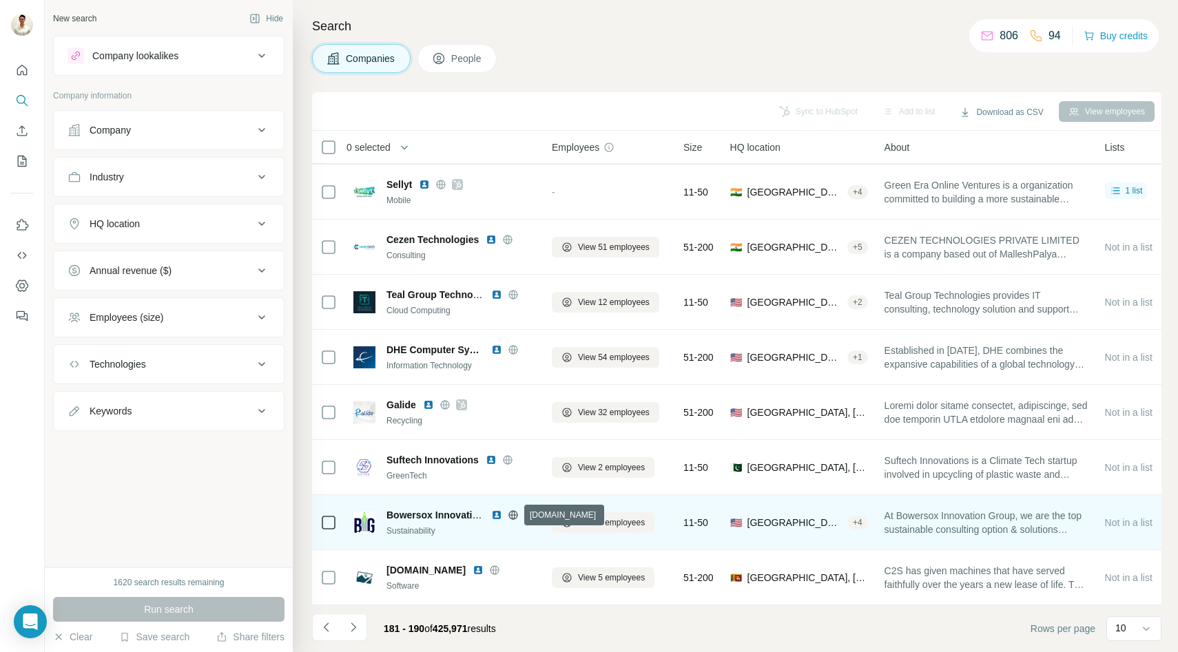
click at [514, 515] on icon at bounding box center [512, 514] width 3 height 9
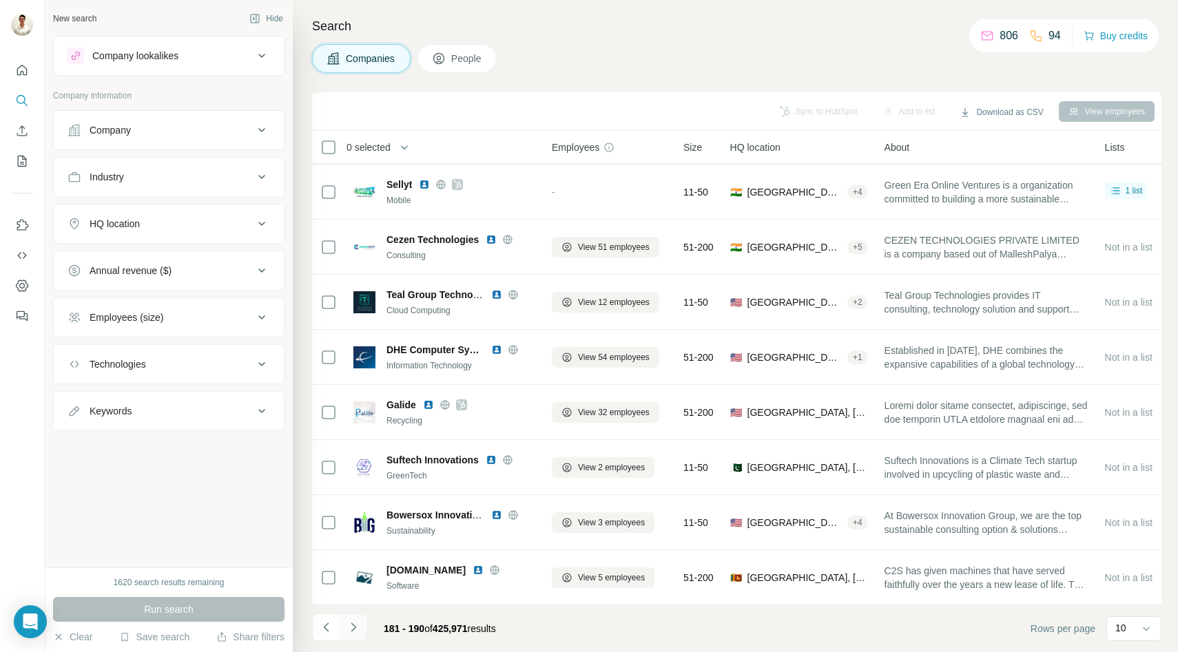
click at [355, 625] on icon "Navigate to next page" at bounding box center [354, 628] width 14 height 14
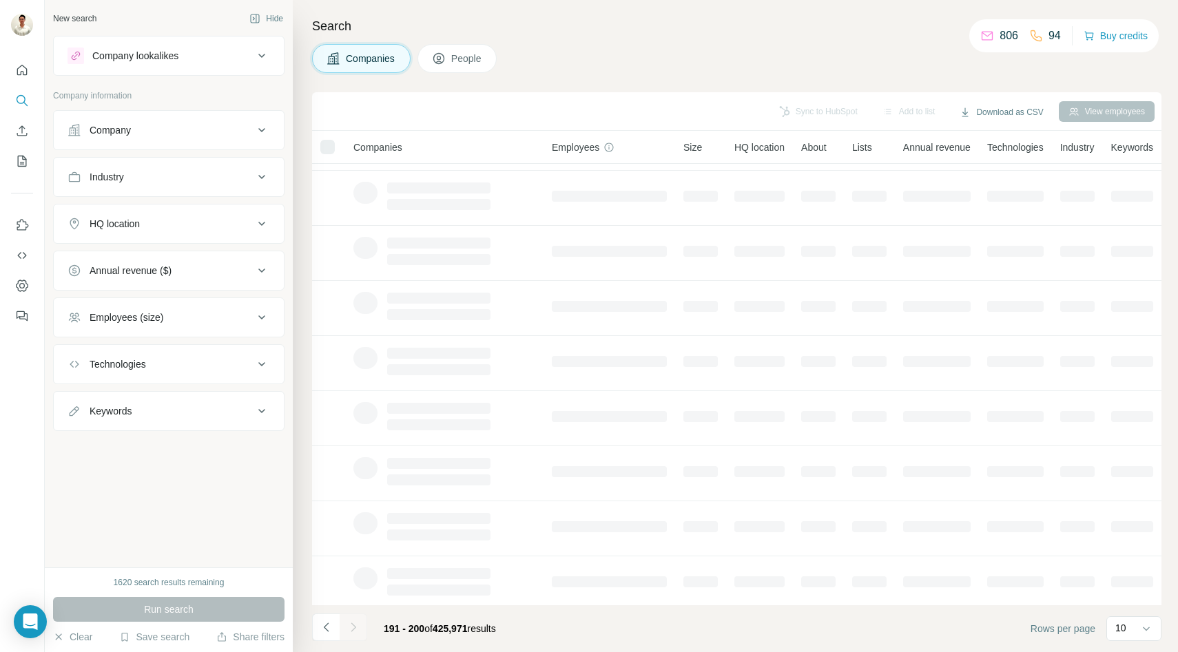
scroll to position [0, 0]
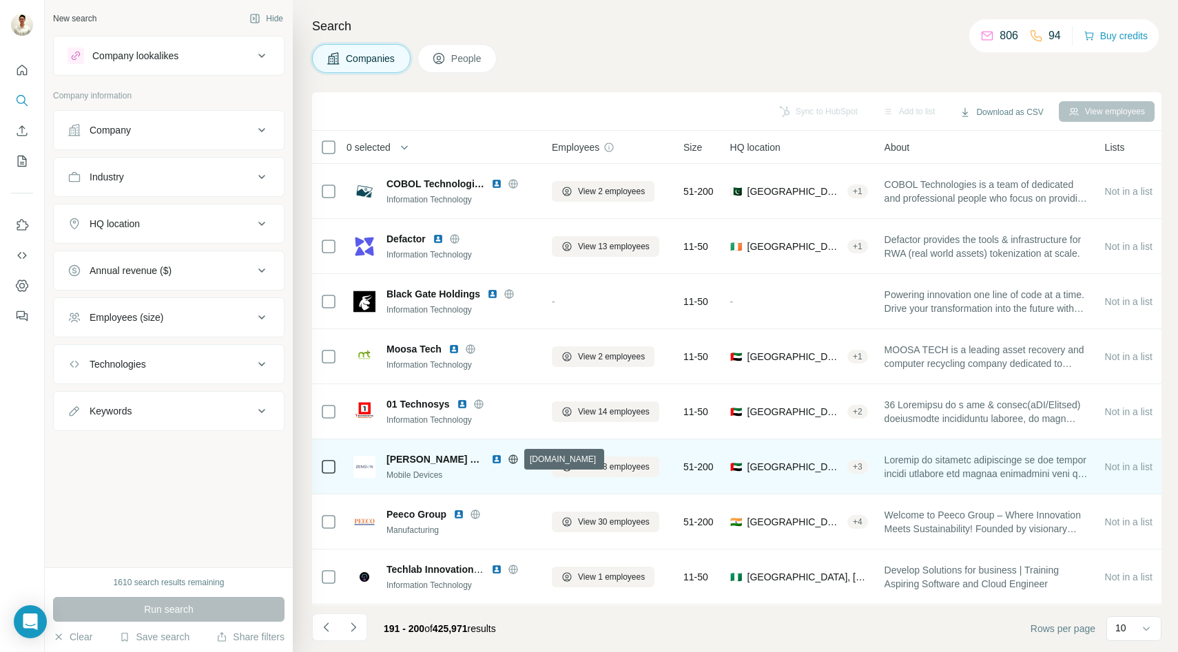
click at [513, 459] on icon at bounding box center [513, 459] width 11 height 11
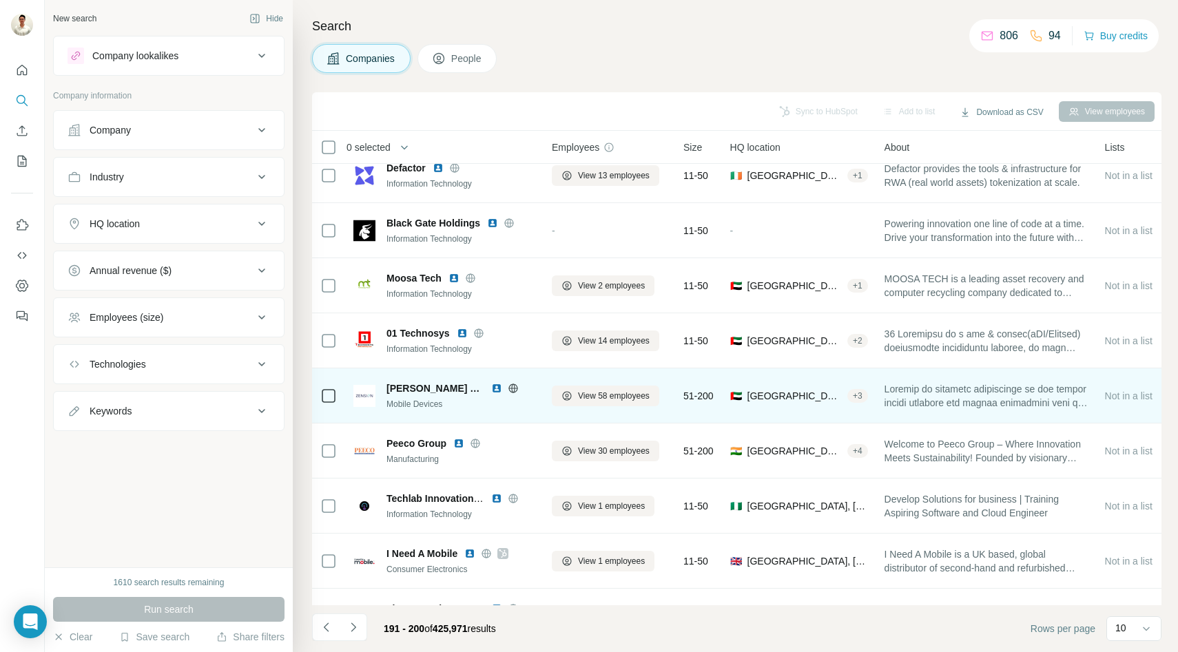
scroll to position [110, 0]
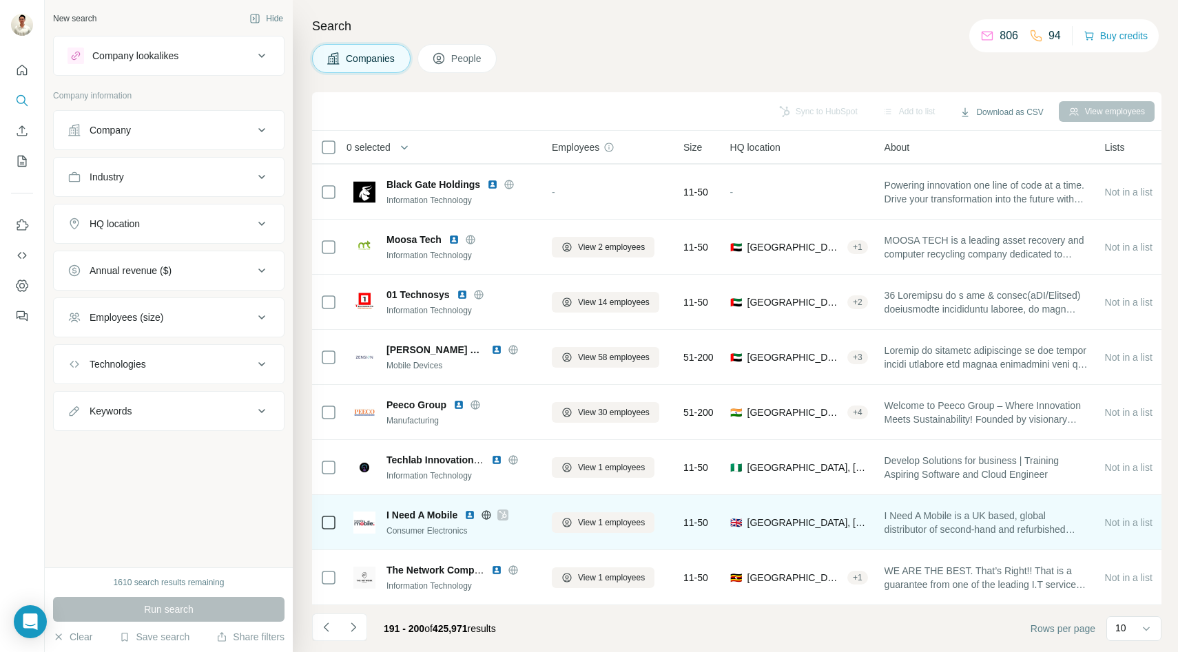
click at [503, 513] on icon at bounding box center [503, 515] width 8 height 11
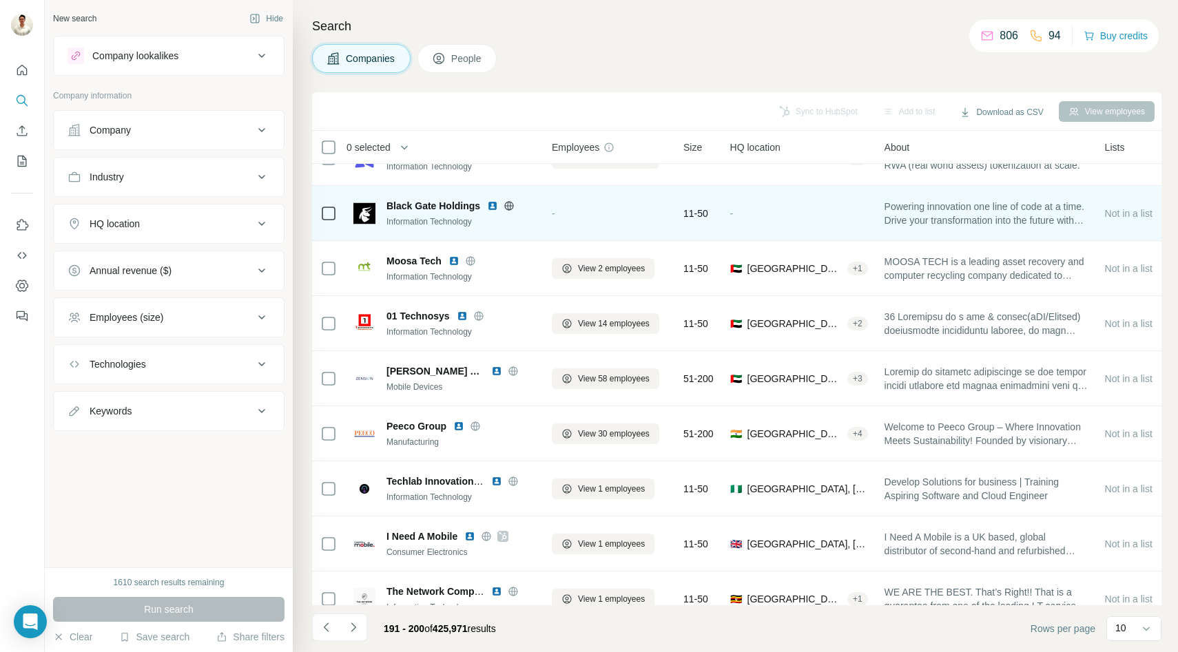
scroll to position [0, 0]
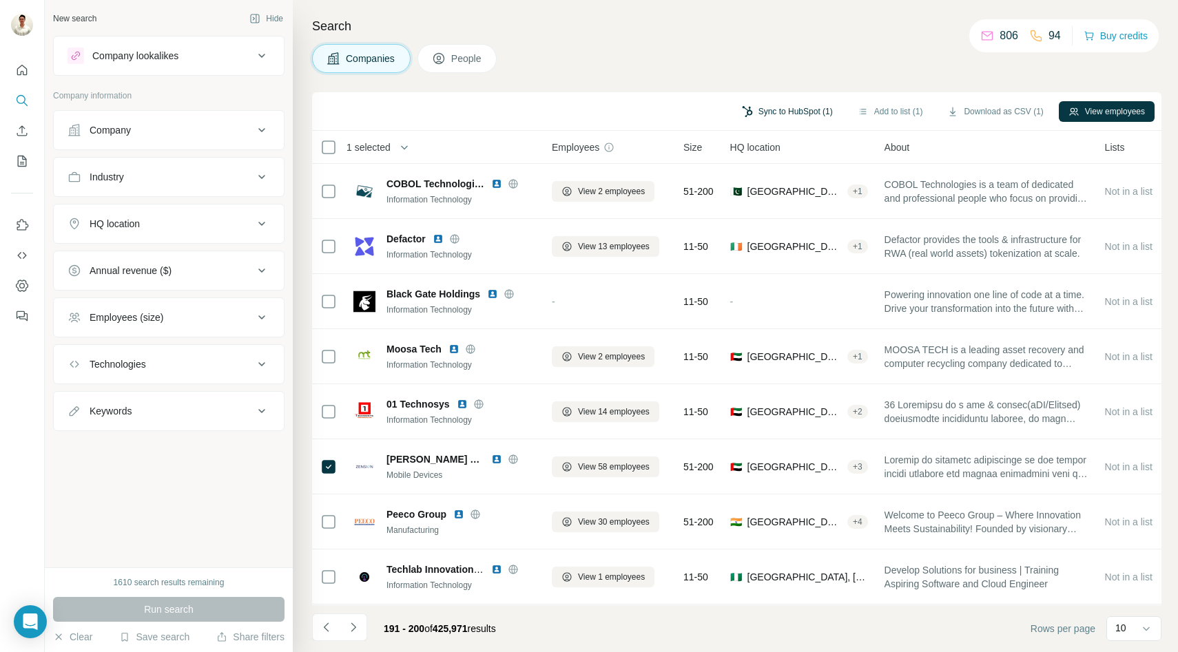
click at [765, 113] on button "Sync to HubSpot (1)" at bounding box center [787, 111] width 110 height 21
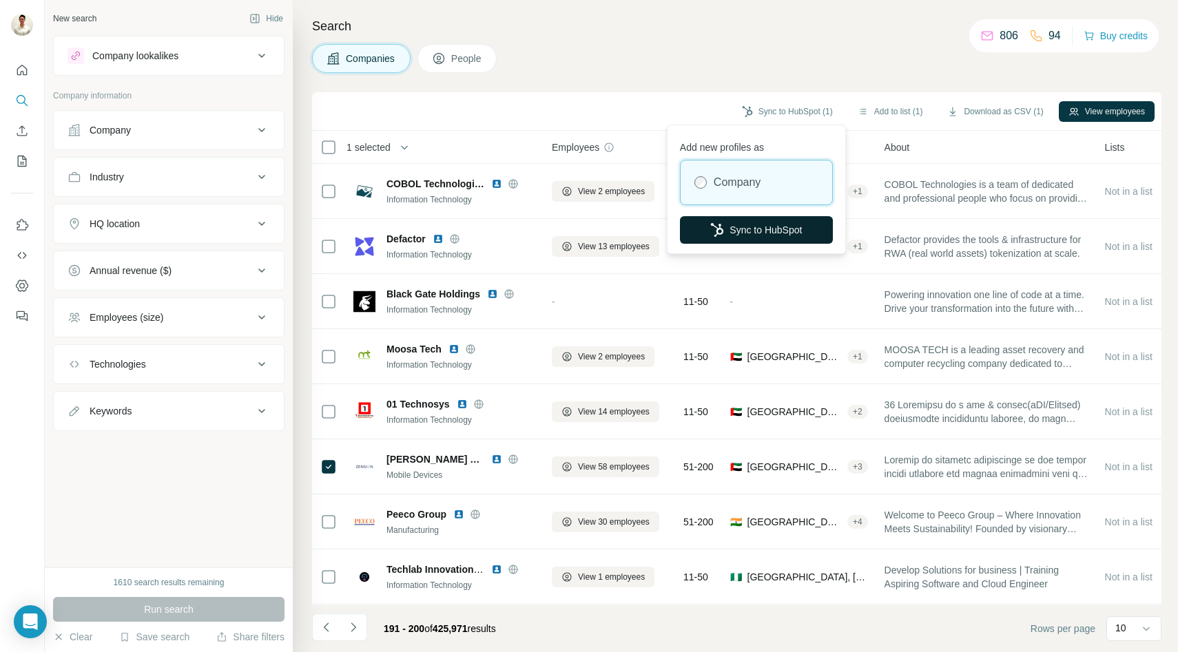
click at [730, 227] on button "Sync to HubSpot" at bounding box center [756, 230] width 153 height 28
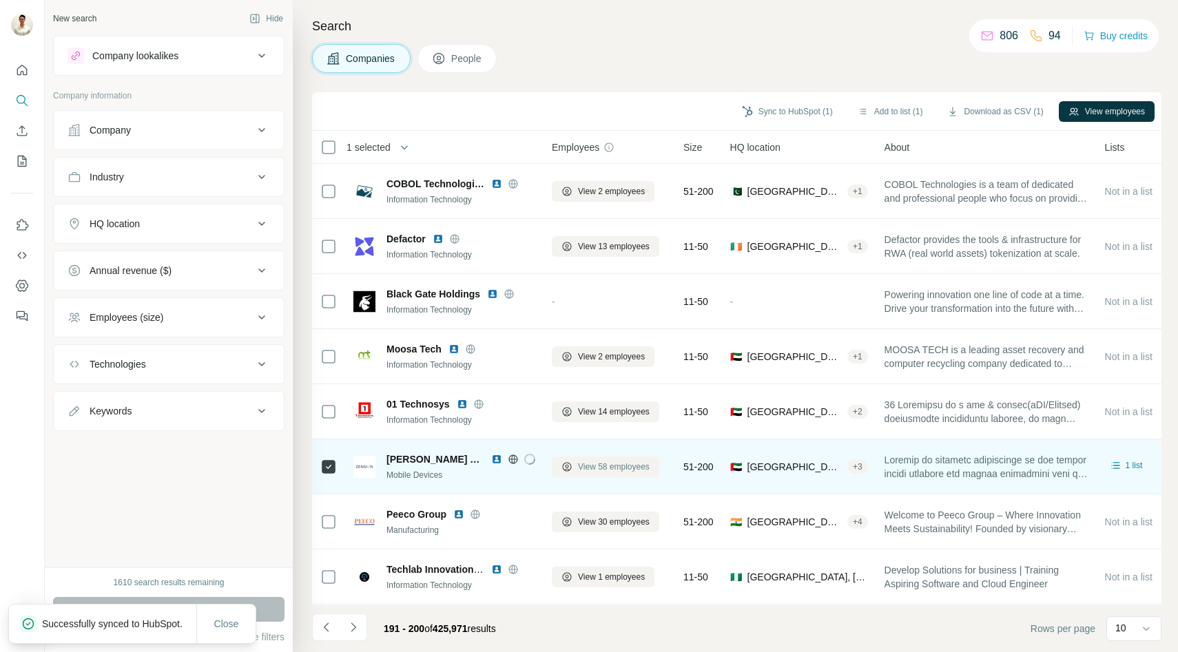
click at [589, 470] on span "View 58 employees" at bounding box center [614, 467] width 72 height 12
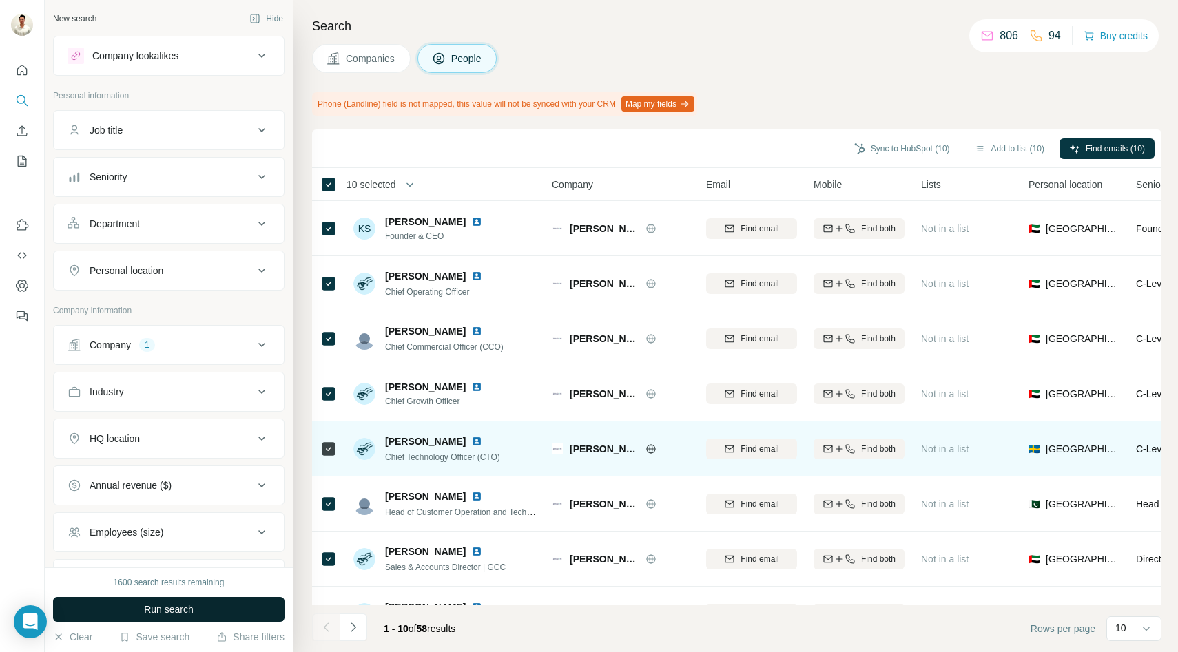
scroll to position [147, 0]
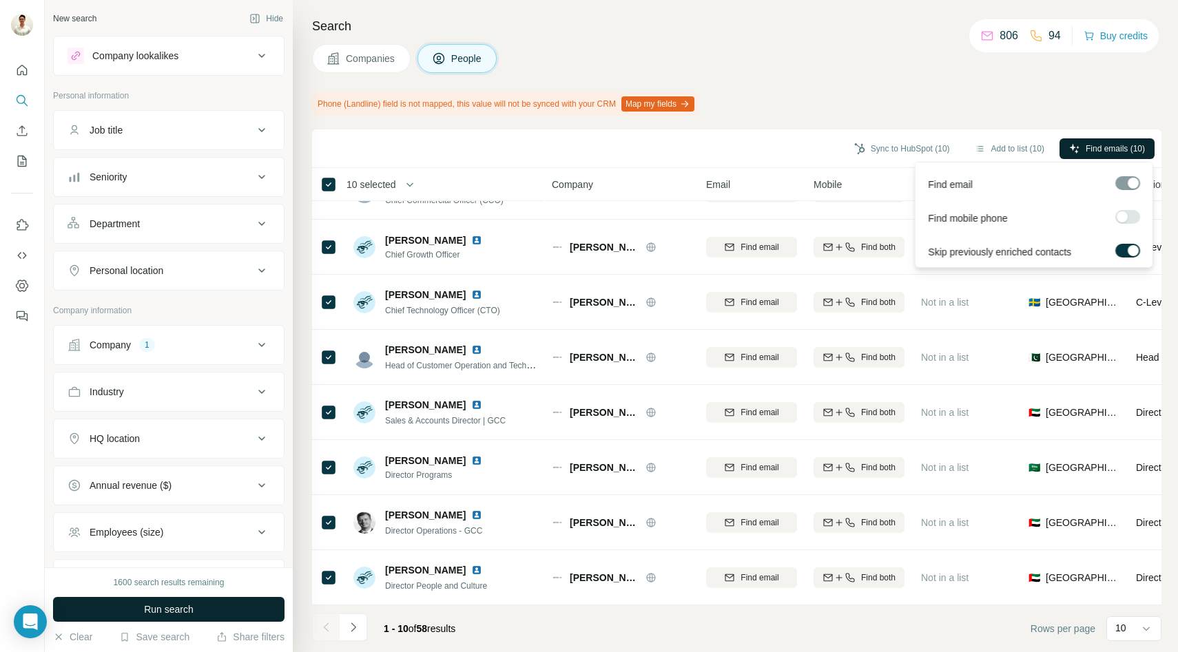
click at [1090, 152] on span "Find emails (10)" at bounding box center [1115, 149] width 59 height 12
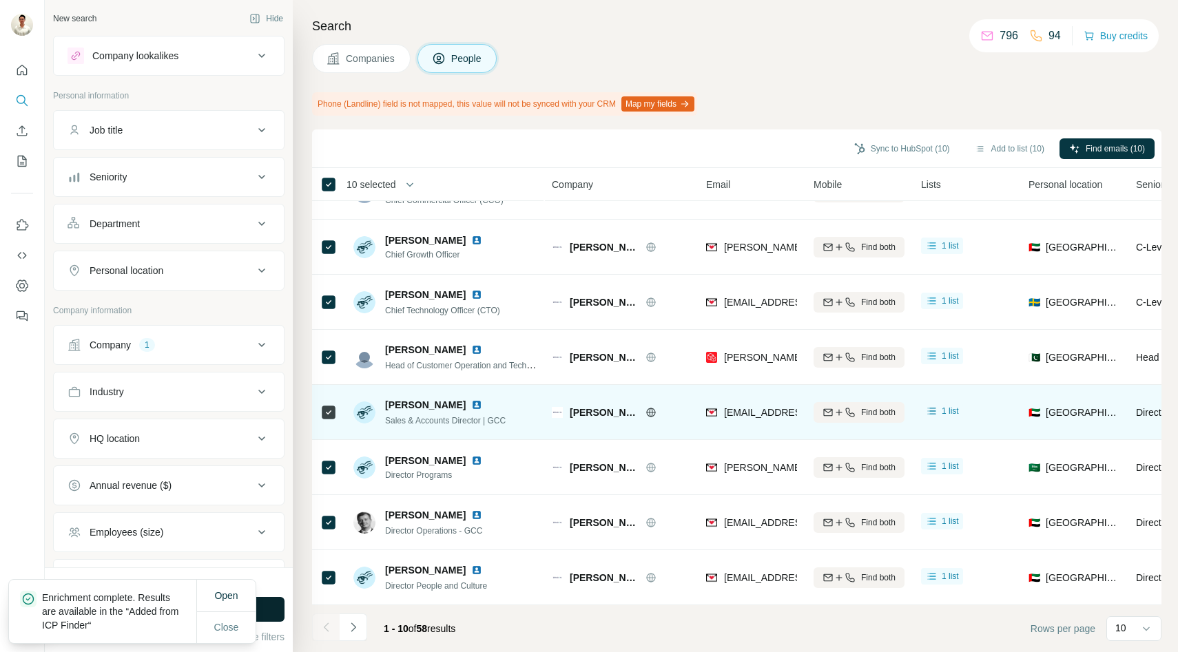
scroll to position [0, 0]
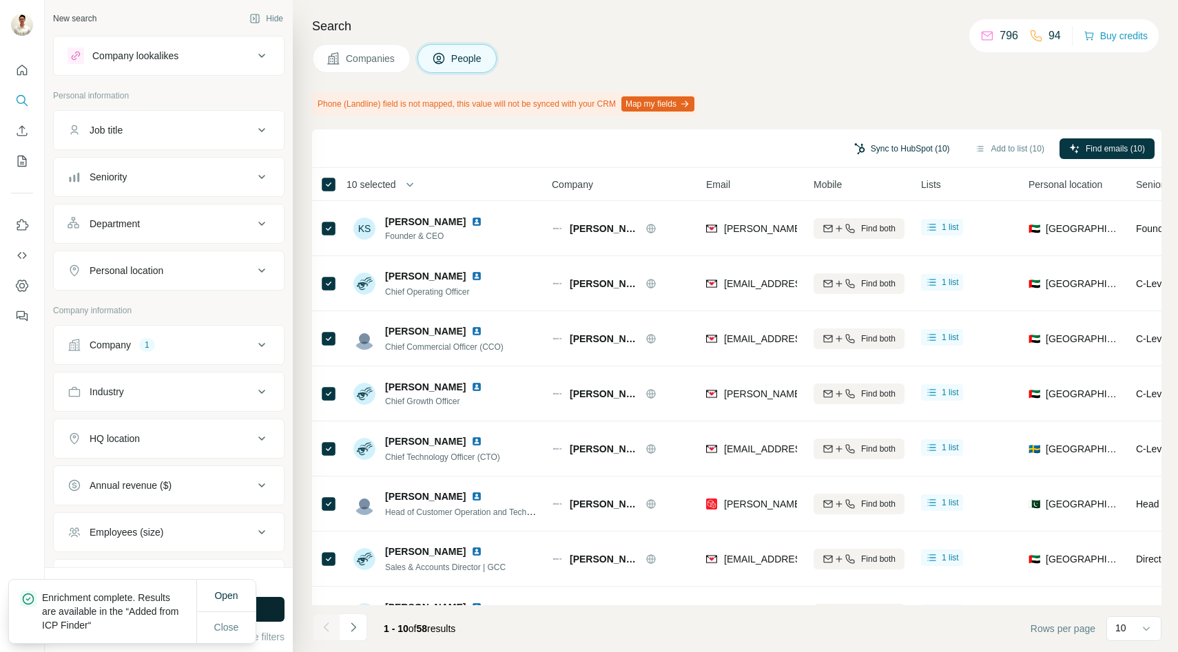
click at [881, 147] on button "Sync to HubSpot (10)" at bounding box center [902, 148] width 115 height 21
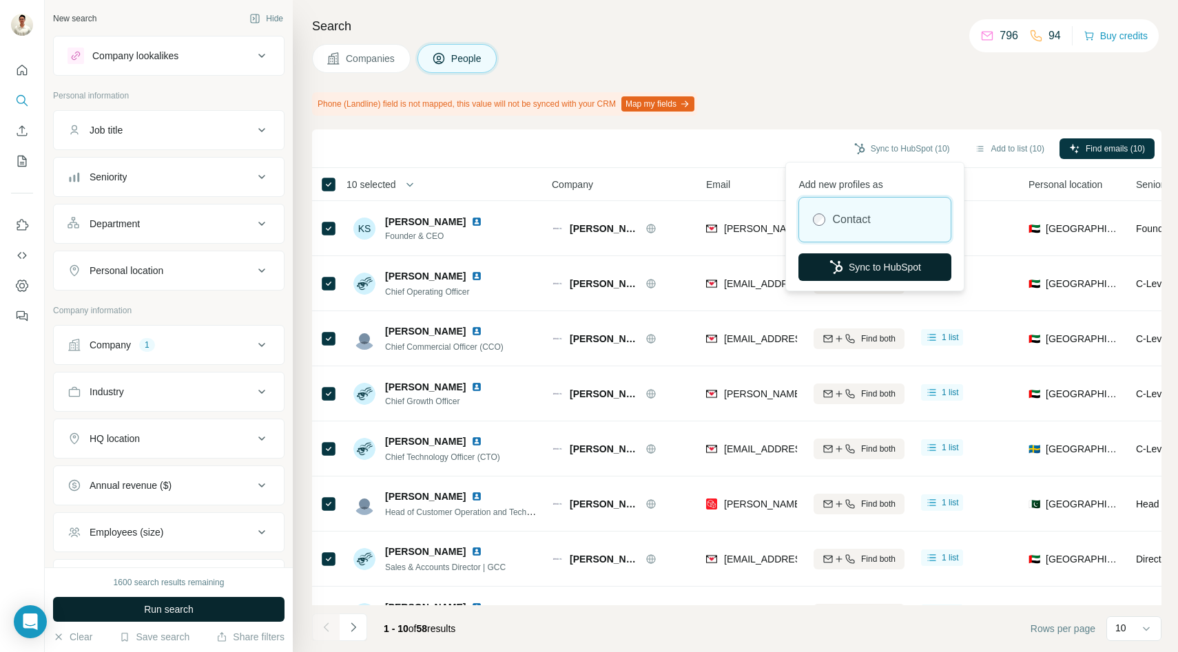
click at [872, 269] on button "Sync to HubSpot" at bounding box center [874, 268] width 153 height 28
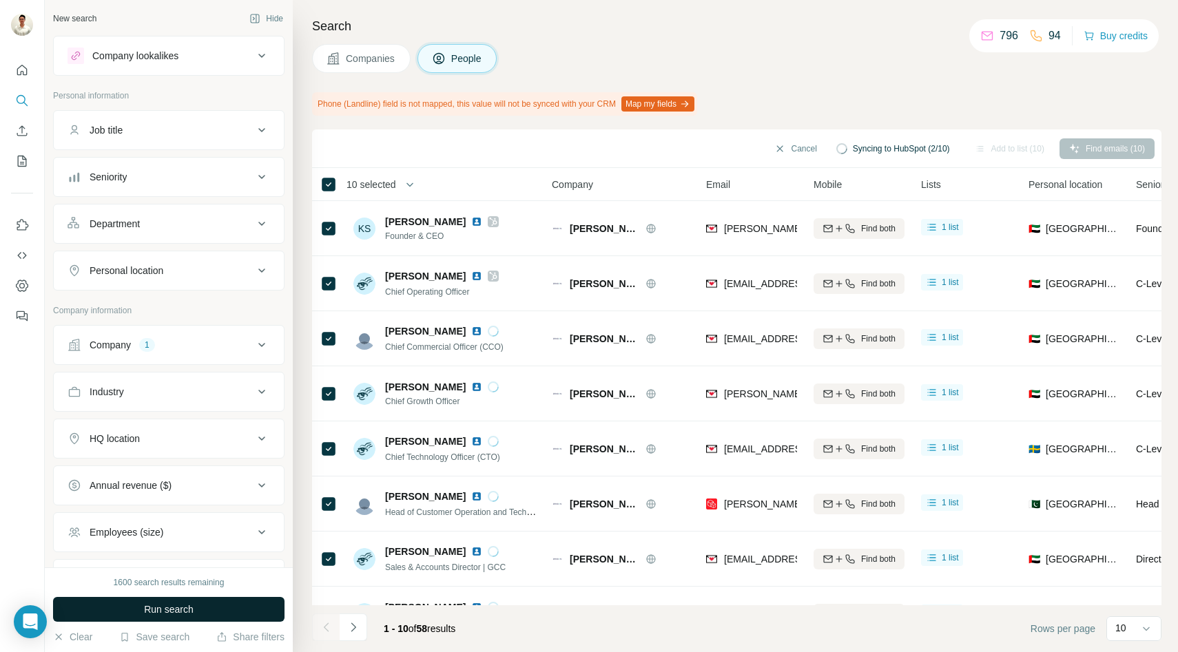
click at [362, 46] on button "Companies" at bounding box center [361, 58] width 99 height 29
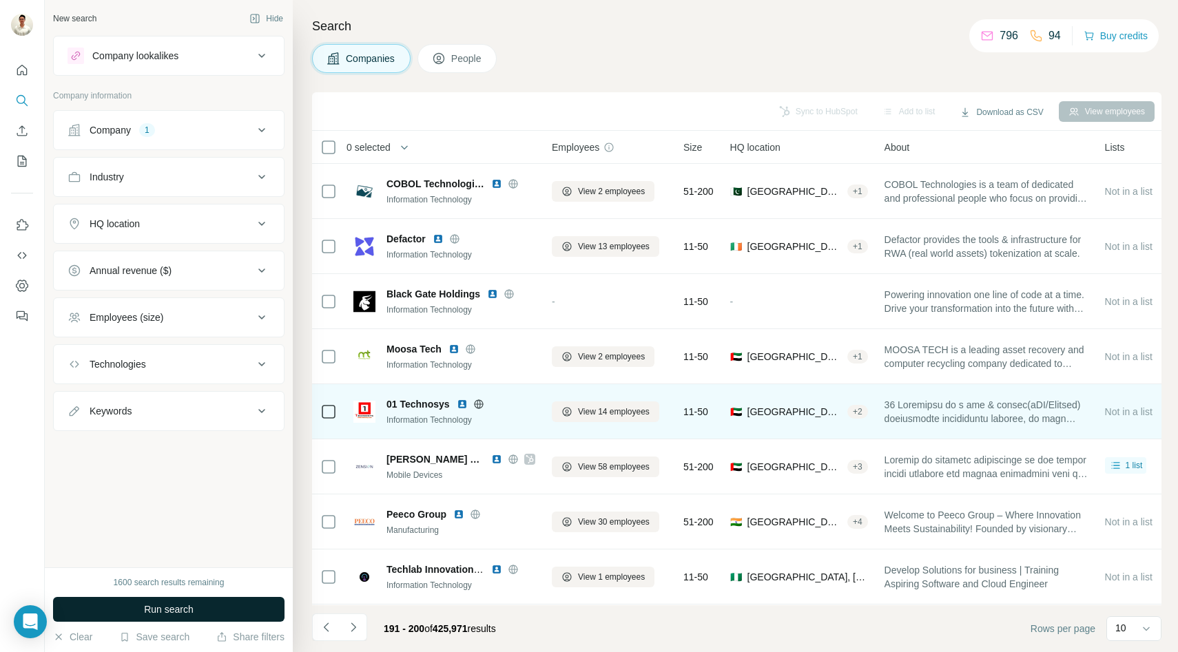
scroll to position [110, 0]
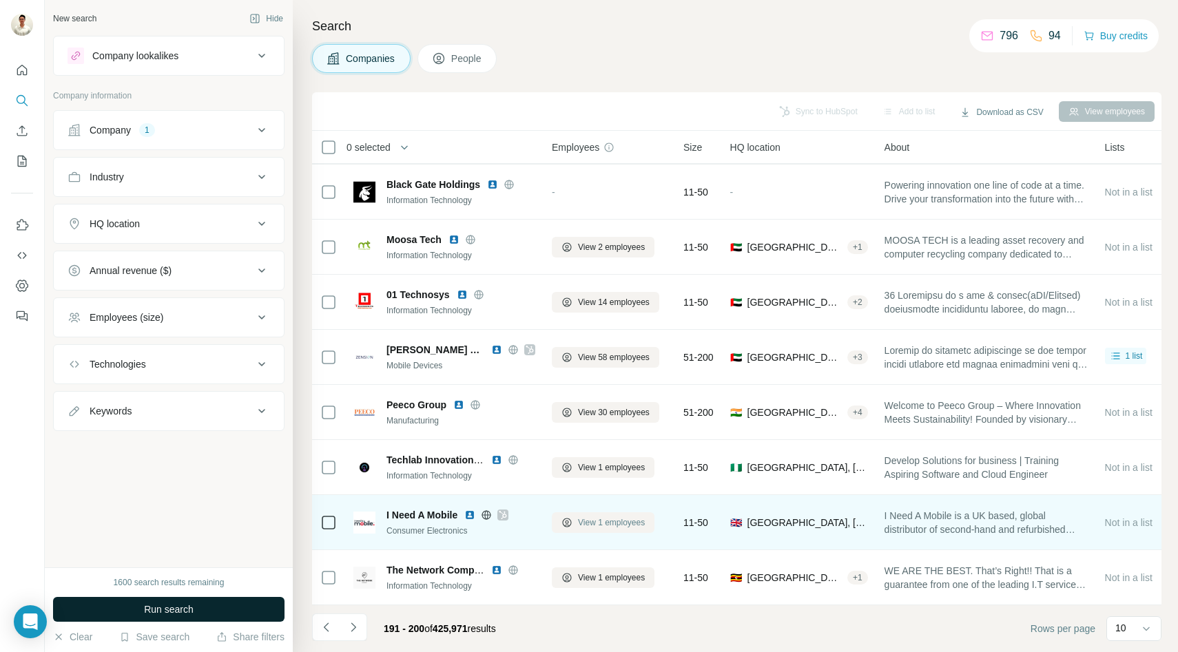
click at [588, 525] on span "View 1 employees" at bounding box center [611, 523] width 67 height 12
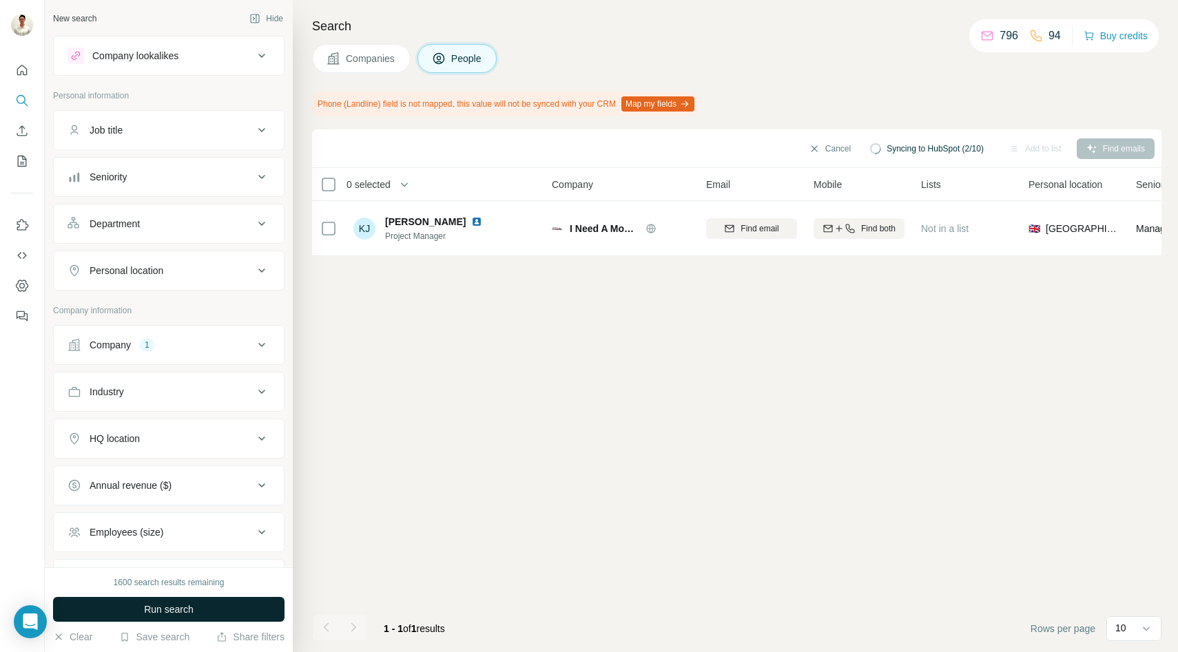
scroll to position [0, 0]
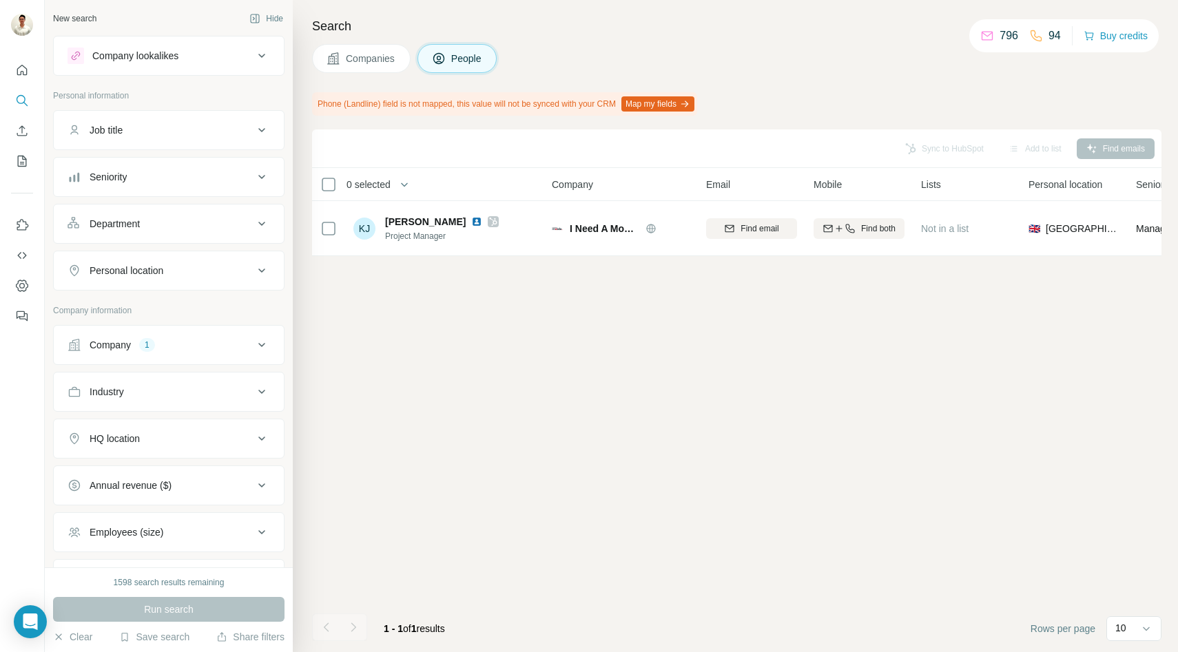
click at [368, 56] on span "Companies" at bounding box center [371, 59] width 50 height 14
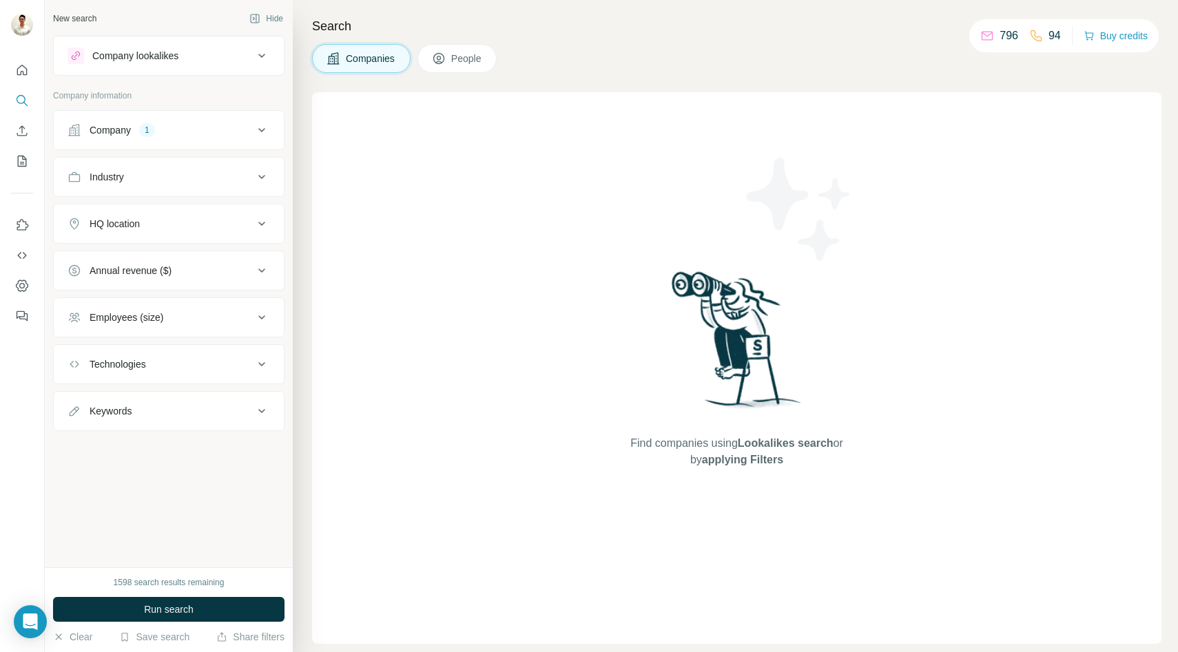
click at [266, 131] on icon at bounding box center [262, 130] width 17 height 17
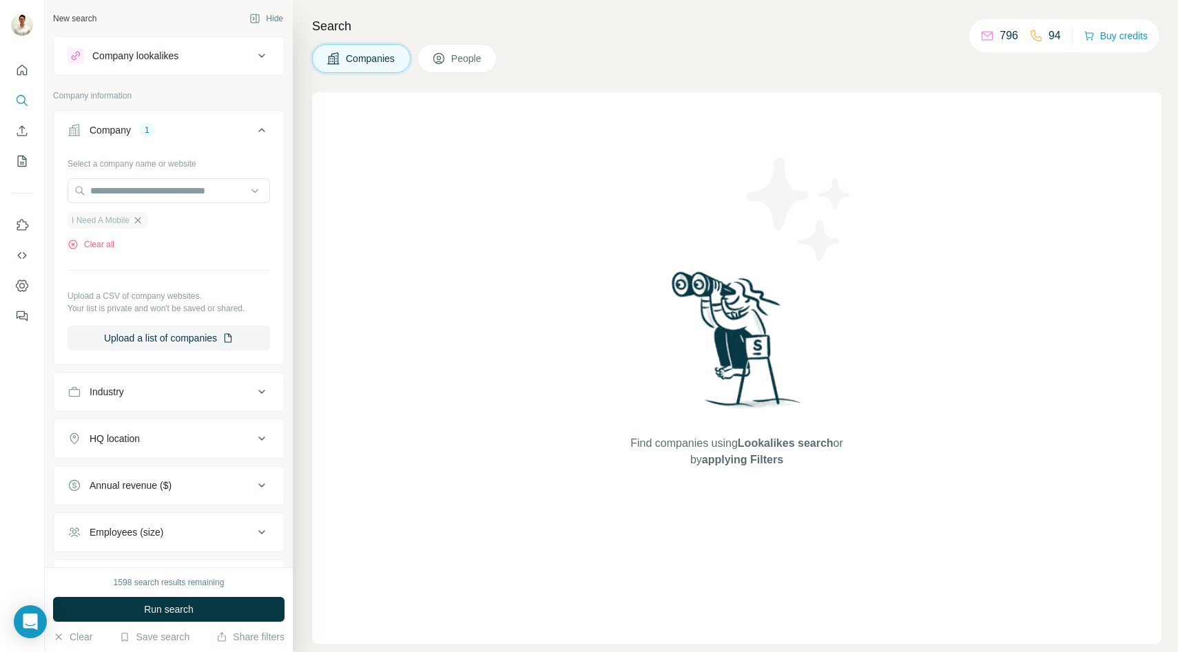
click at [139, 220] on icon "button" at bounding box center [137, 220] width 11 height 11
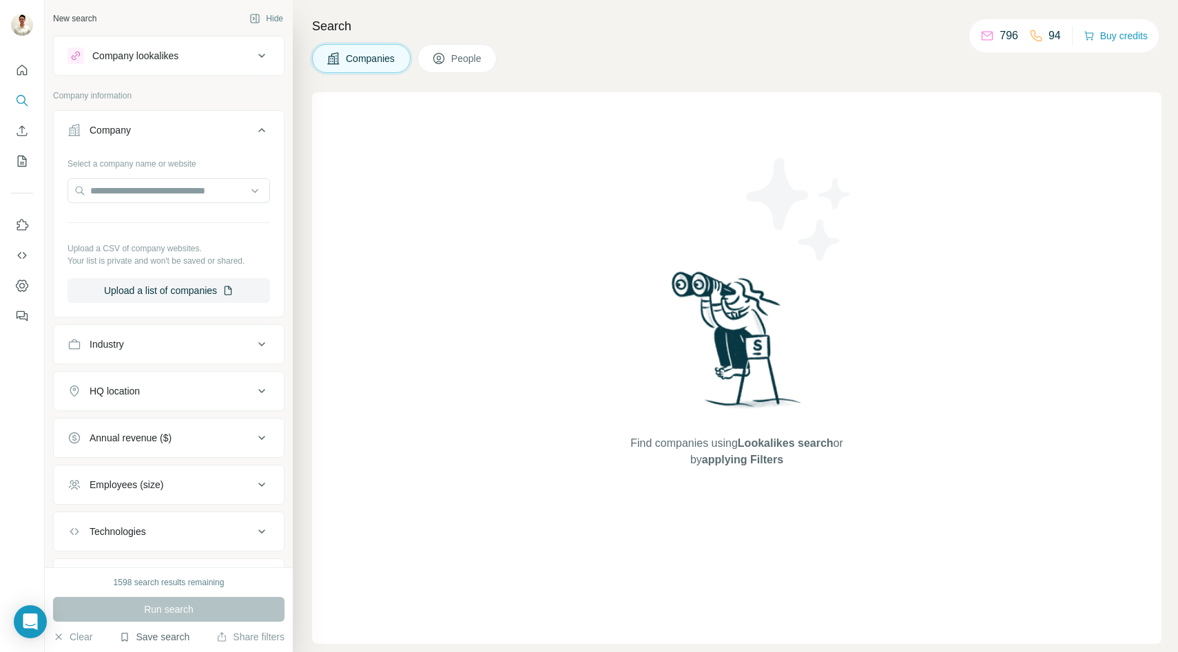
click at [156, 643] on button "Save search" at bounding box center [154, 637] width 70 height 14
click at [173, 617] on div "View my saved searches" at bounding box center [194, 613] width 145 height 28
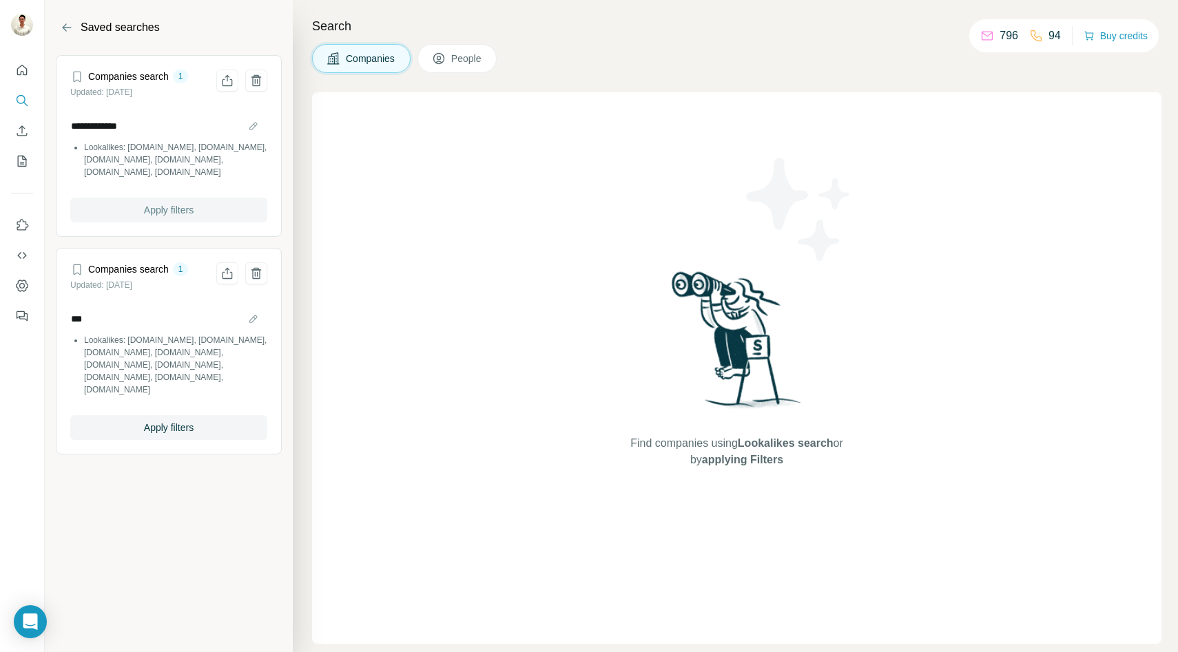
click at [171, 209] on span "Apply filters" at bounding box center [169, 210] width 50 height 14
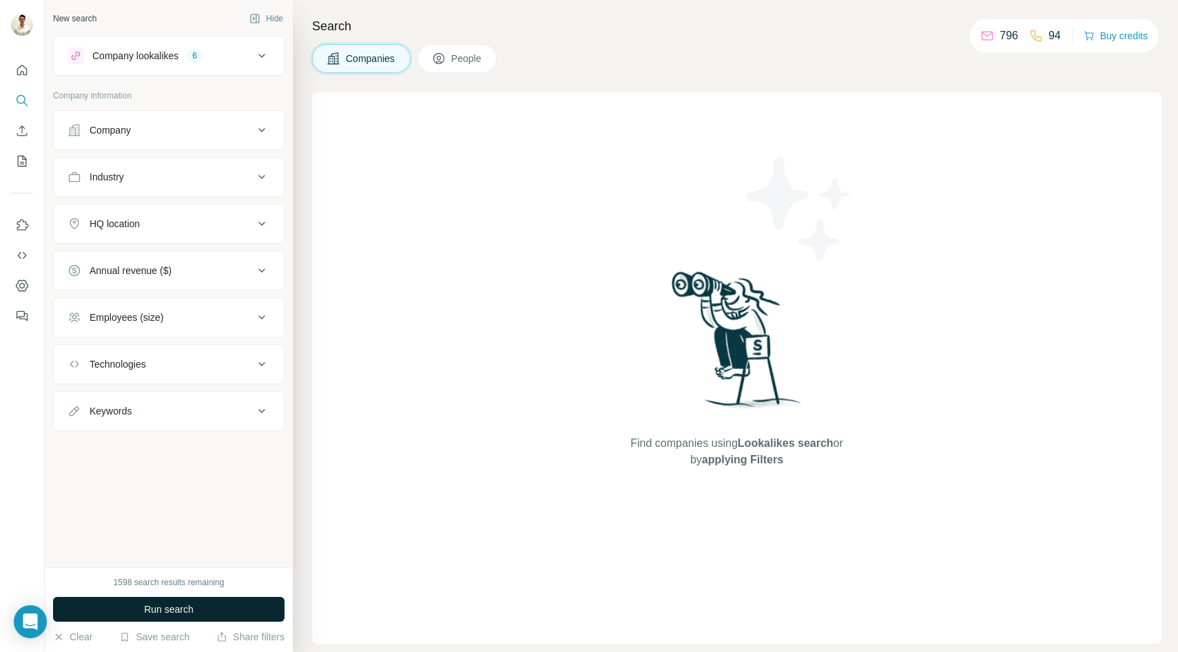
click at [165, 606] on span "Run search" at bounding box center [169, 610] width 50 height 14
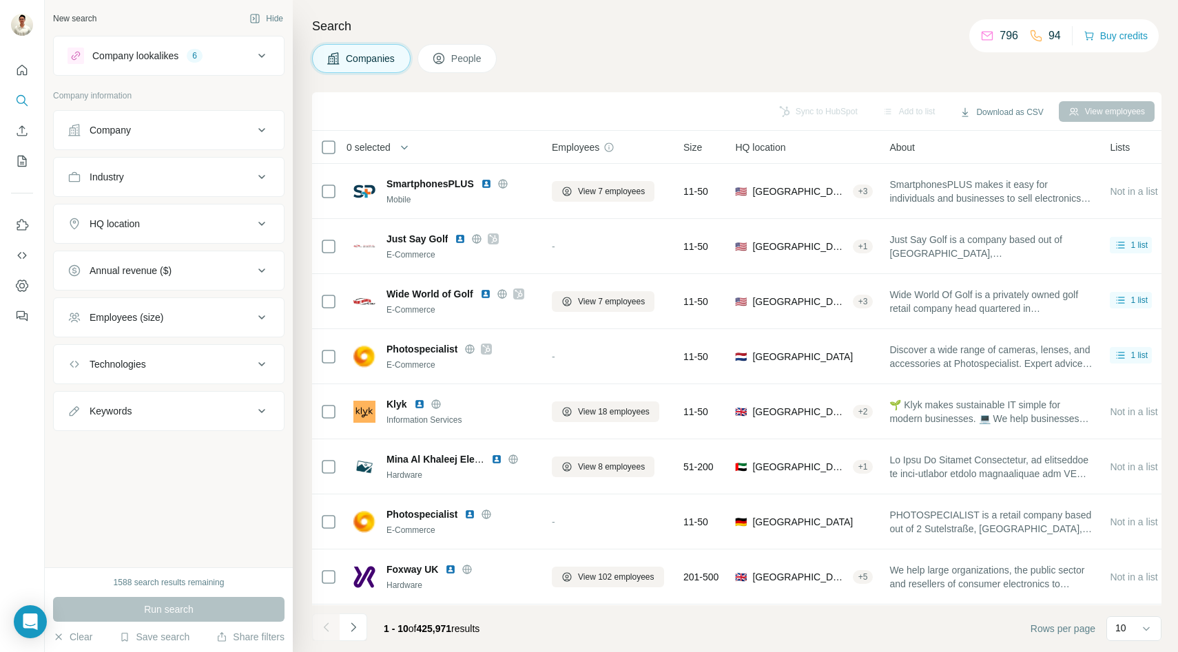
scroll to position [110, 0]
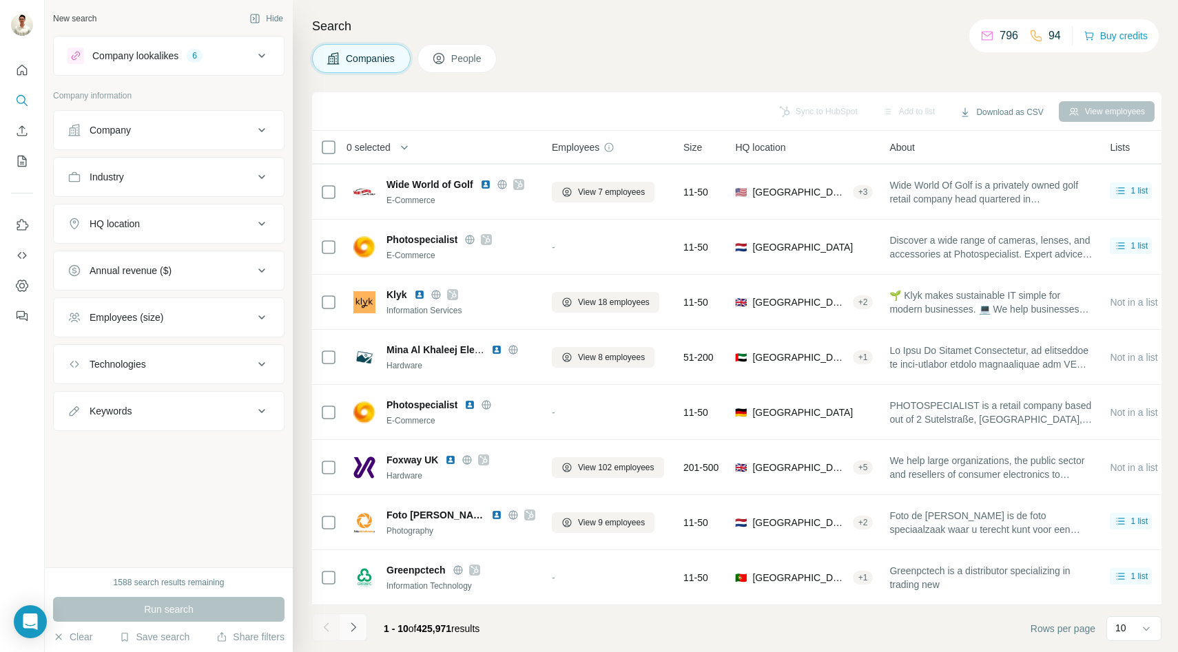
click at [352, 632] on icon "Navigate to next page" at bounding box center [354, 628] width 14 height 14
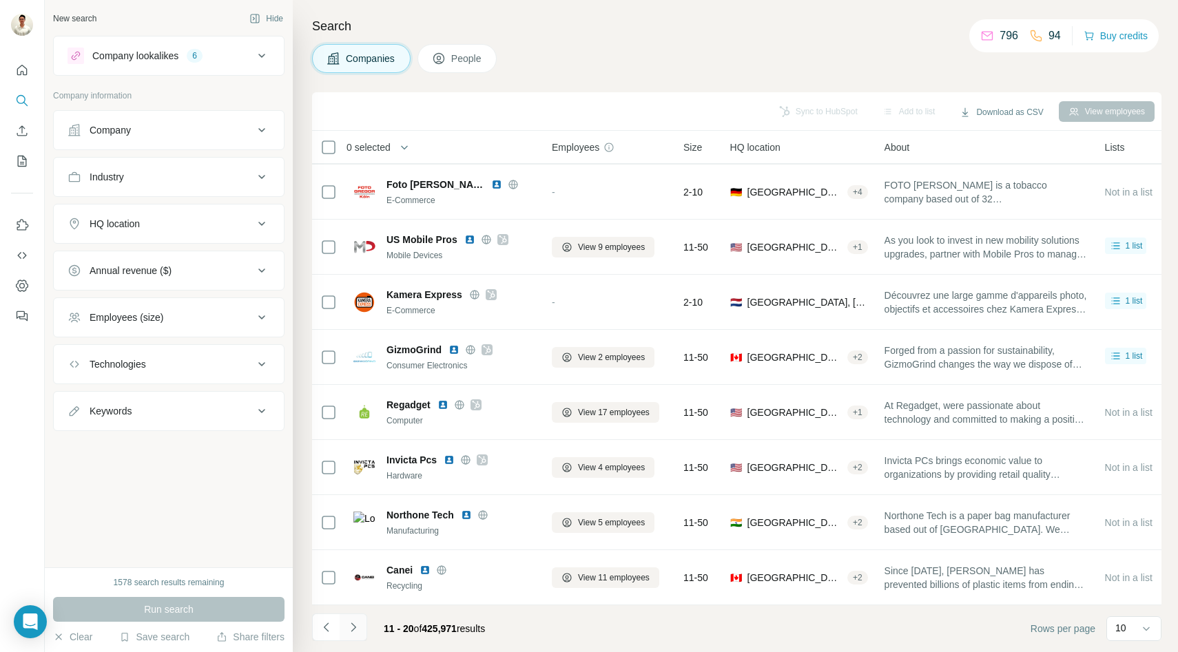
click at [357, 634] on button "Navigate to next page" at bounding box center [354, 628] width 28 height 28
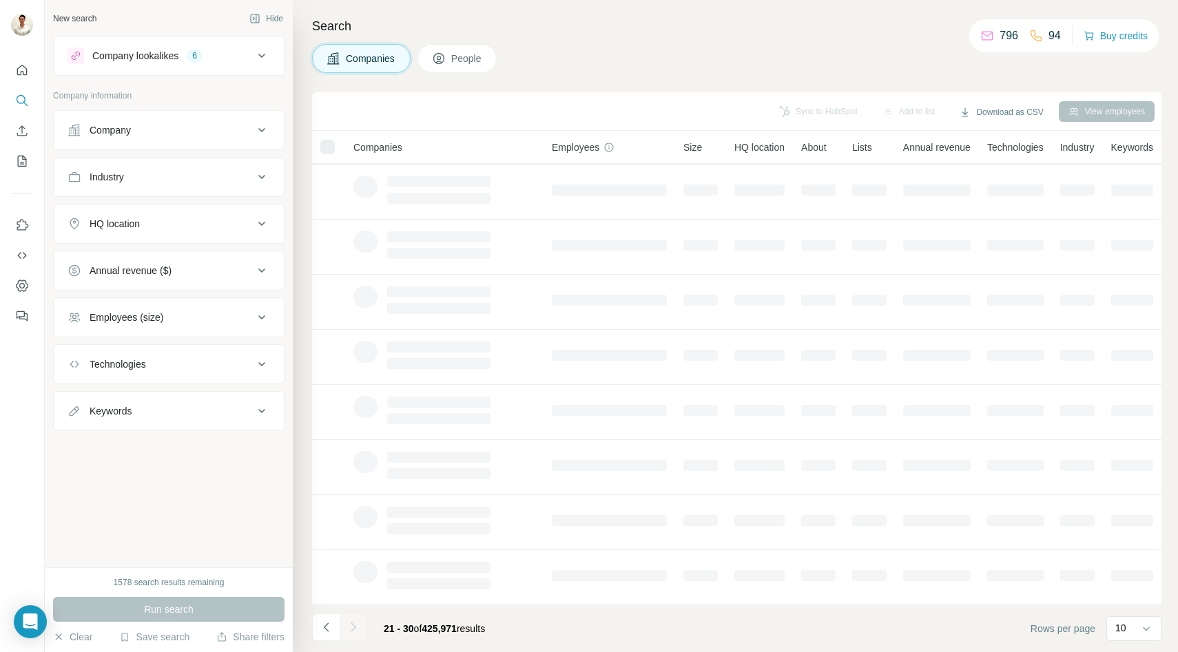
scroll to position [0, 0]
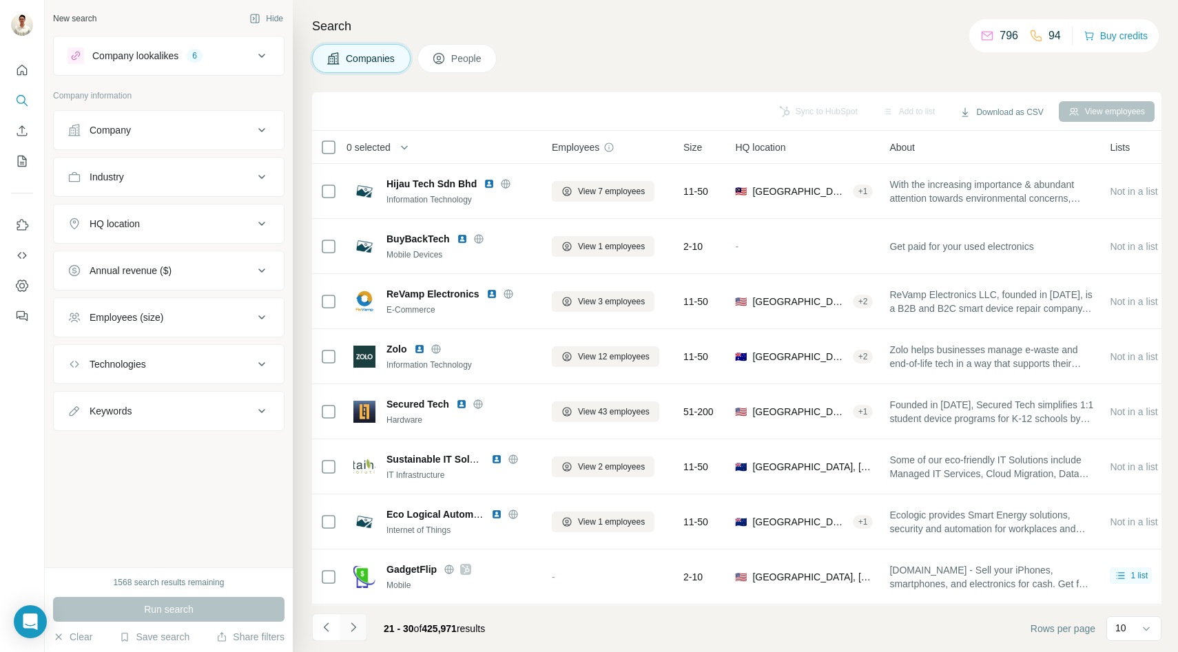
click at [362, 635] on button "Navigate to next page" at bounding box center [354, 628] width 28 height 28
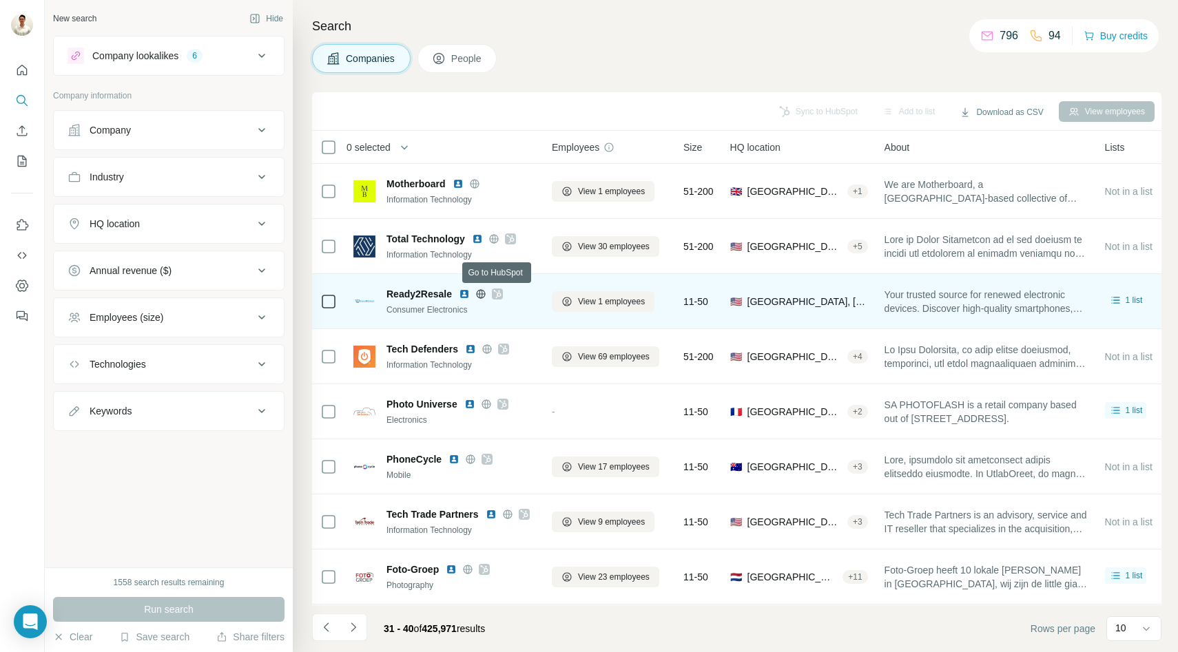
click at [497, 294] on icon at bounding box center [497, 294] width 8 height 8
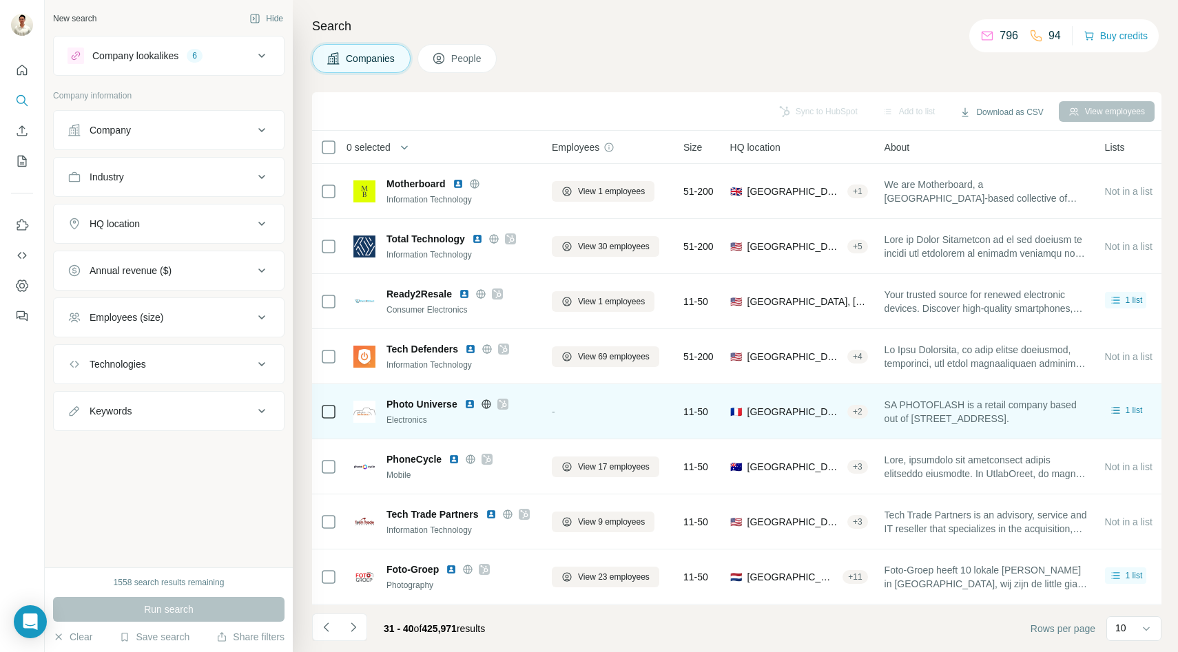
scroll to position [110, 0]
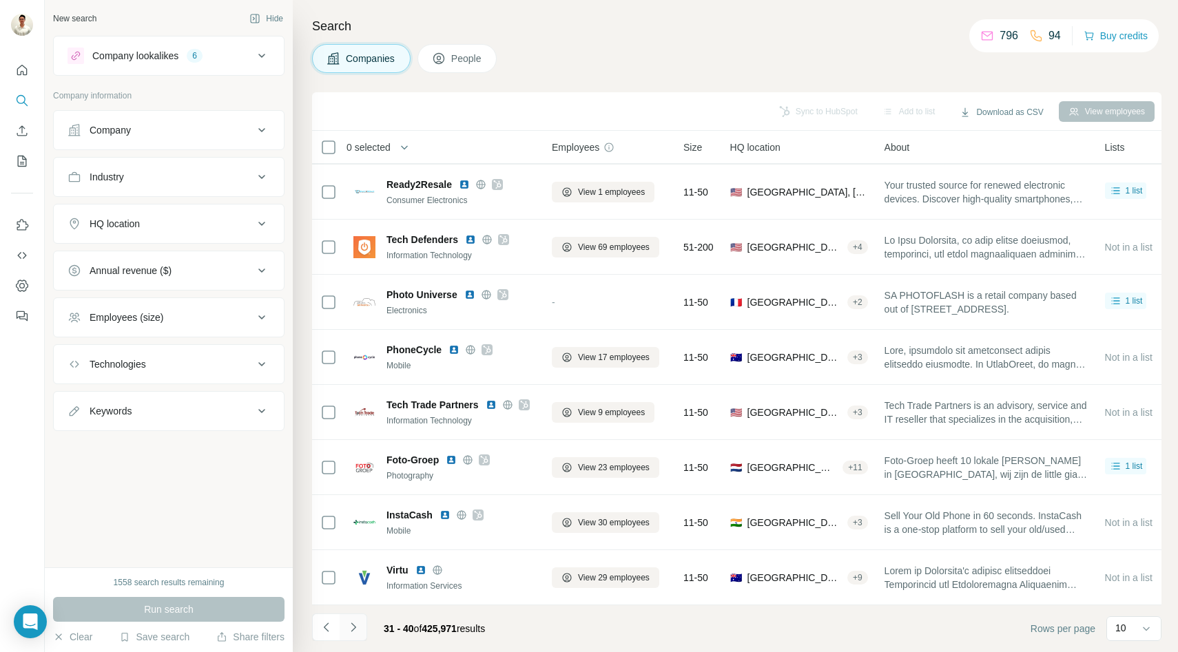
click at [359, 632] on icon "Navigate to next page" at bounding box center [354, 628] width 14 height 14
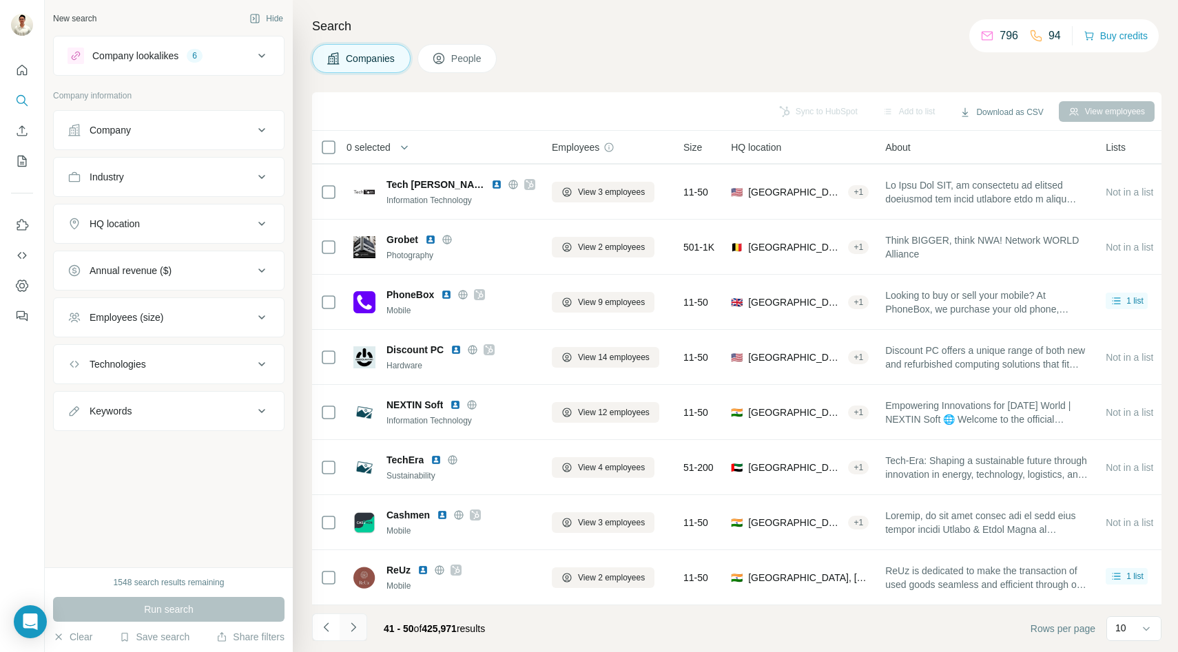
click at [355, 621] on icon "Navigate to next page" at bounding box center [354, 628] width 14 height 14
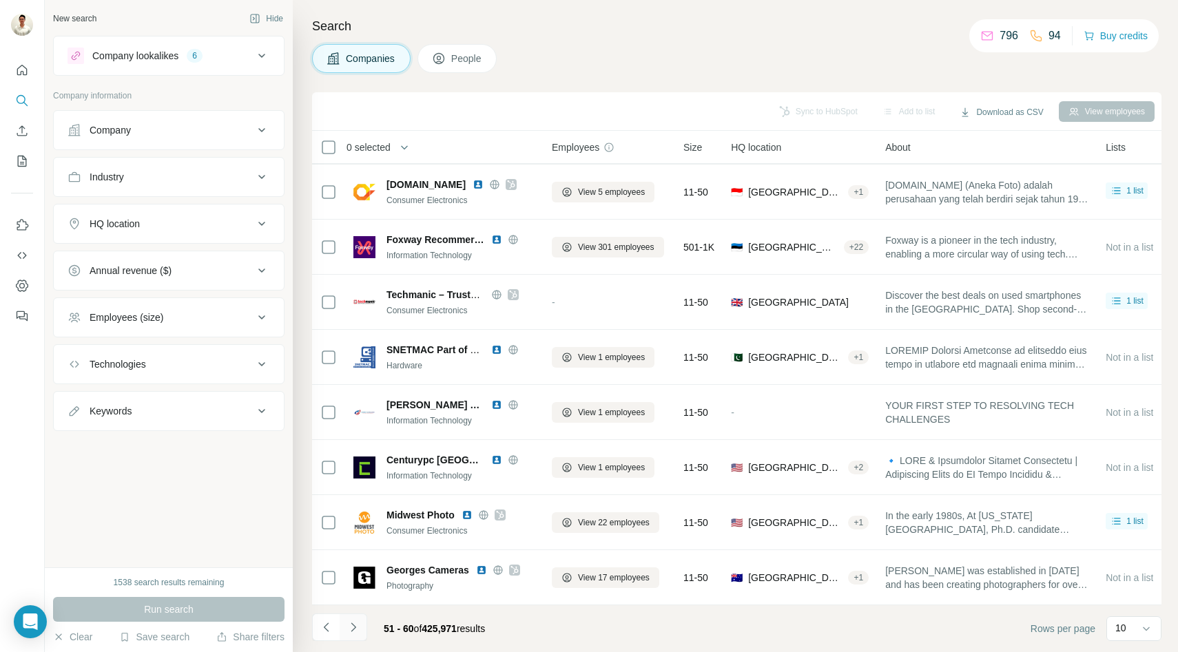
click at [355, 623] on icon "Navigate to next page" at bounding box center [354, 628] width 14 height 14
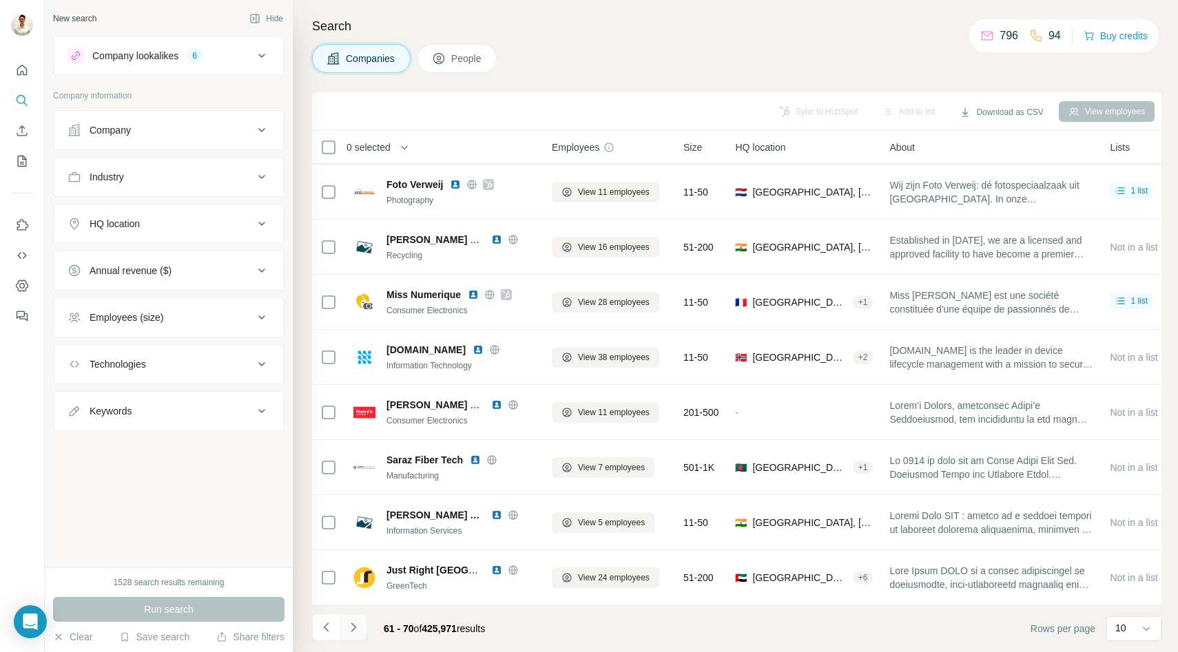
click at [353, 628] on icon "Navigate to next page" at bounding box center [353, 627] width 5 height 9
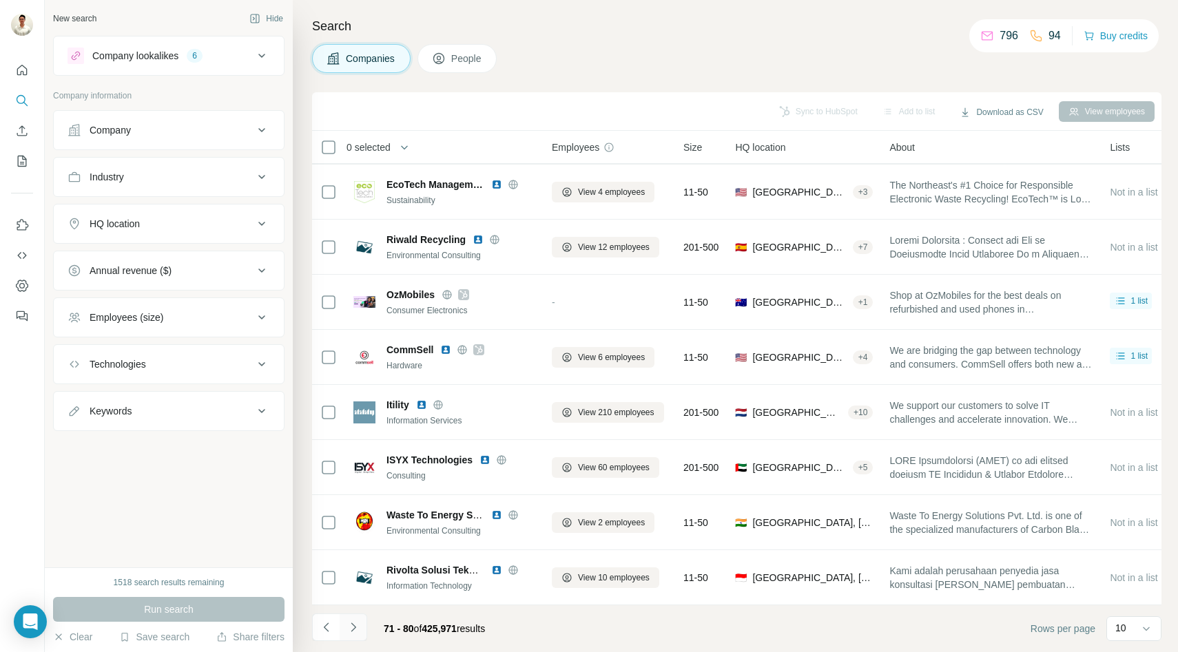
click at [352, 625] on icon "Navigate to next page" at bounding box center [353, 627] width 5 height 9
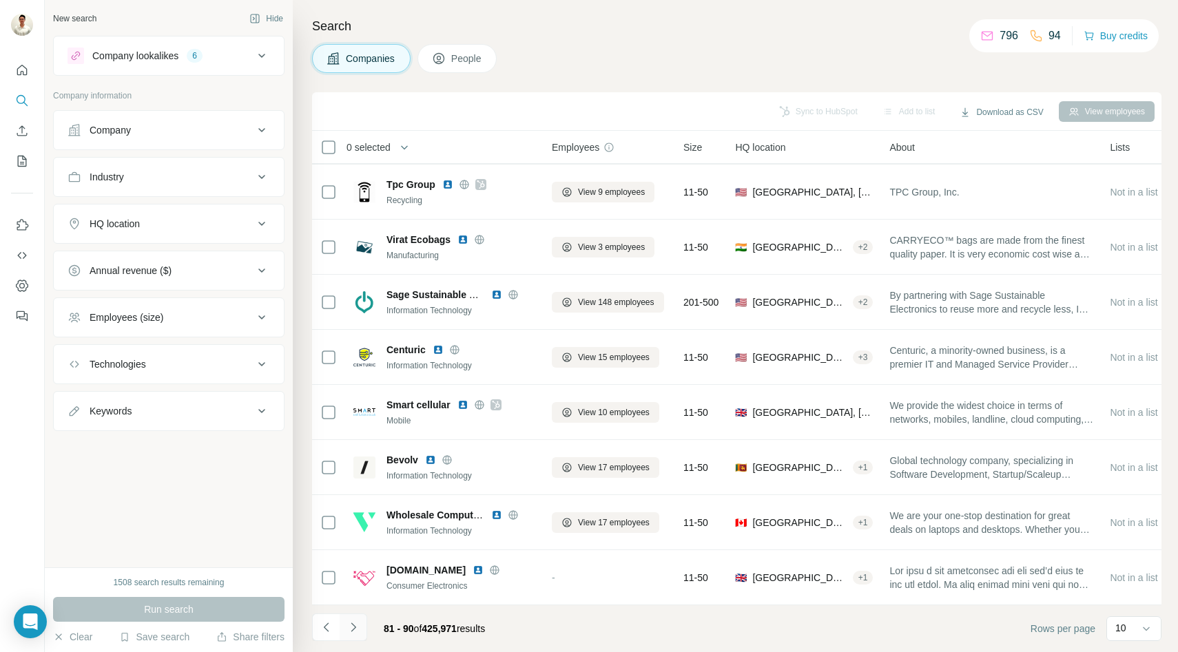
click at [349, 634] on icon "Navigate to next page" at bounding box center [354, 628] width 14 height 14
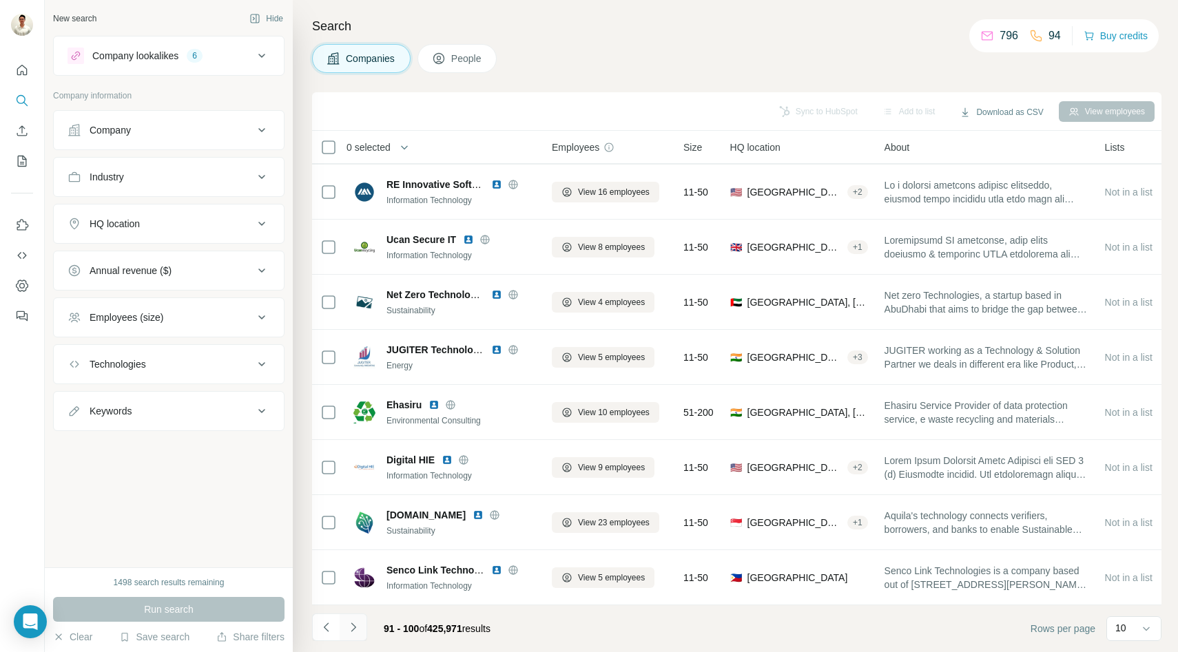
click at [351, 634] on button "Navigate to next page" at bounding box center [354, 628] width 28 height 28
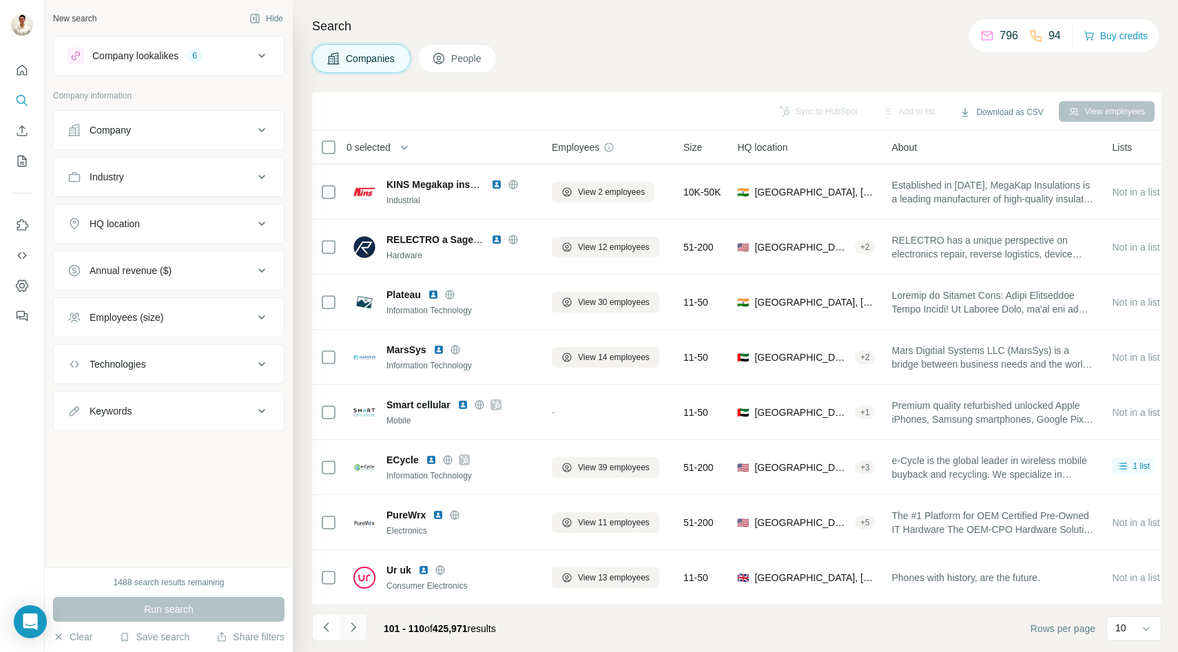
click at [356, 627] on icon "Navigate to next page" at bounding box center [354, 628] width 14 height 14
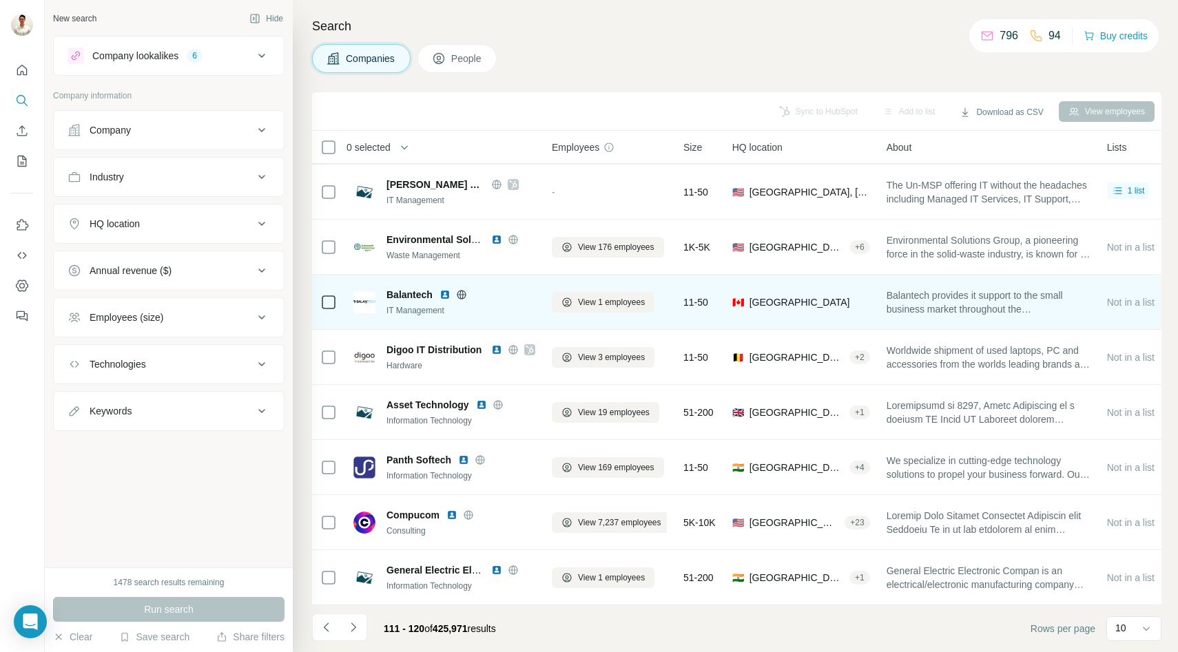
scroll to position [0, 0]
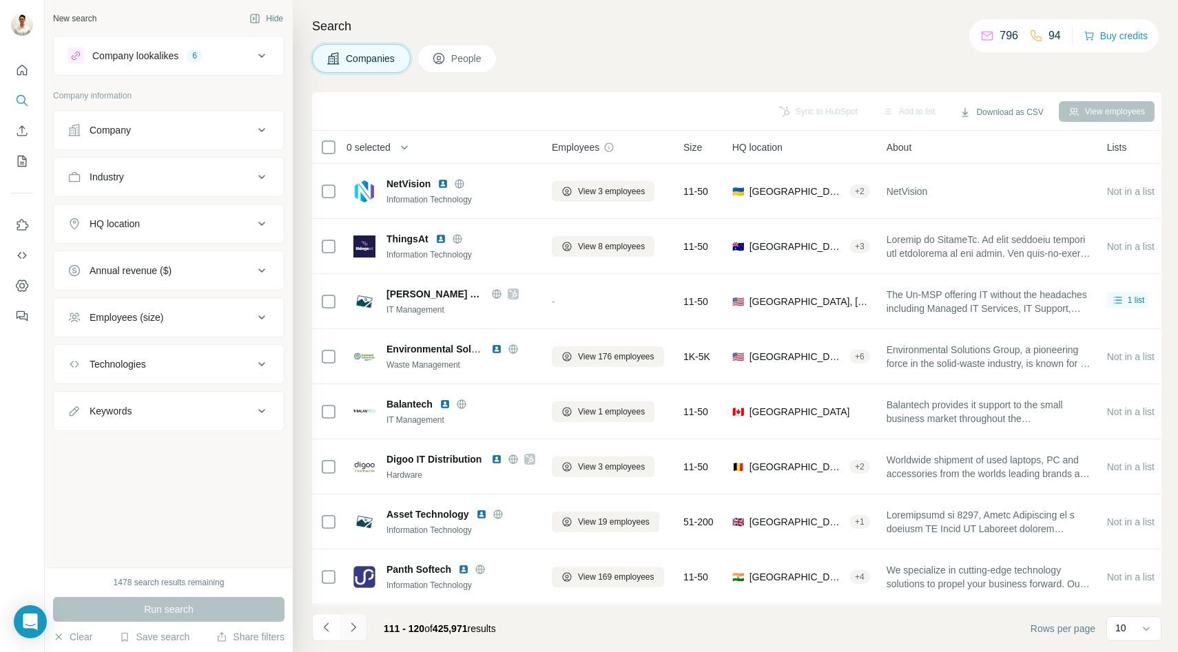
click at [355, 628] on icon "Navigate to next page" at bounding box center [354, 628] width 14 height 14
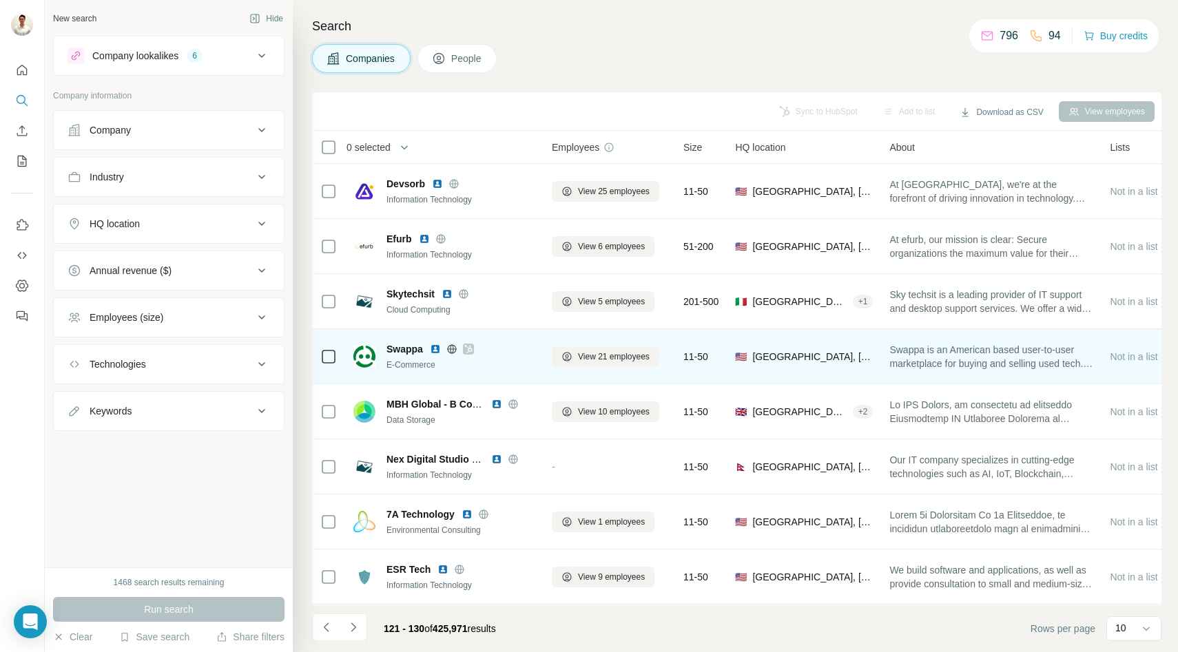
scroll to position [110, 0]
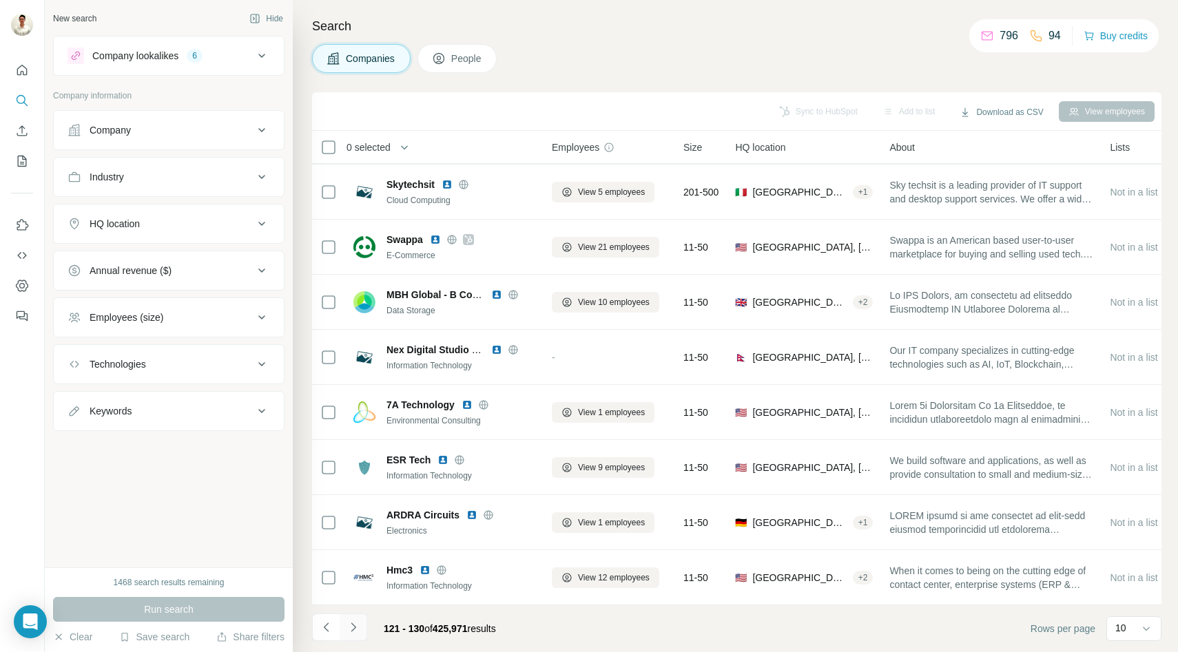
click at [357, 631] on icon "Navigate to next page" at bounding box center [354, 628] width 14 height 14
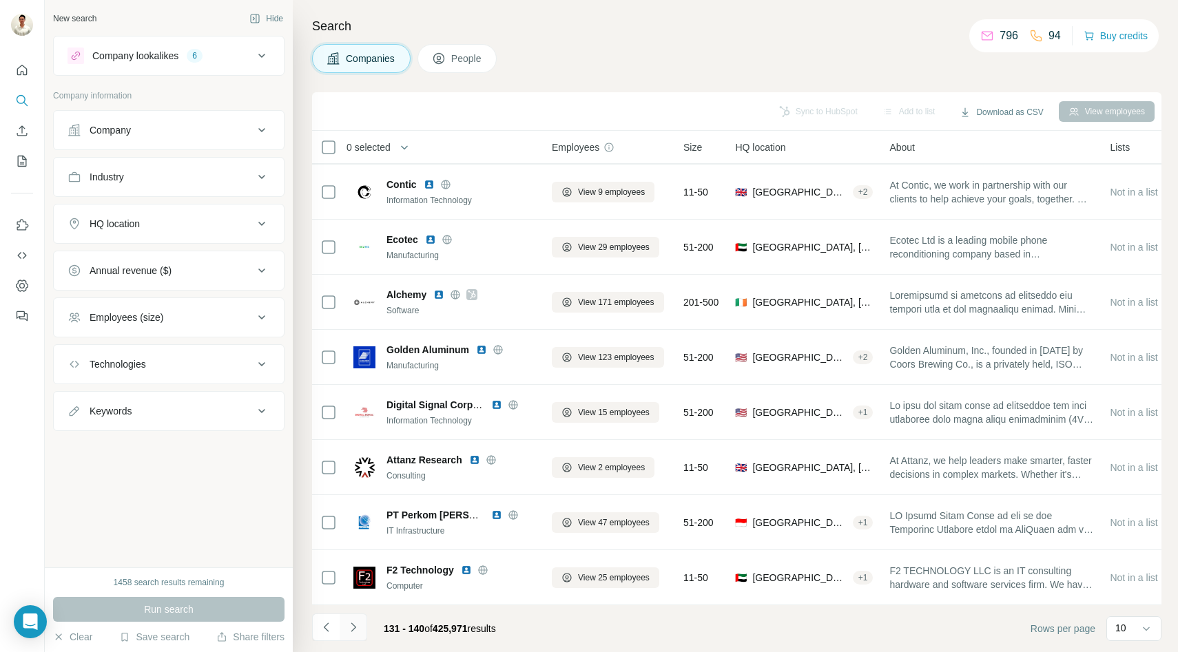
click at [355, 626] on icon "Navigate to next page" at bounding box center [354, 628] width 14 height 14
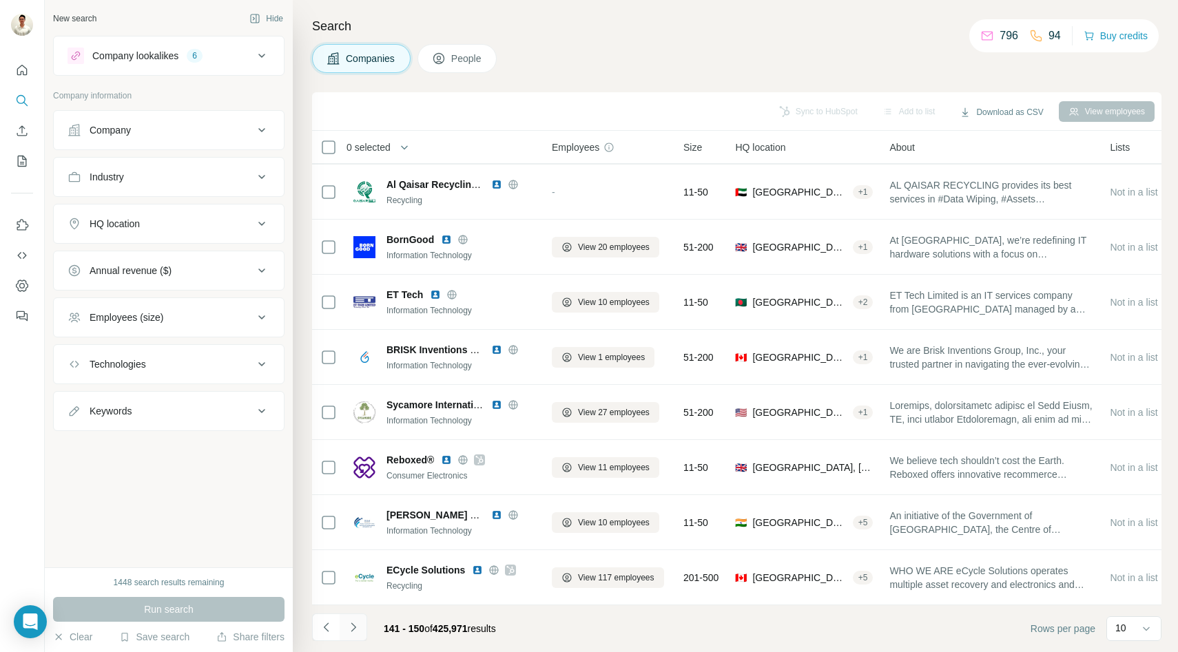
click at [362, 620] on button "Navigate to next page" at bounding box center [354, 628] width 28 height 28
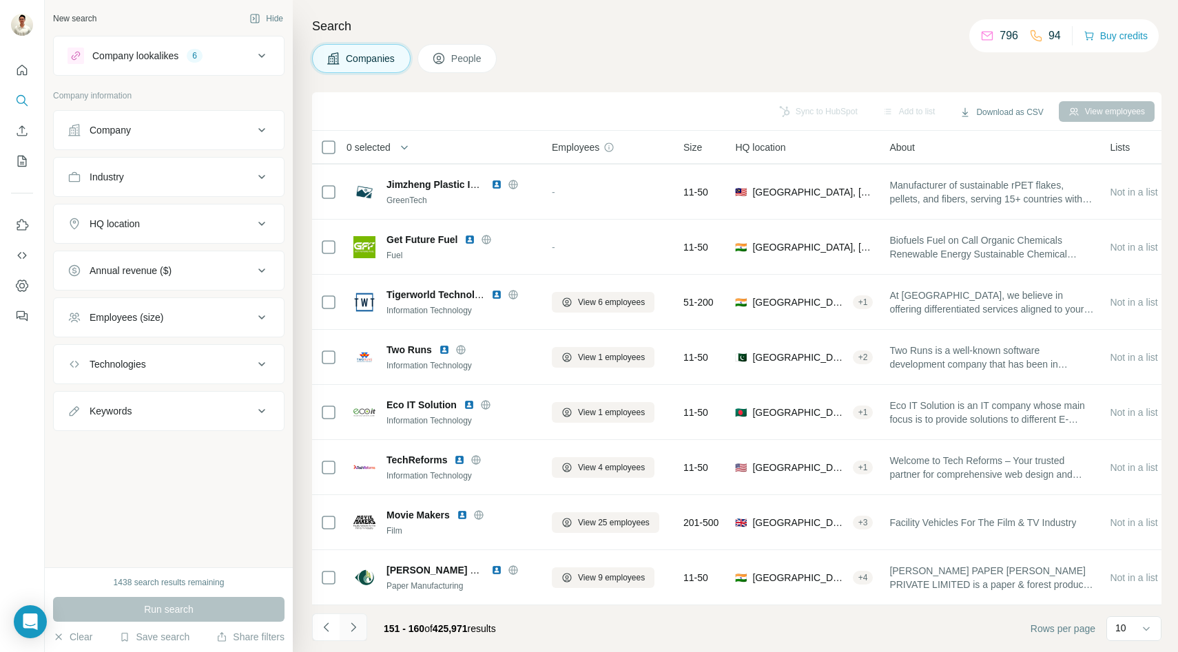
click at [356, 630] on icon "Navigate to next page" at bounding box center [354, 628] width 14 height 14
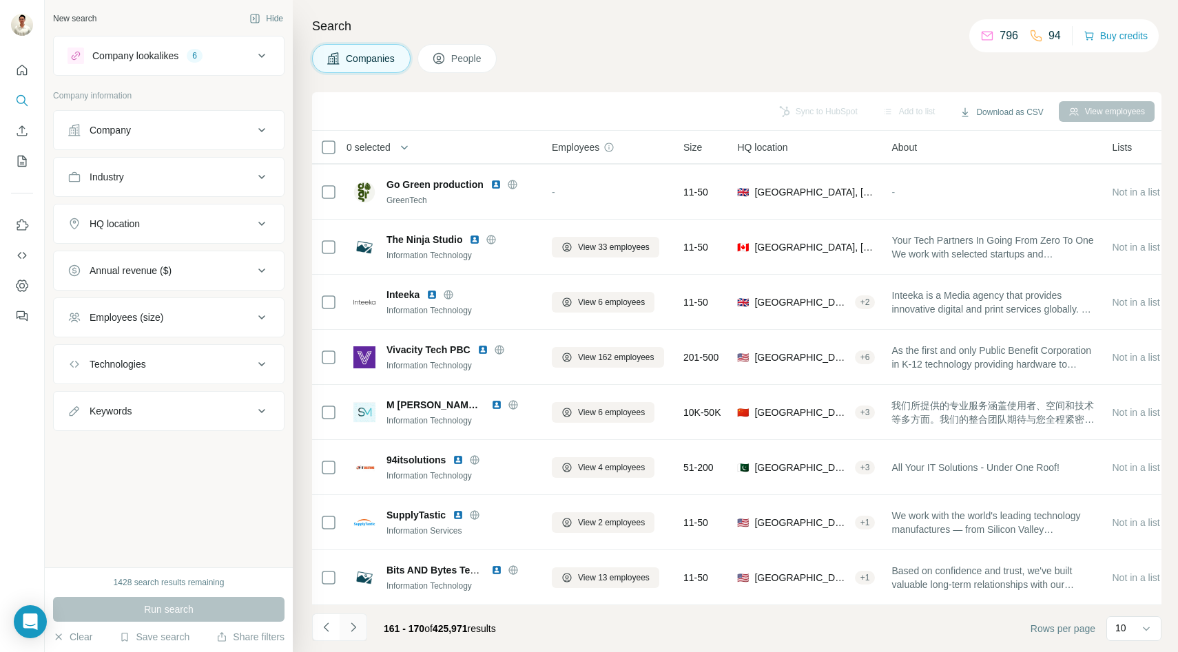
click at [355, 628] on icon "Navigate to next page" at bounding box center [354, 628] width 14 height 14
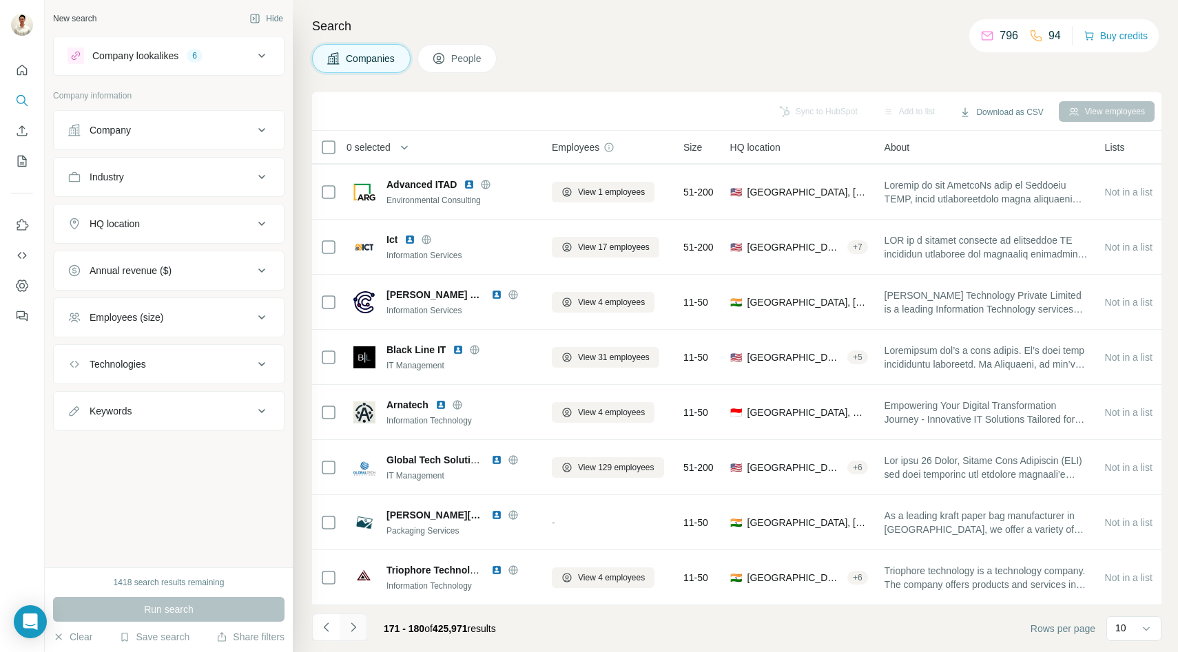
click at [359, 627] on icon "Navigate to next page" at bounding box center [354, 628] width 14 height 14
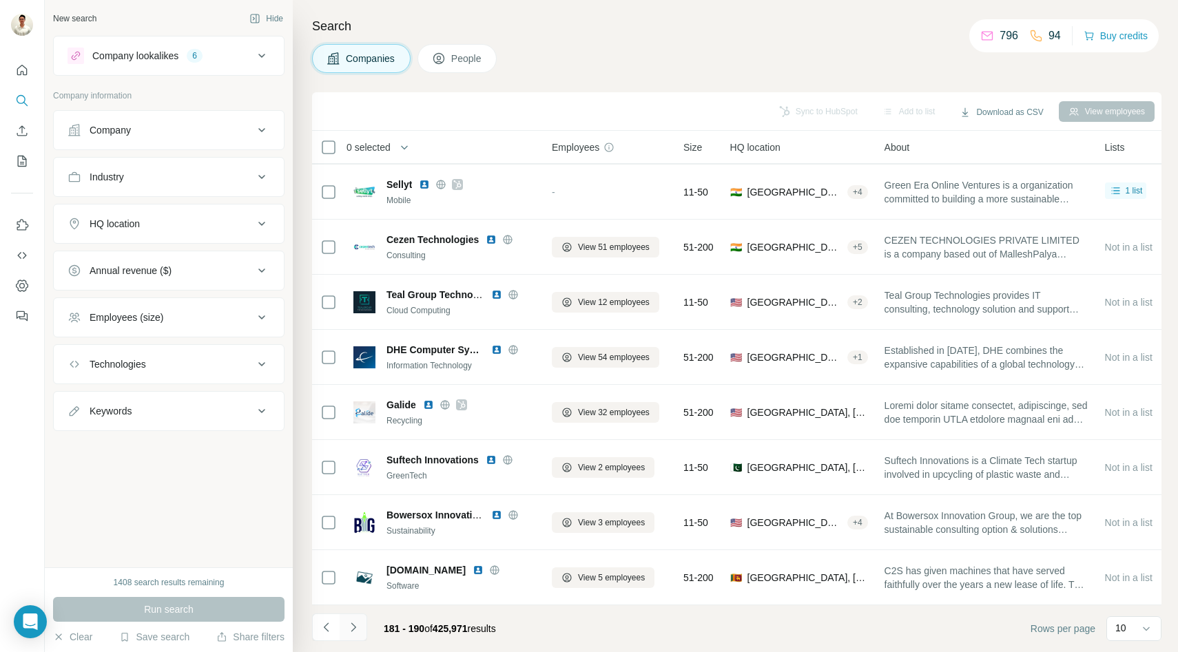
click at [352, 629] on icon "Navigate to next page" at bounding box center [354, 628] width 14 height 14
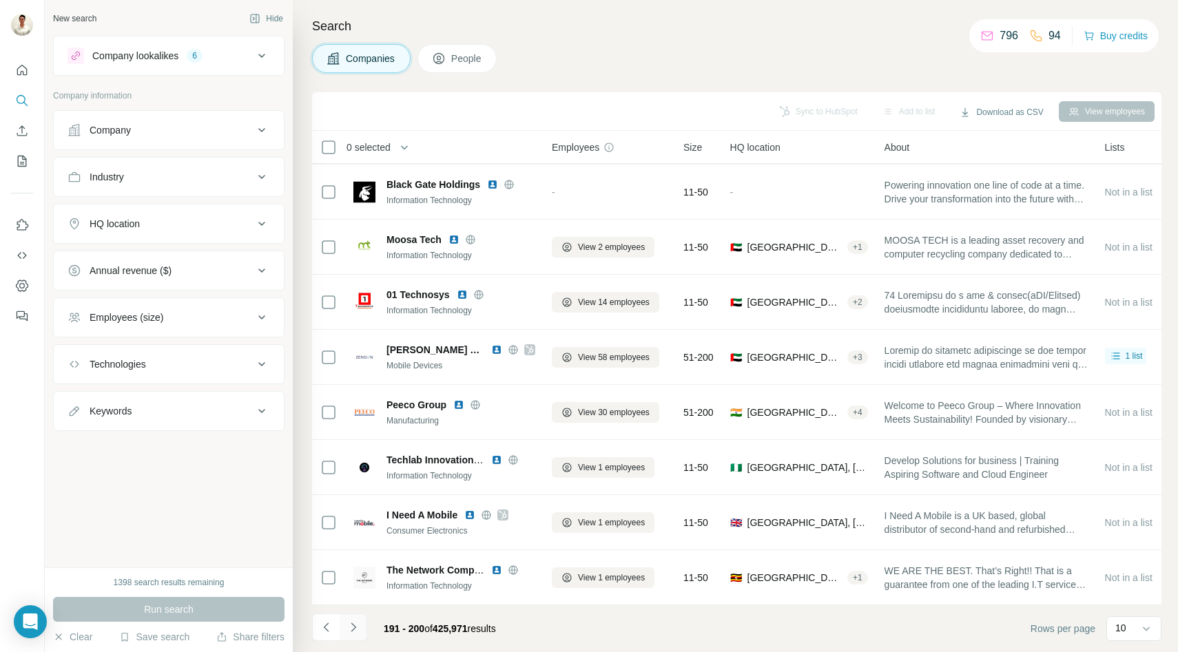
click at [355, 636] on button "Navigate to next page" at bounding box center [354, 628] width 28 height 28
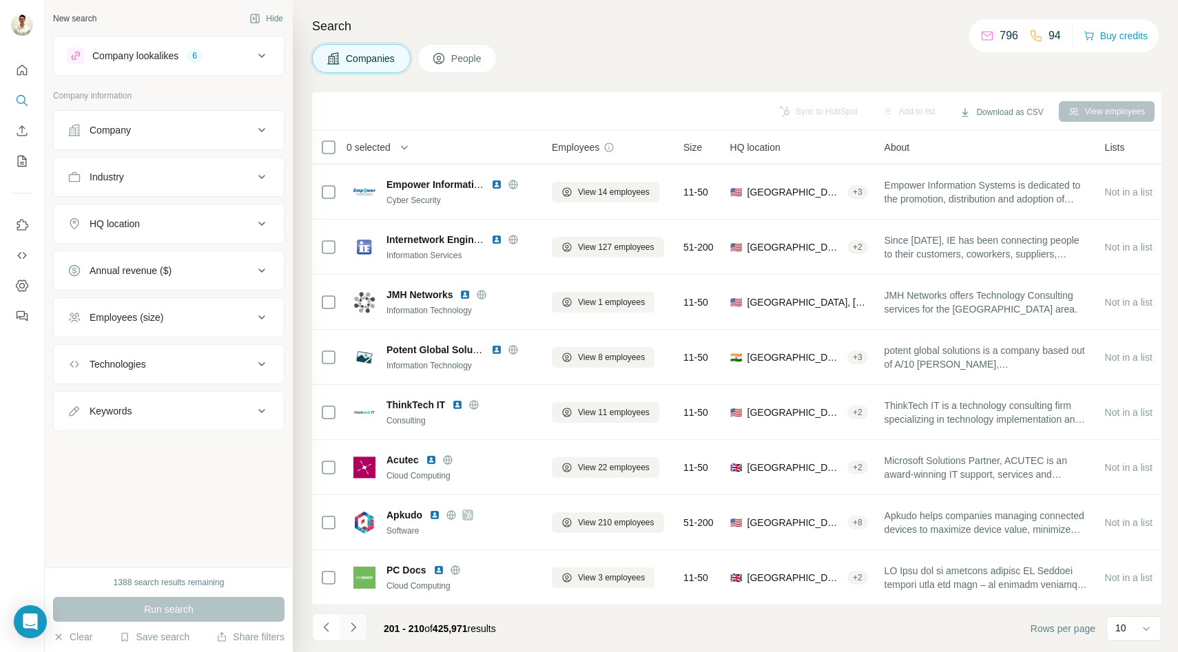
click at [358, 630] on icon "Navigate to next page" at bounding box center [354, 628] width 14 height 14
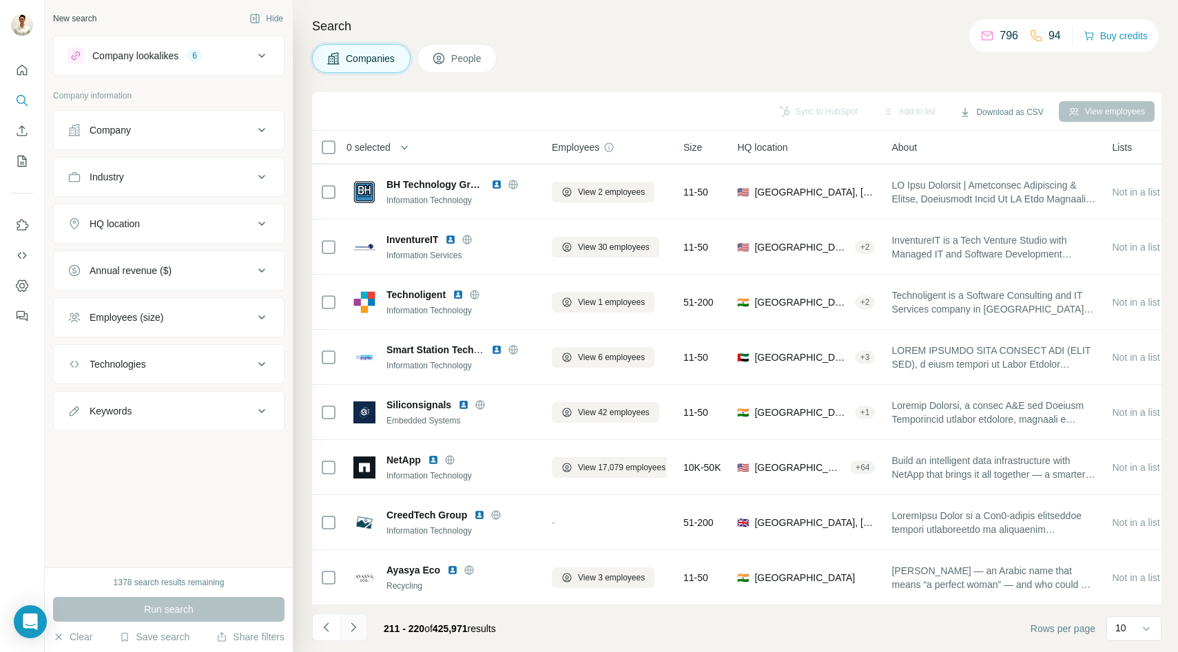
click at [355, 623] on icon "Navigate to next page" at bounding box center [354, 628] width 14 height 14
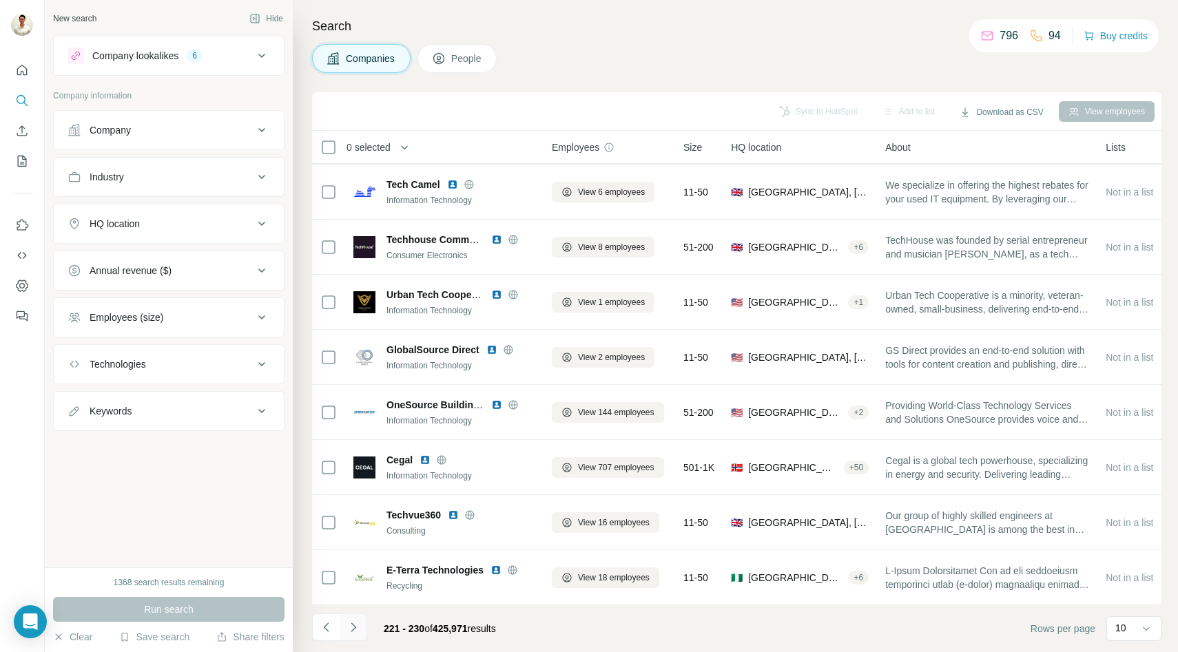
click at [358, 626] on icon "Navigate to next page" at bounding box center [354, 628] width 14 height 14
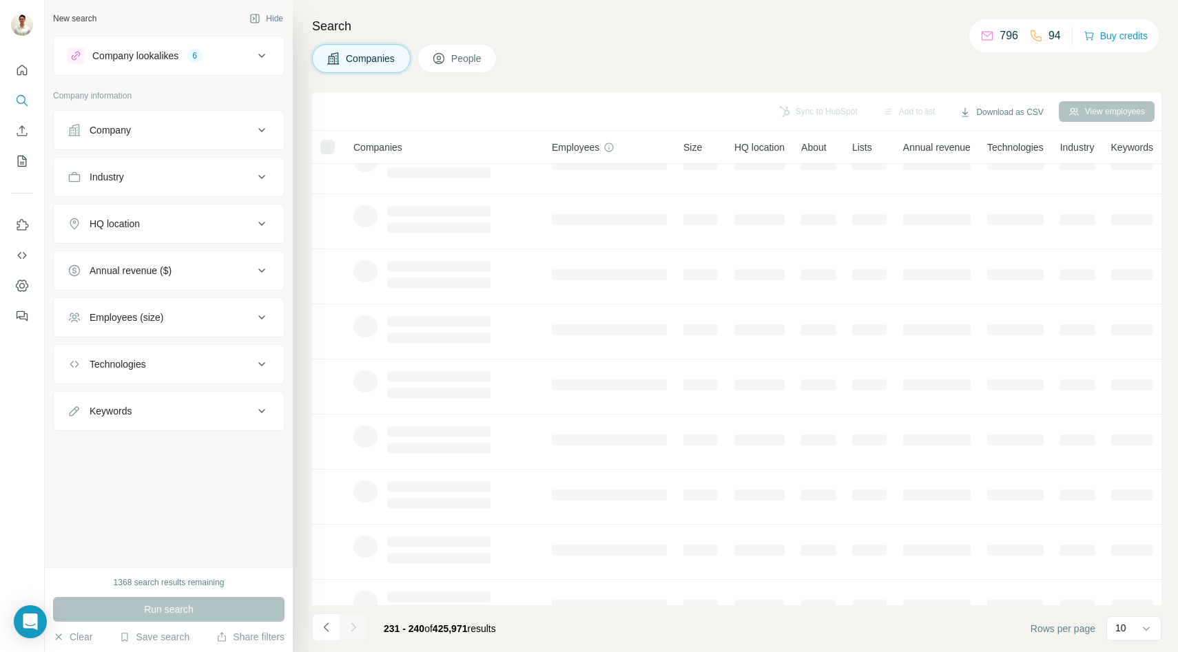
scroll to position [0, 0]
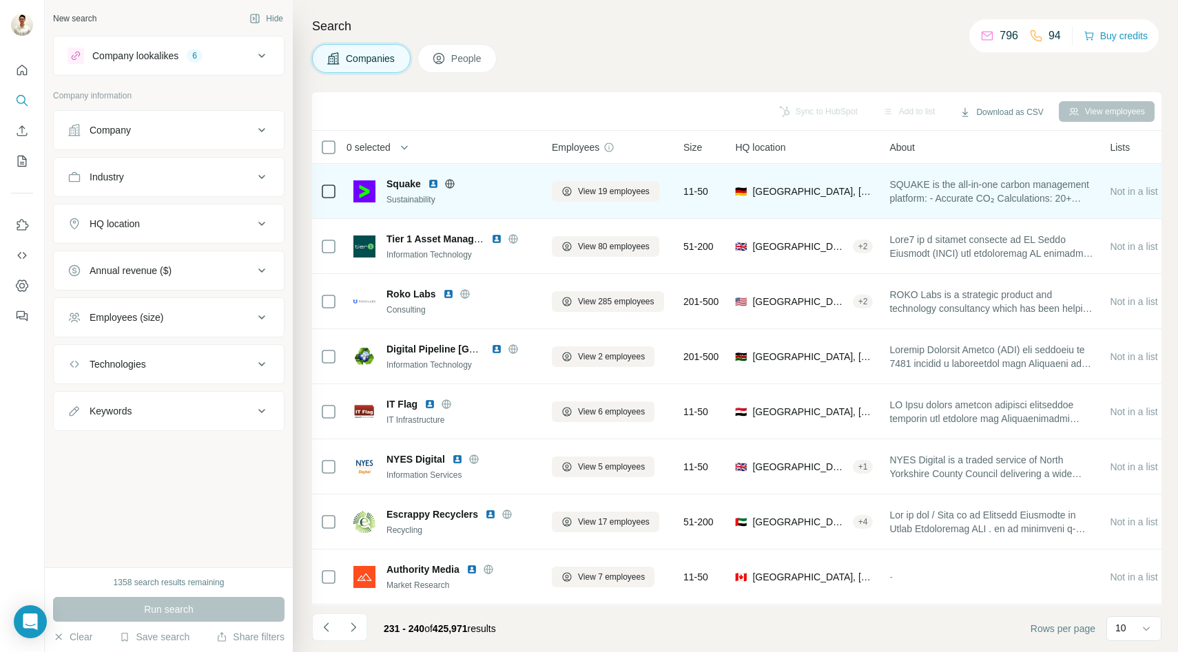
click at [450, 184] on icon at bounding box center [449, 183] width 11 height 11
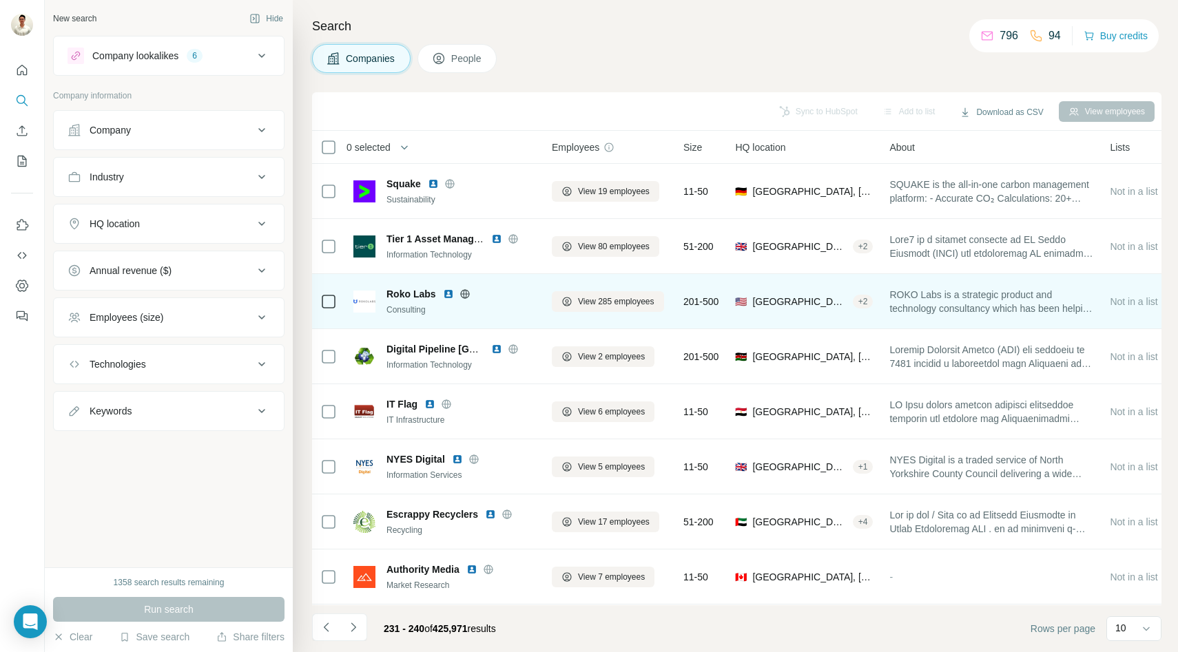
scroll to position [110, 0]
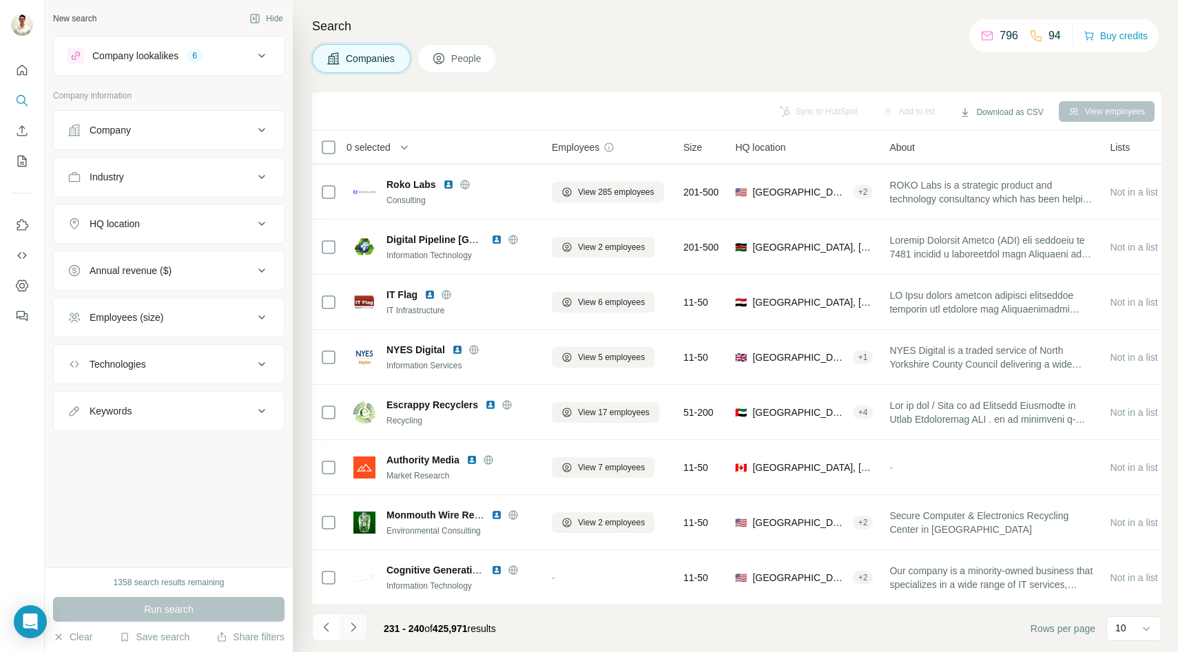
click at [355, 630] on icon "Navigate to next page" at bounding box center [354, 628] width 14 height 14
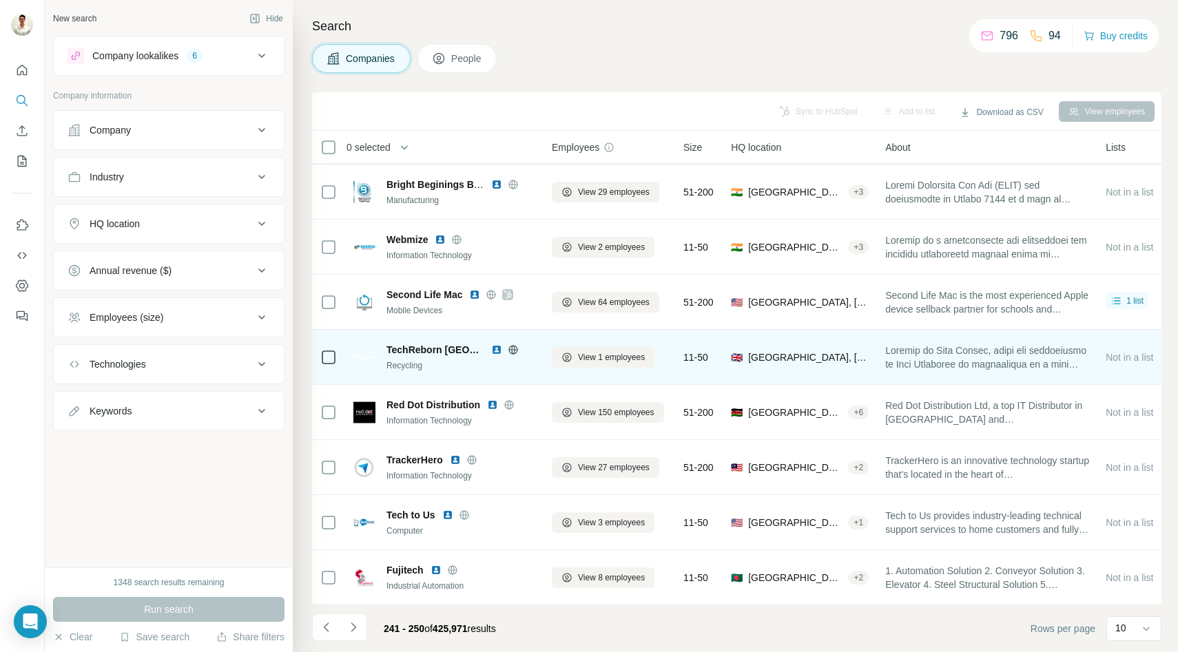
click at [508, 349] on icon at bounding box center [513, 349] width 11 height 11
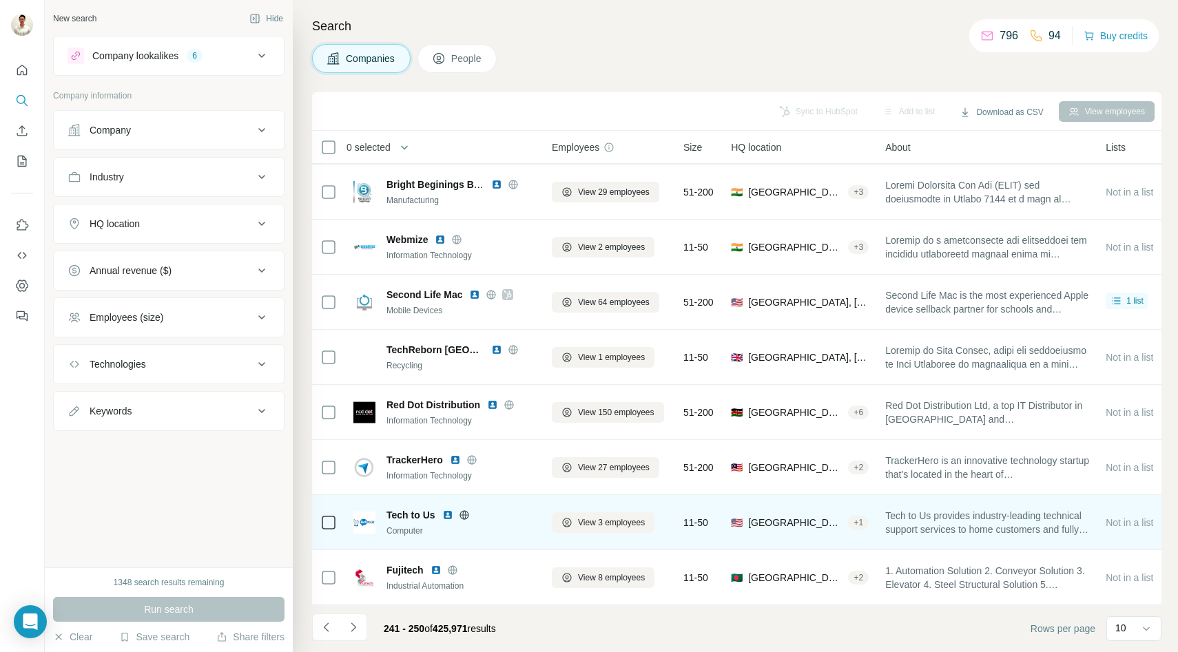
click at [467, 515] on icon at bounding box center [463, 515] width 9 height 1
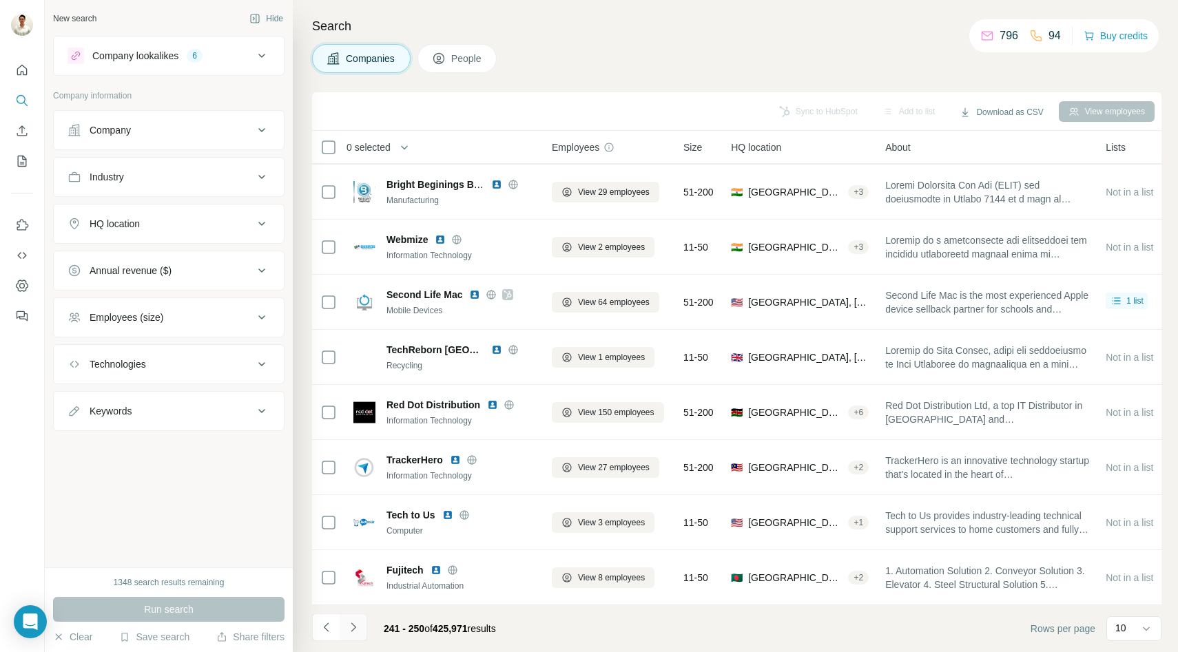
click at [357, 628] on icon "Navigate to next page" at bounding box center [354, 628] width 14 height 14
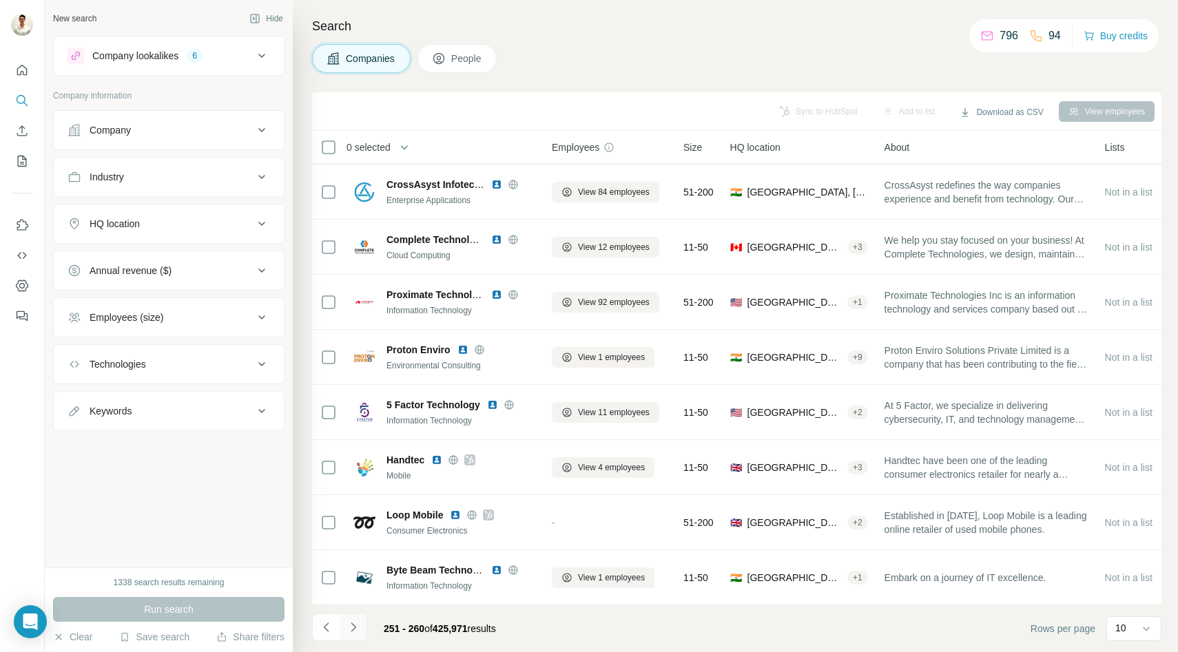
click at [360, 630] on button "Navigate to next page" at bounding box center [354, 628] width 28 height 28
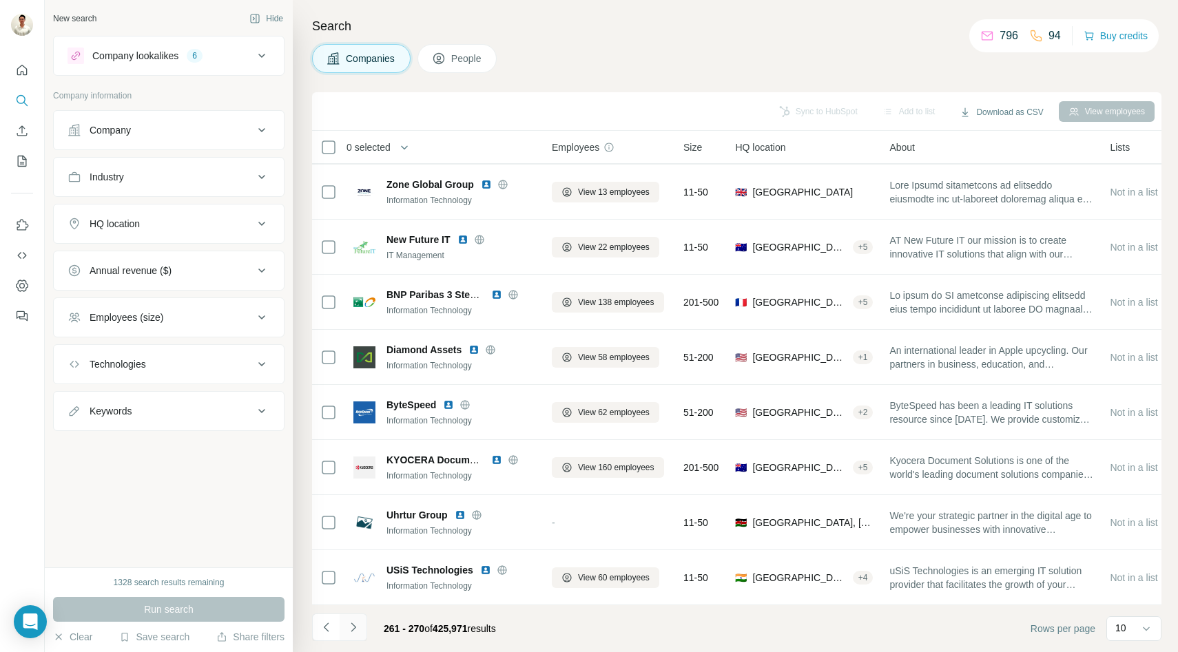
click at [358, 624] on icon "Navigate to next page" at bounding box center [354, 628] width 14 height 14
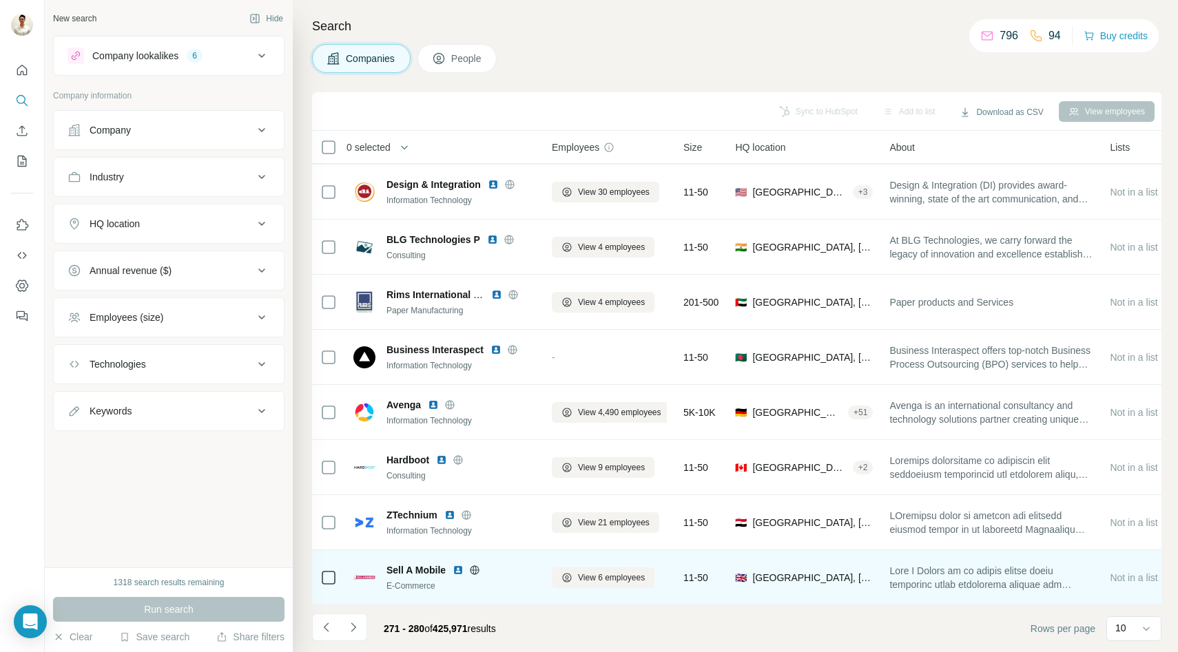
click at [475, 566] on icon at bounding box center [475, 570] width 9 height 9
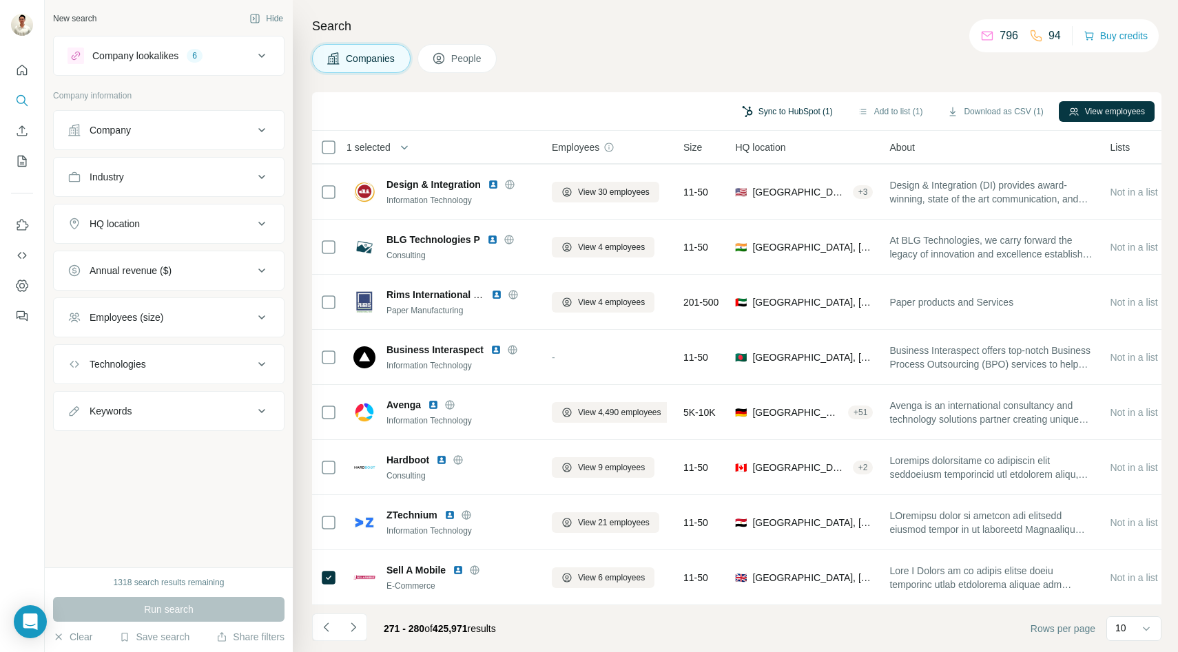
click at [781, 111] on button "Sync to HubSpot (1)" at bounding box center [787, 111] width 110 height 21
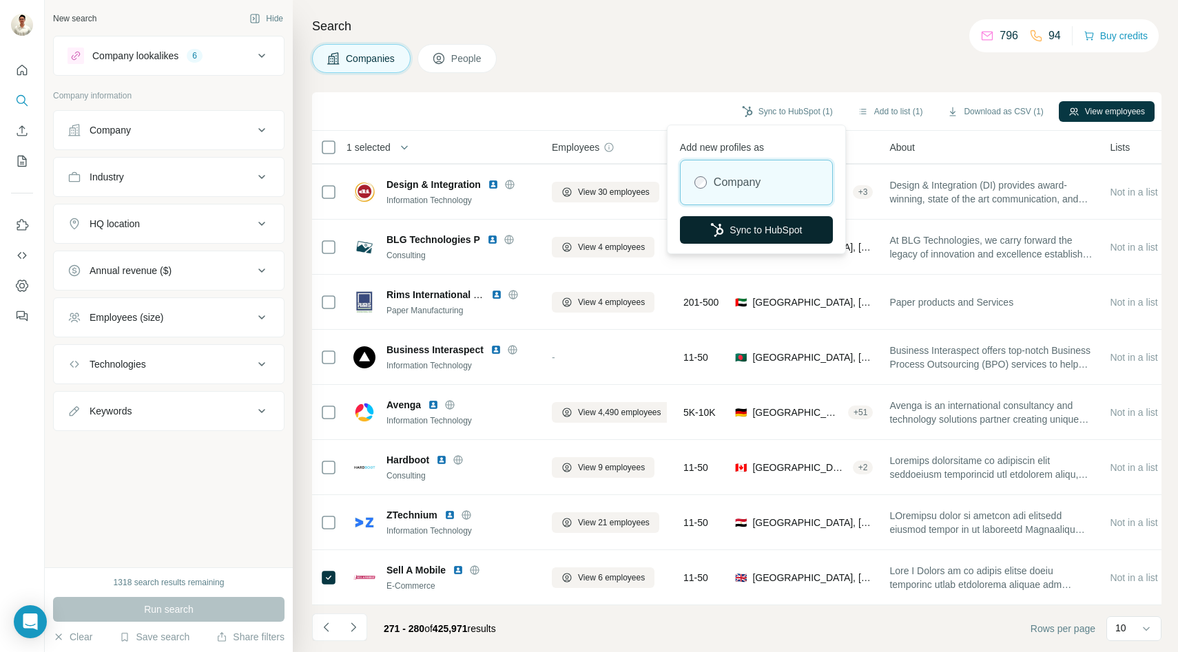
click at [725, 220] on button "Sync to HubSpot" at bounding box center [756, 230] width 153 height 28
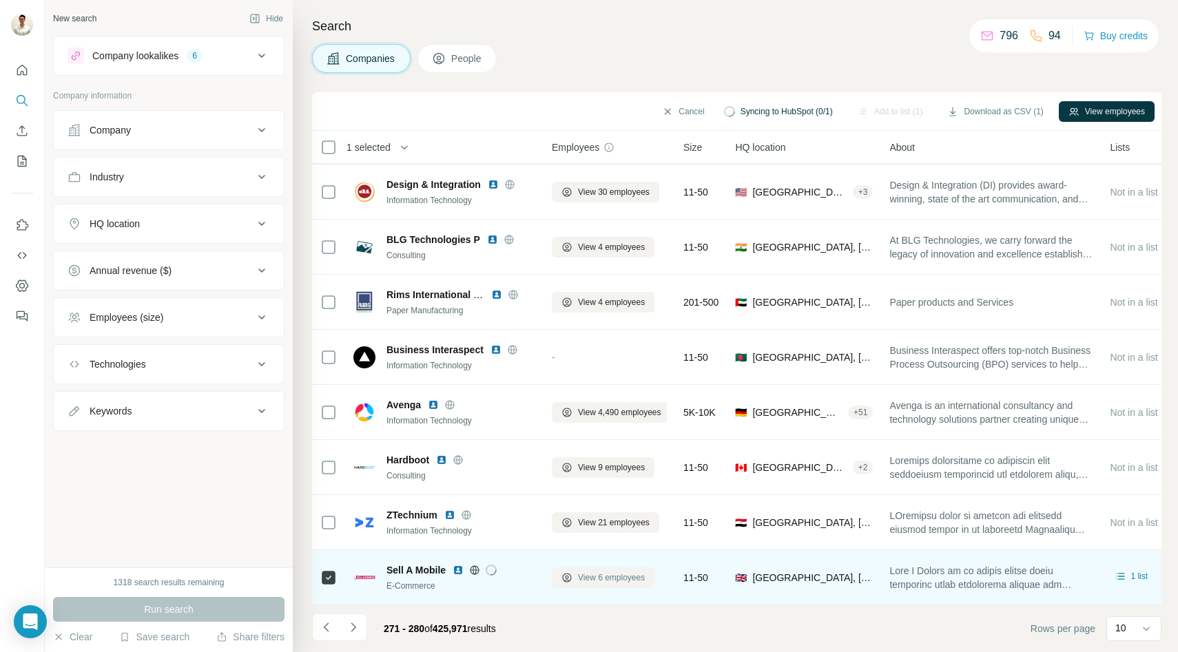
click at [581, 579] on span "View 6 employees" at bounding box center [611, 578] width 67 height 12
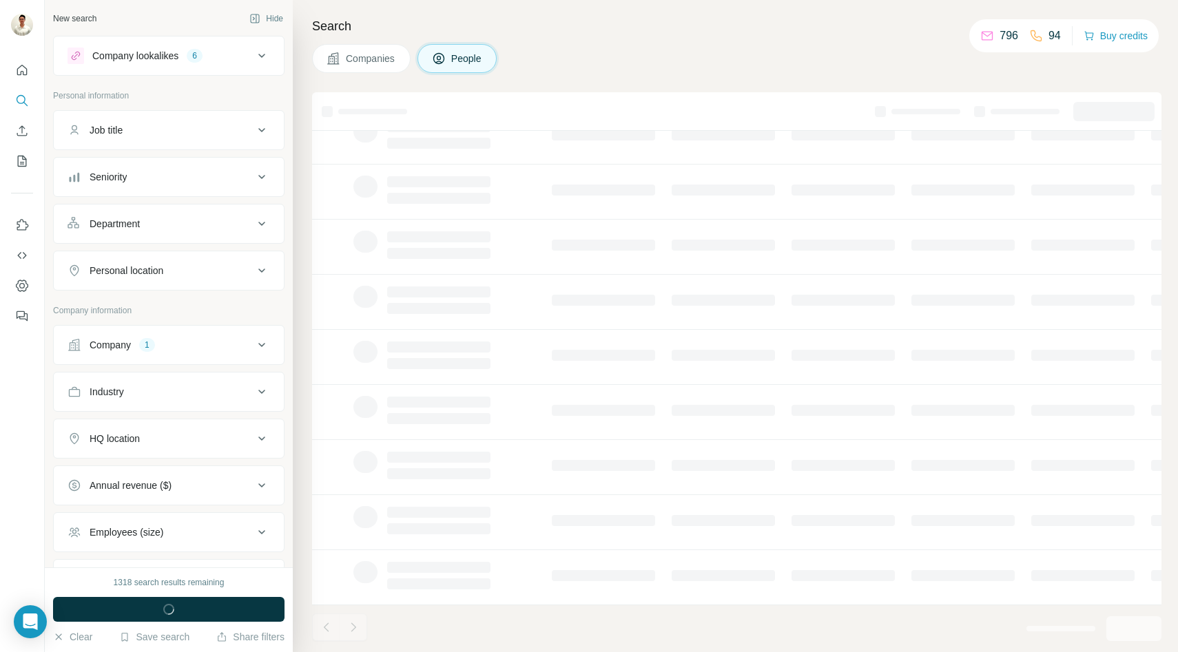
scroll to position [0, 0]
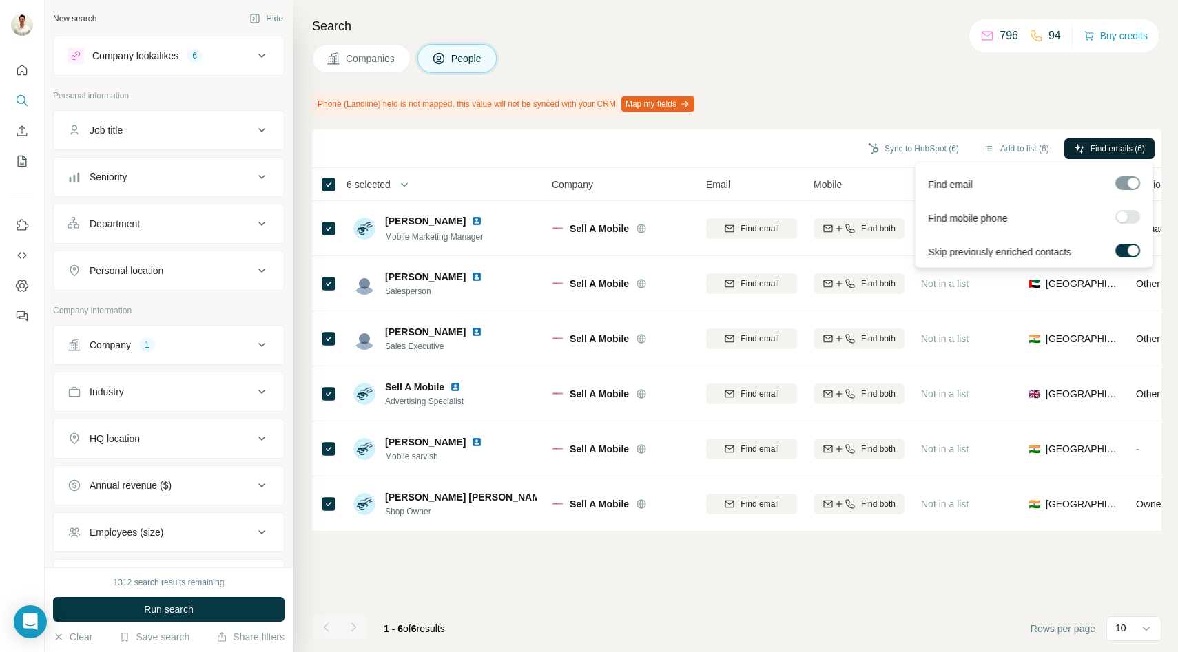
click at [1088, 147] on button "Find emails (6)" at bounding box center [1109, 148] width 90 height 21
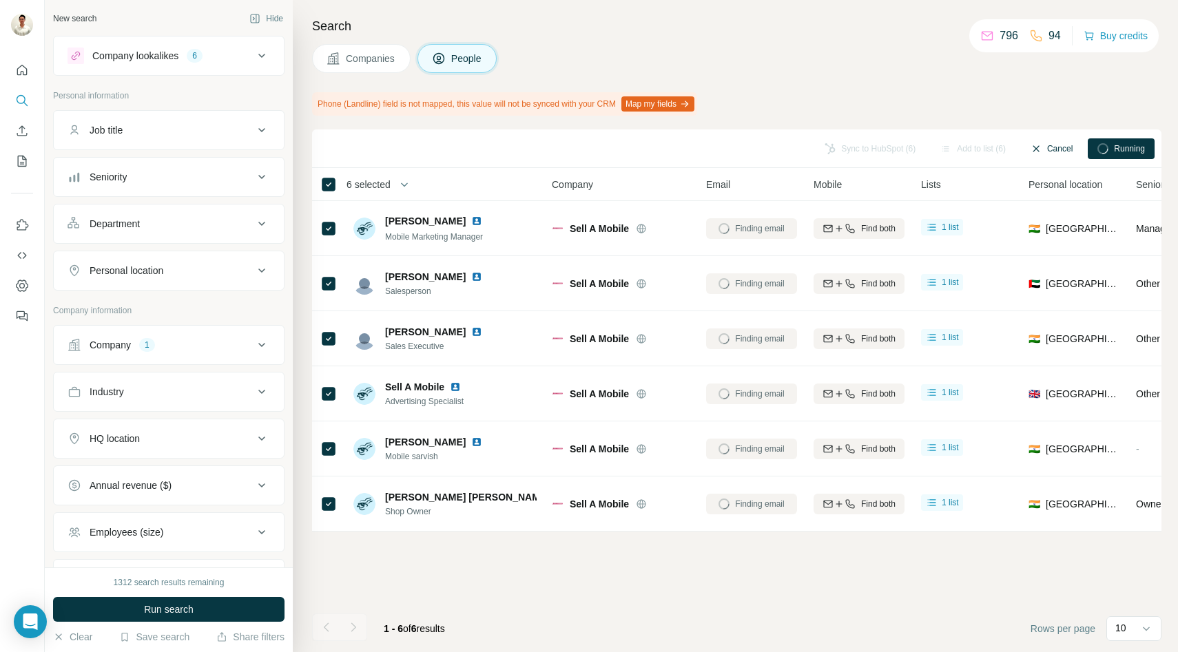
click at [1053, 147] on button "Cancel" at bounding box center [1051, 148] width 61 height 21
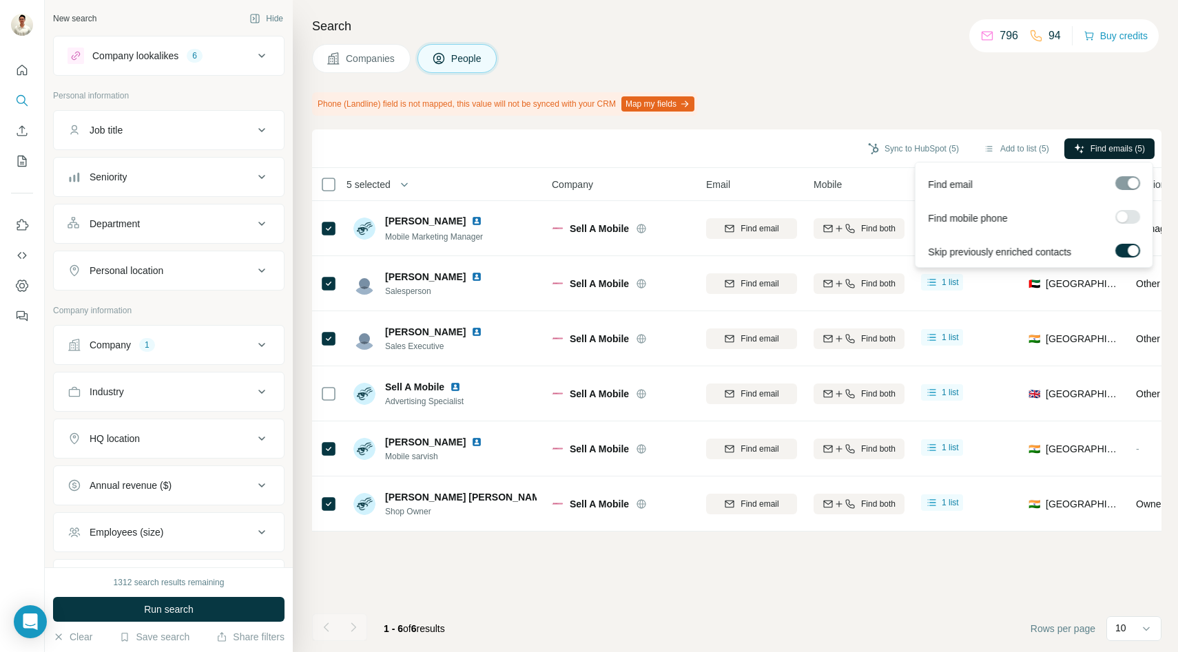
click at [1102, 141] on button "Find emails (5)" at bounding box center [1109, 148] width 90 height 21
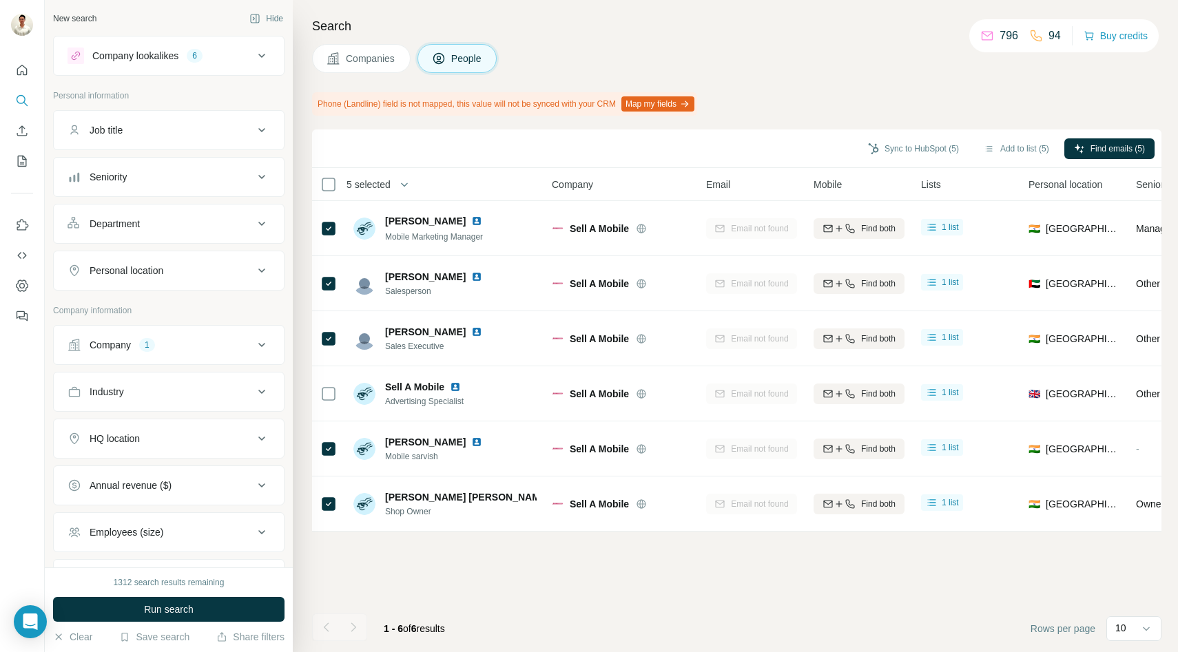
click at [355, 54] on span "Companies" at bounding box center [371, 59] width 50 height 14
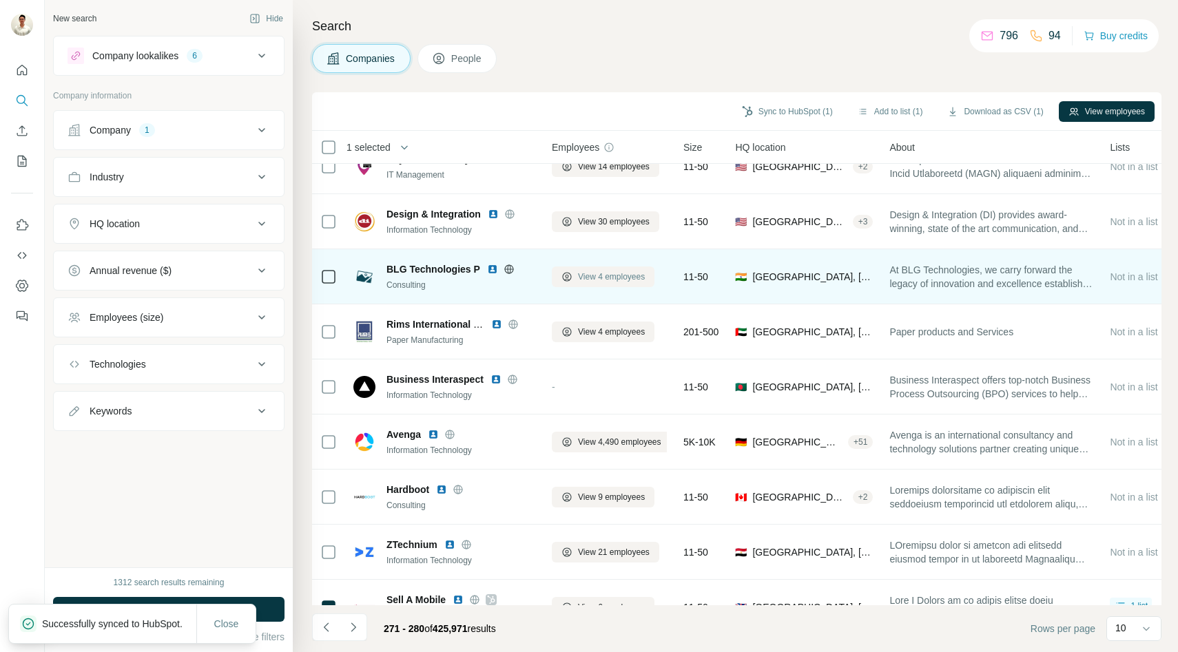
scroll to position [110, 0]
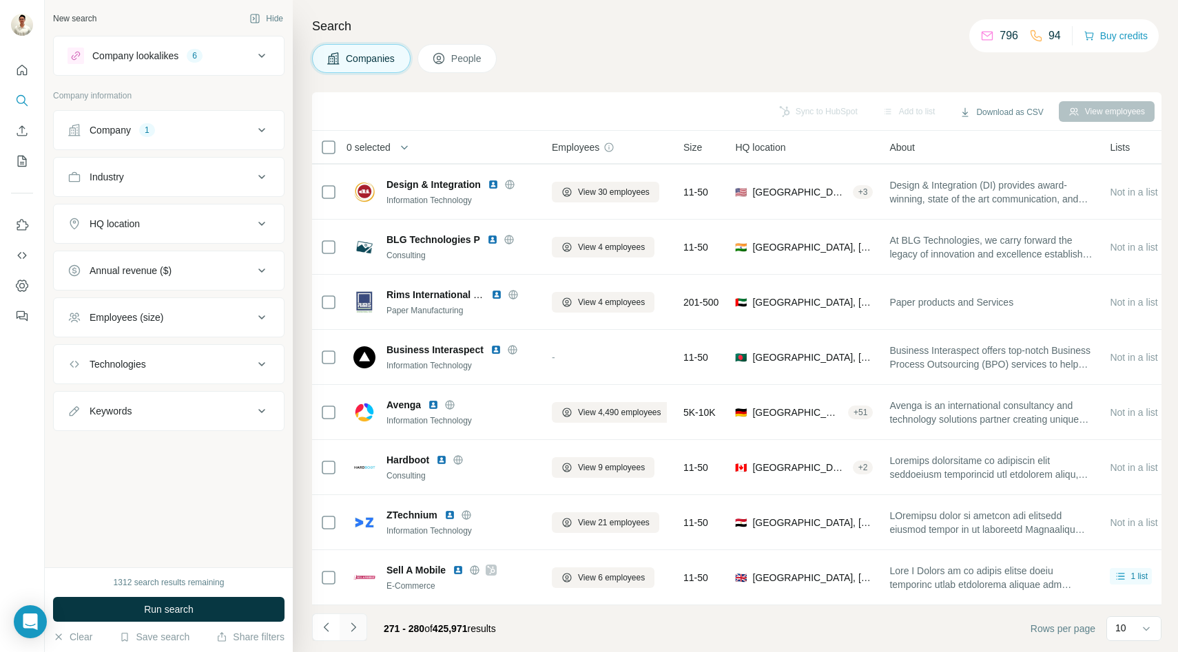
click at [355, 626] on icon "Navigate to next page" at bounding box center [354, 628] width 14 height 14
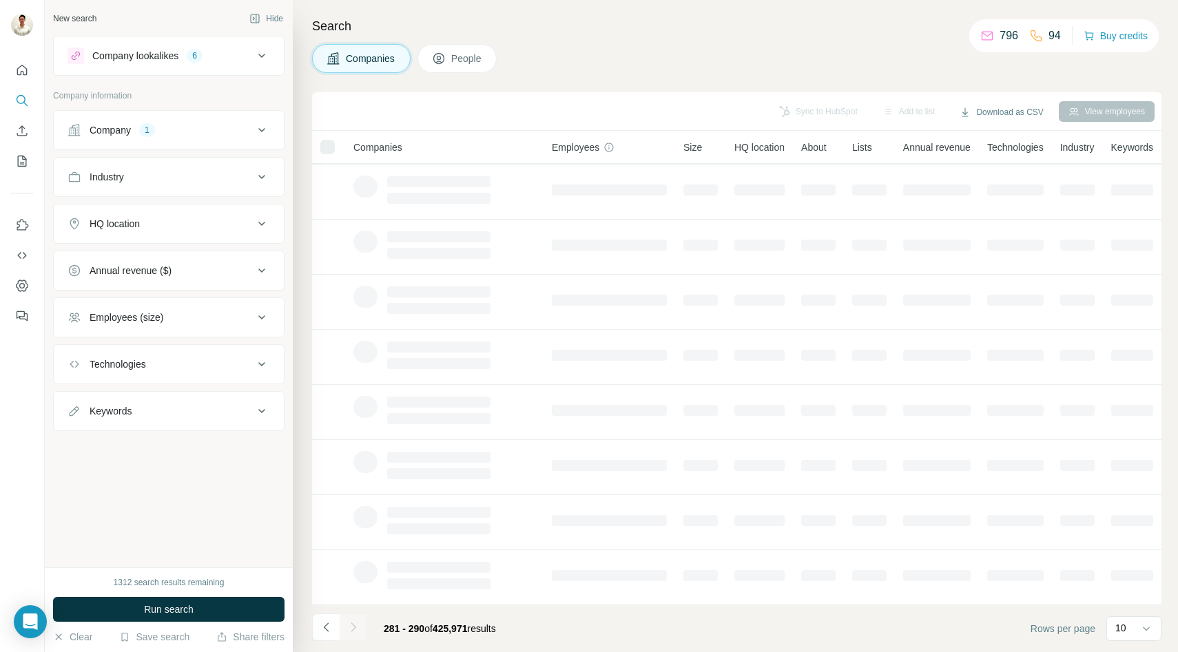
scroll to position [0, 0]
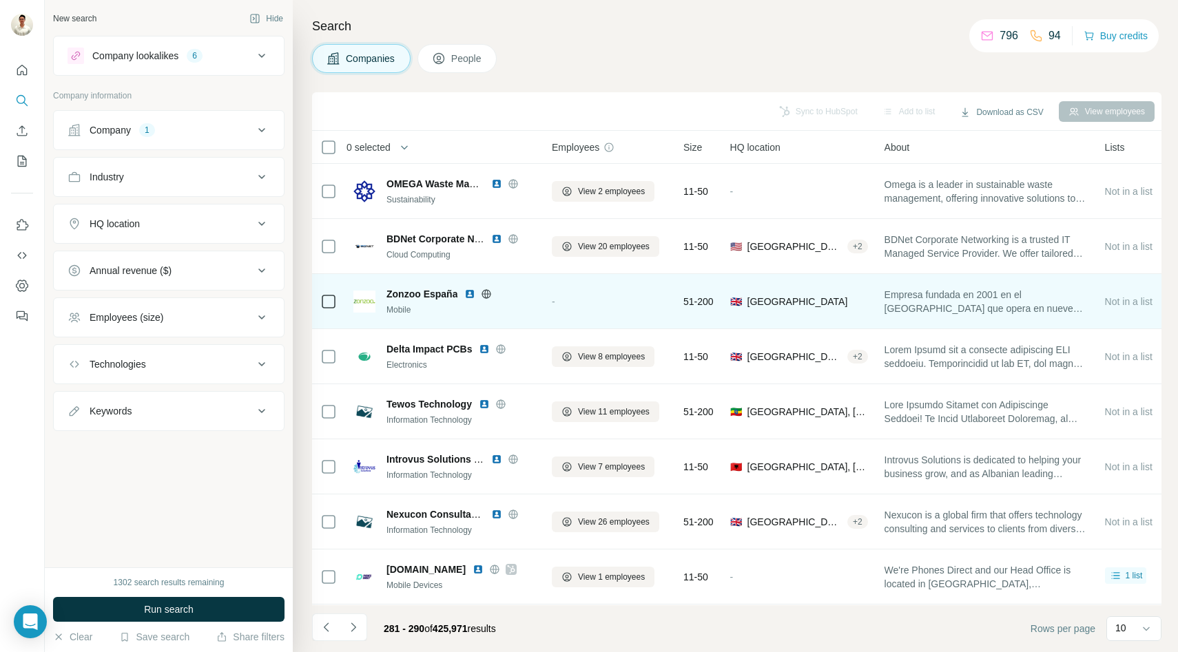
click at [488, 292] on icon at bounding box center [486, 293] width 3 height 9
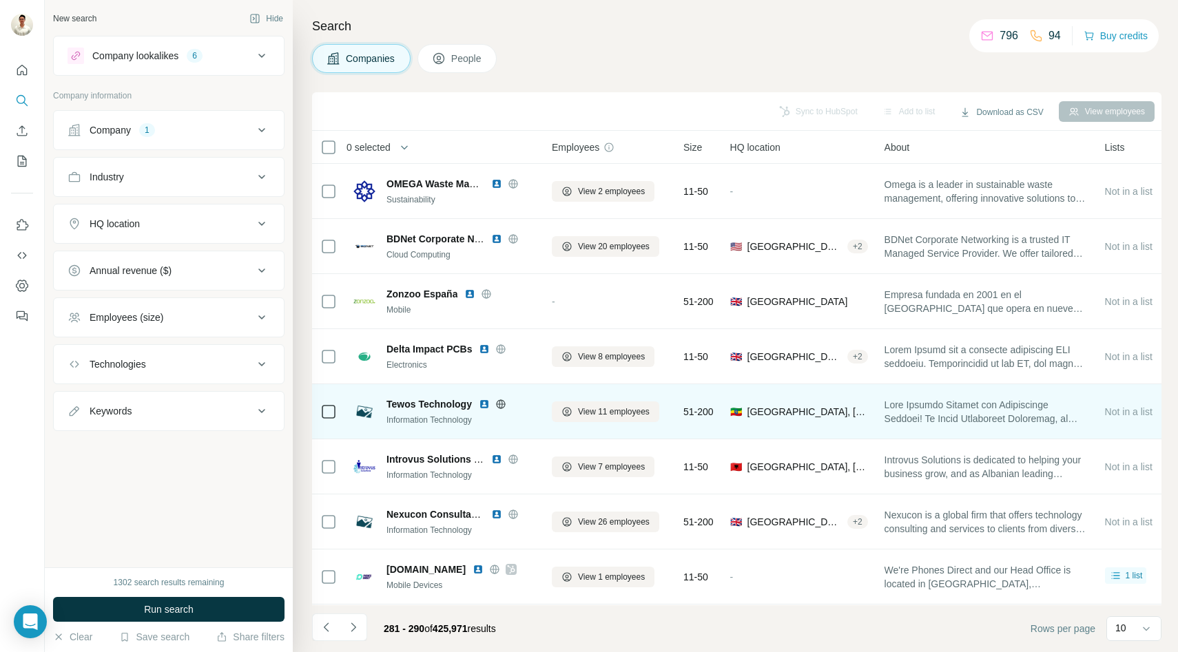
scroll to position [110, 0]
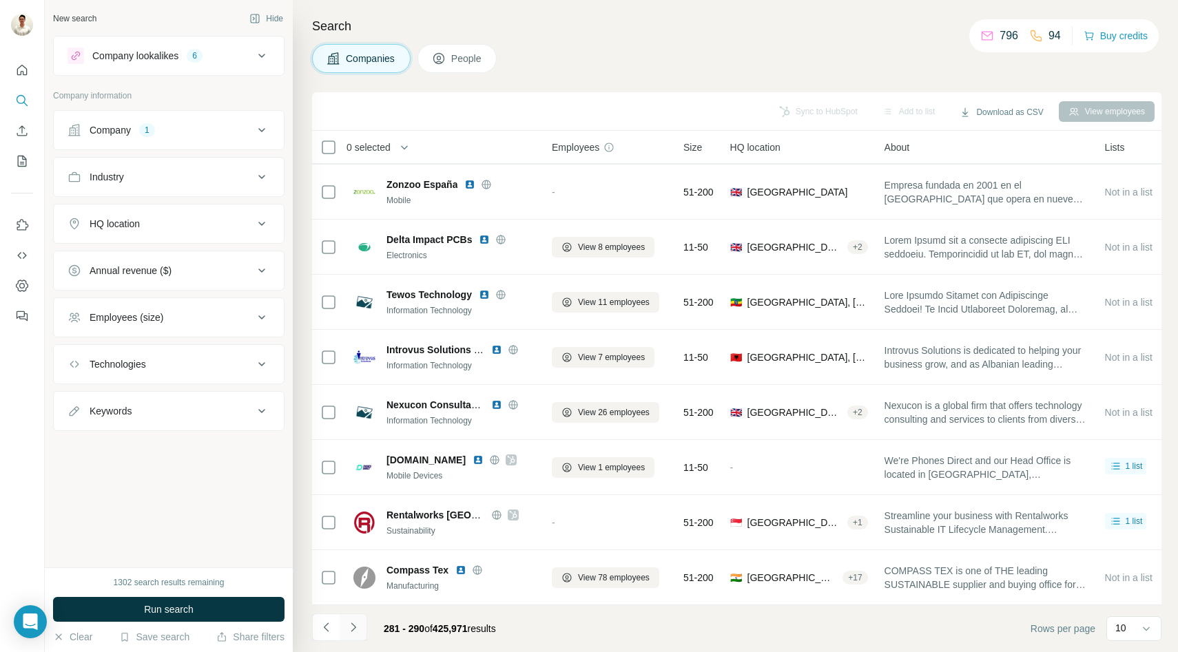
click at [358, 627] on icon "Navigate to next page" at bounding box center [354, 628] width 14 height 14
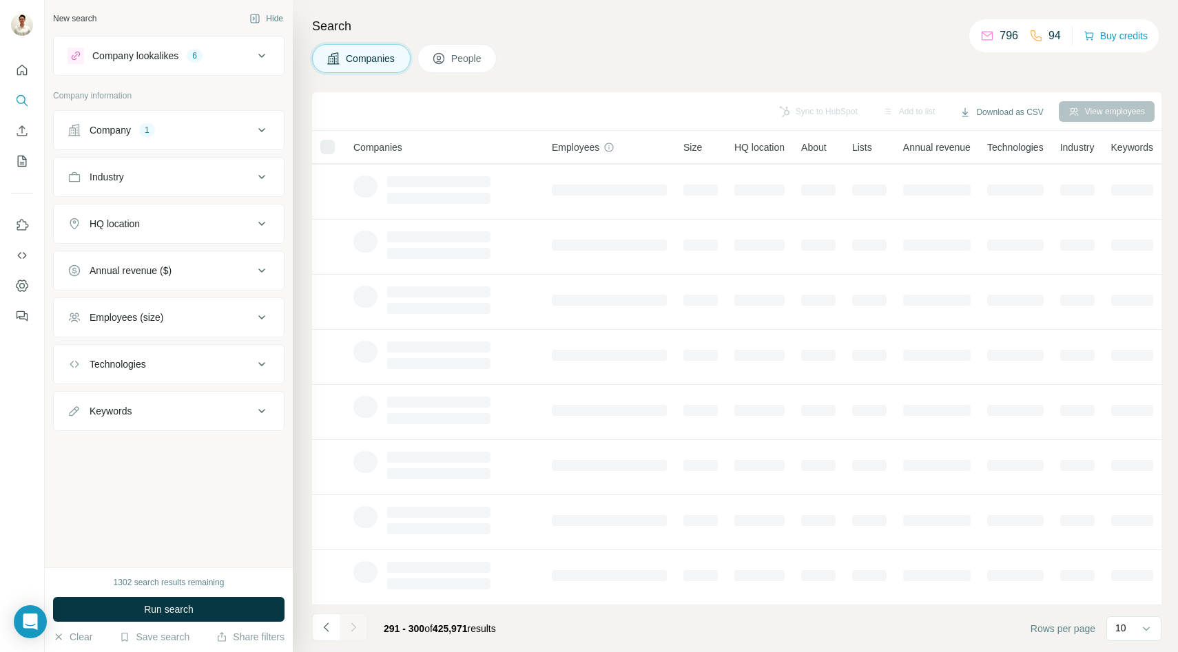
scroll to position [0, 0]
